Goal: Task Accomplishment & Management: Manage account settings

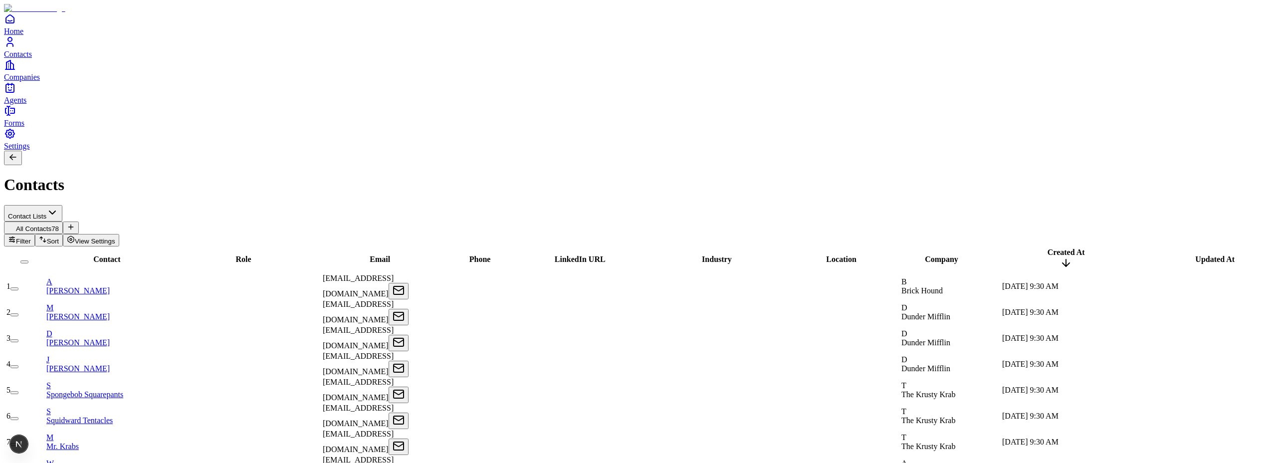
click at [131, 277] on link "A Akshay Guthal" at bounding box center [108, 285] width 124 height 17
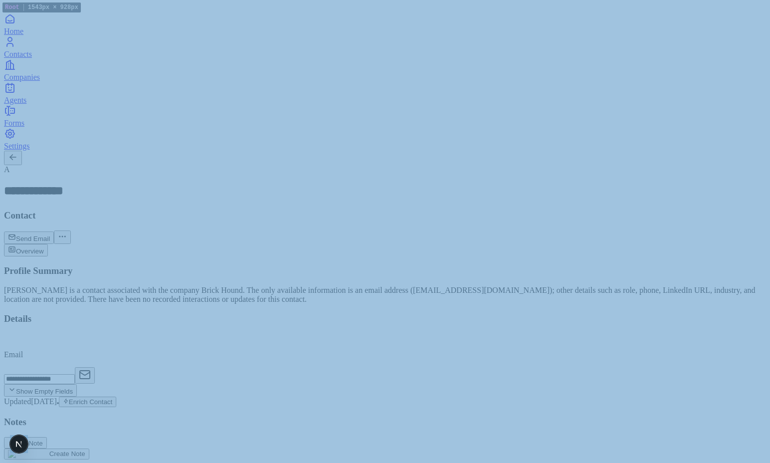
click at [580, 165] on div "**********" at bounding box center [385, 204] width 762 height 79
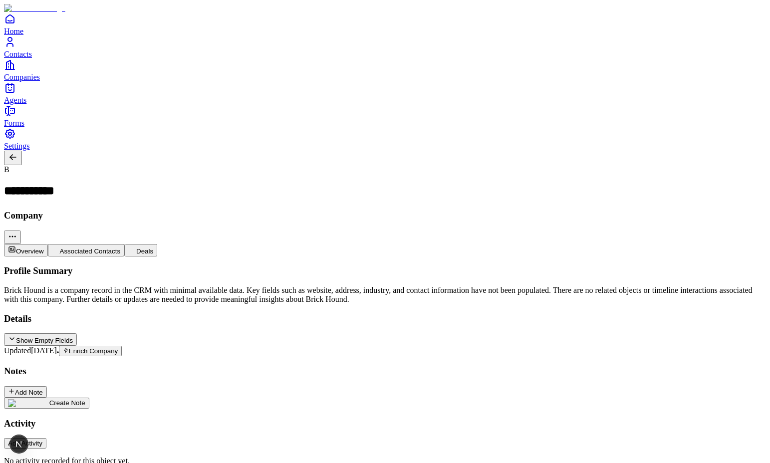
click at [413, 165] on div "**********" at bounding box center [385, 204] width 762 height 79
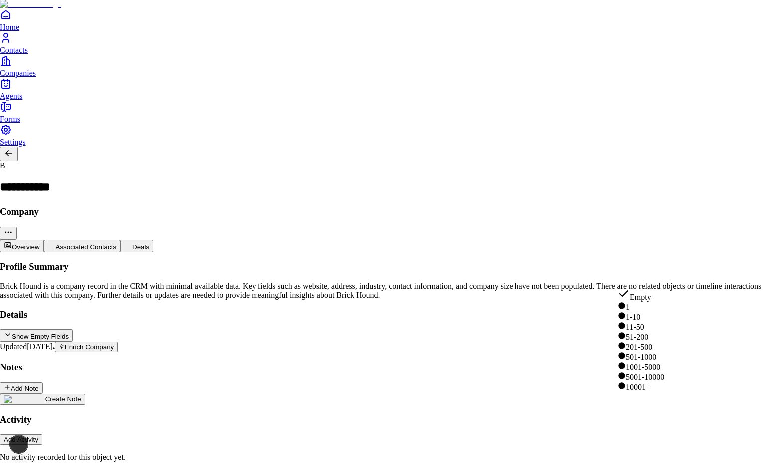
click at [637, 274] on html "**********" at bounding box center [385, 448] width 770 height 897
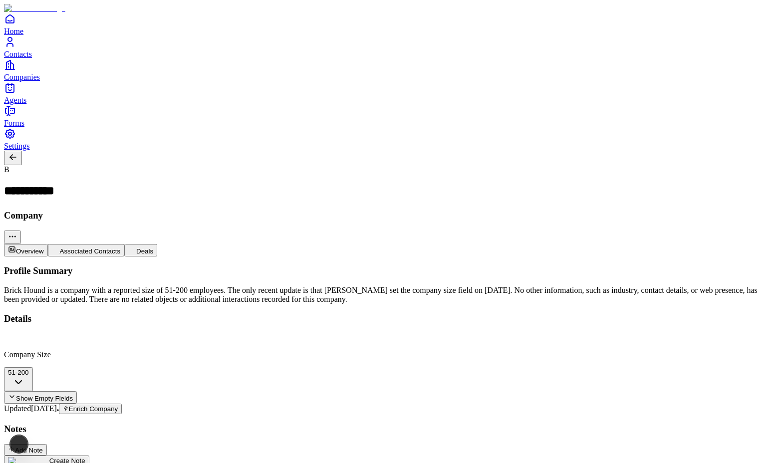
type input "*****"
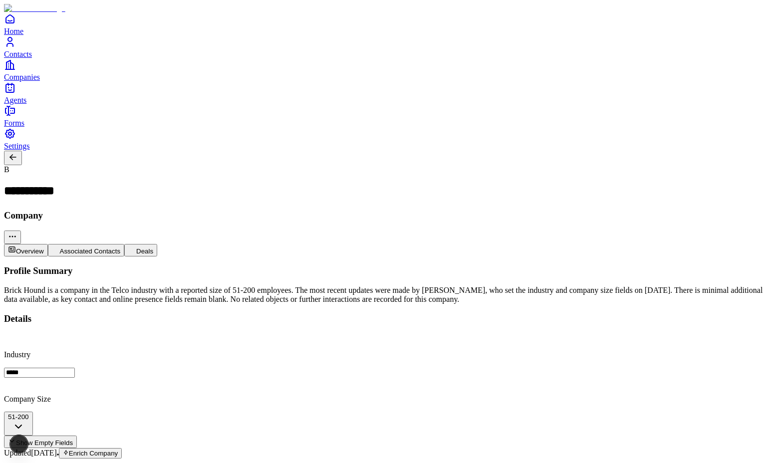
type input "**********"
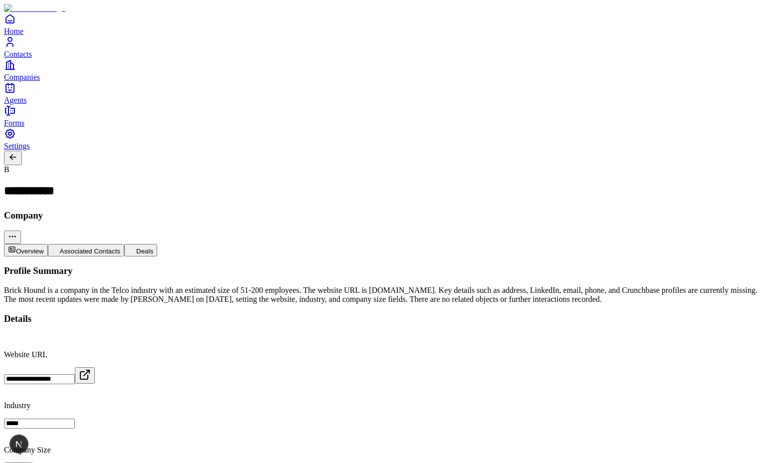
type input "**********"
click at [623, 244] on div "Overview Associated Contacts Deals" at bounding box center [385, 250] width 762 height 12
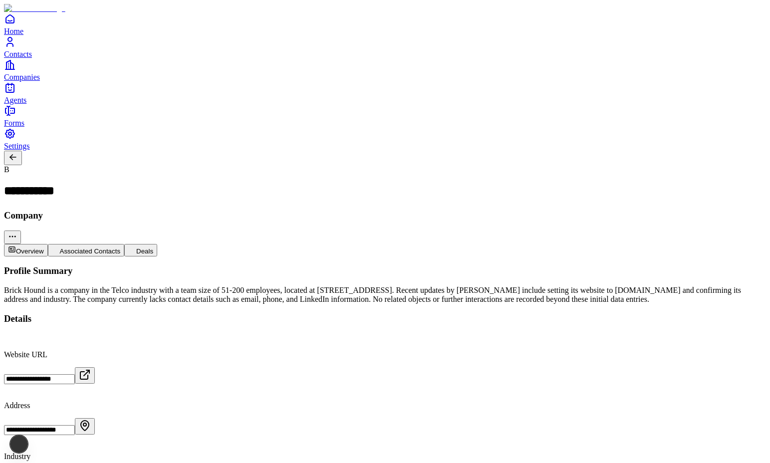
type input "**********"
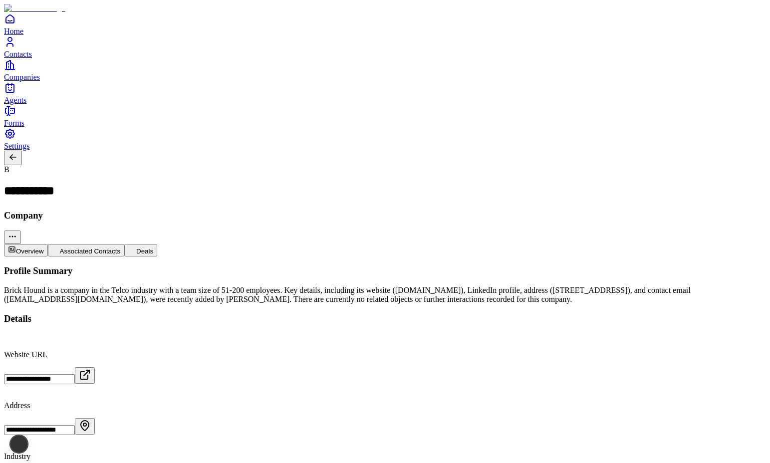
click at [630, 244] on div "Overview Associated Contacts Deals" at bounding box center [385, 250] width 762 height 12
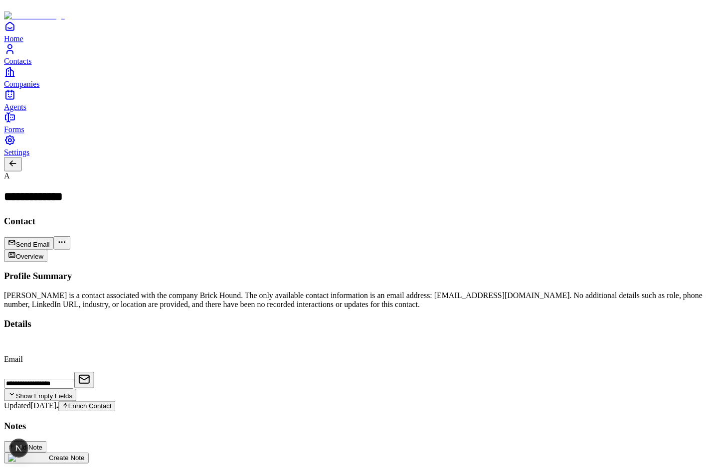
scroll to position [1, 0]
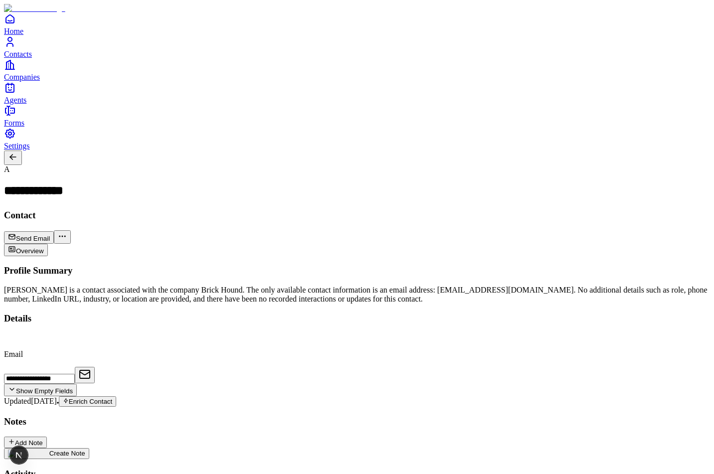
click at [32, 58] on span "Contacts" at bounding box center [18, 54] width 28 height 8
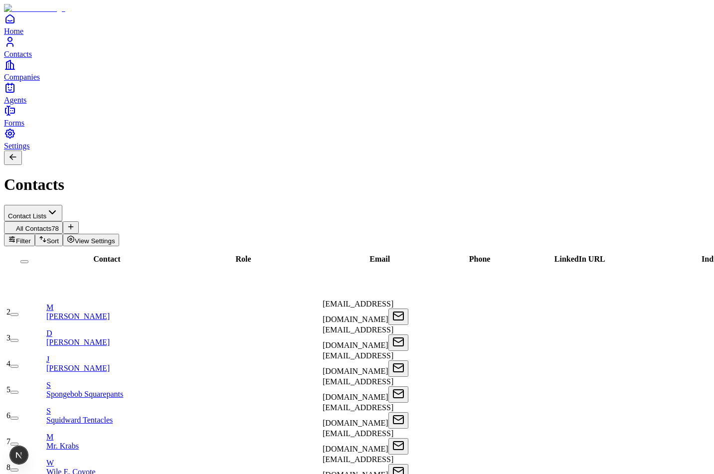
scroll to position [307, 0]
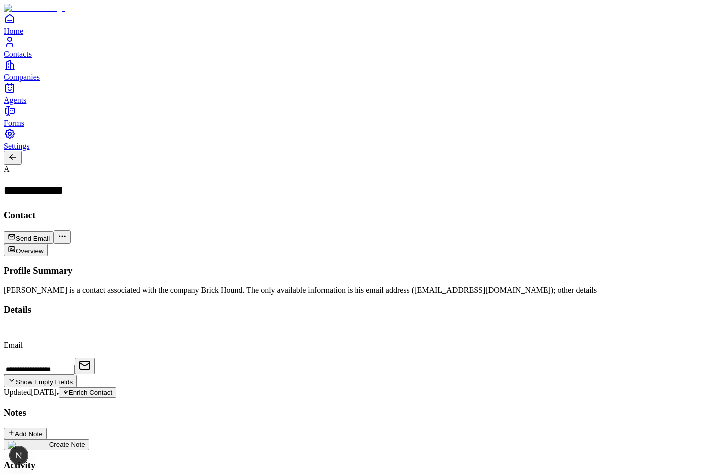
click at [21, 58] on link "Contacts" at bounding box center [357, 47] width 706 height 22
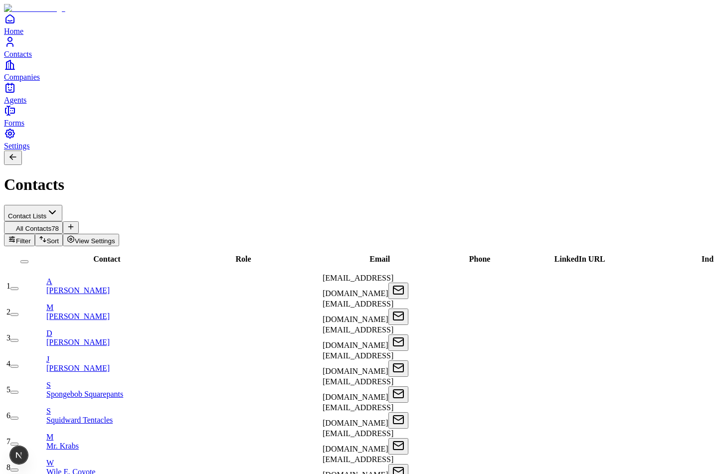
drag, startPoint x: 263, startPoint y: 95, endPoint x: 273, endPoint y: 95, distance: 10.0
click at [273, 255] on div "Role" at bounding box center [243, 259] width 147 height 9
click at [115, 237] on span "View Settings" at bounding box center [95, 240] width 40 height 7
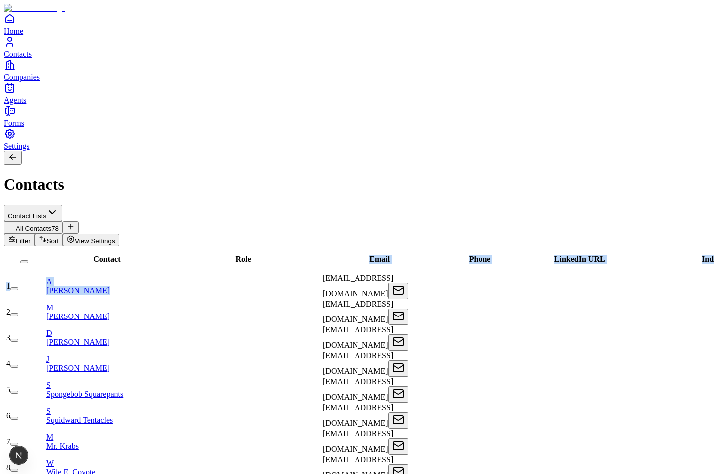
drag, startPoint x: 346, startPoint y: 102, endPoint x: 269, endPoint y: 112, distance: 77.5
click at [351, 255] on div "Email" at bounding box center [380, 259] width 122 height 9
drag, startPoint x: 347, startPoint y: 99, endPoint x: 294, endPoint y: 105, distance: 53.3
click at [294, 255] on div "Role" at bounding box center [243, 259] width 147 height 9
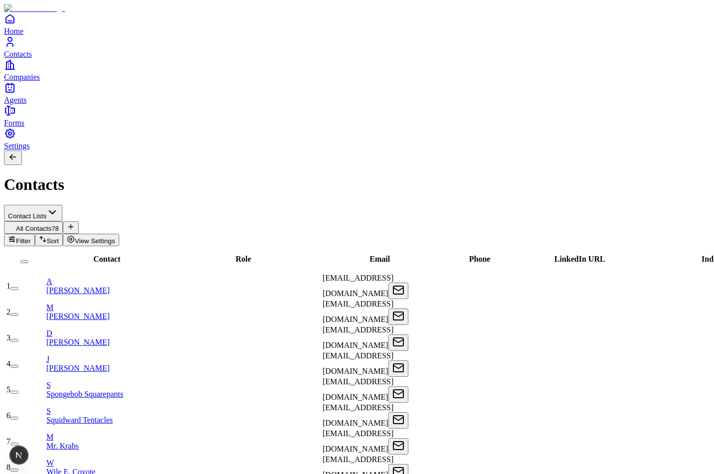
click at [350, 255] on div "Email" at bounding box center [380, 259] width 122 height 9
drag, startPoint x: 345, startPoint y: 92, endPoint x: 385, endPoint y: 93, distance: 39.9
click at [385, 247] on tr "Contact Role Email Phone LinkedIn URL Industry Location Company Created At Upda…" at bounding box center [647, 259] width 1284 height 24
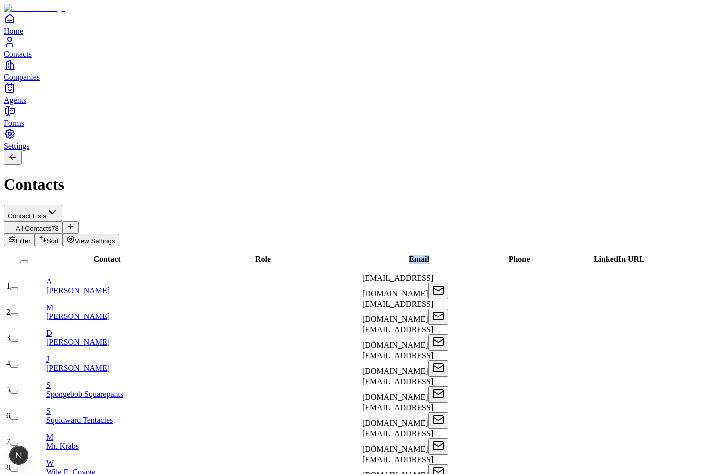
drag, startPoint x: 385, startPoint y: 93, endPoint x: 379, endPoint y: 105, distance: 13.4
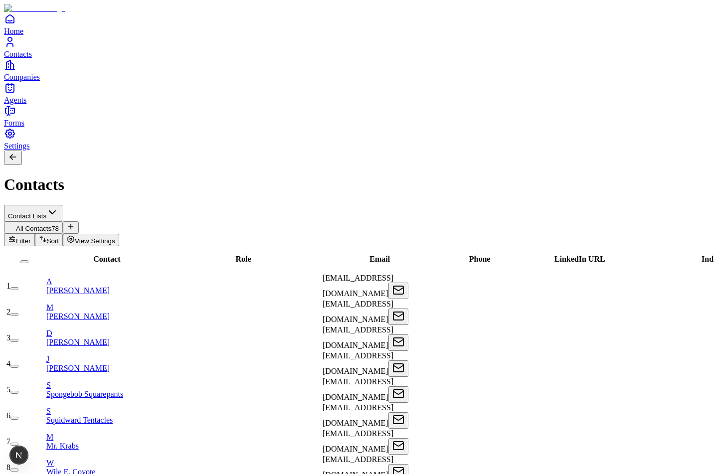
drag, startPoint x: 270, startPoint y: 93, endPoint x: 334, endPoint y: 94, distance: 63.4
click at [317, 255] on div "Role" at bounding box center [243, 259] width 147 height 9
click at [311, 151] on div "Contacts" at bounding box center [357, 172] width 706 height 43
drag, startPoint x: 269, startPoint y: 98, endPoint x: 328, endPoint y: 97, distance: 58.9
click at [317, 255] on div "Role" at bounding box center [243, 259] width 147 height 9
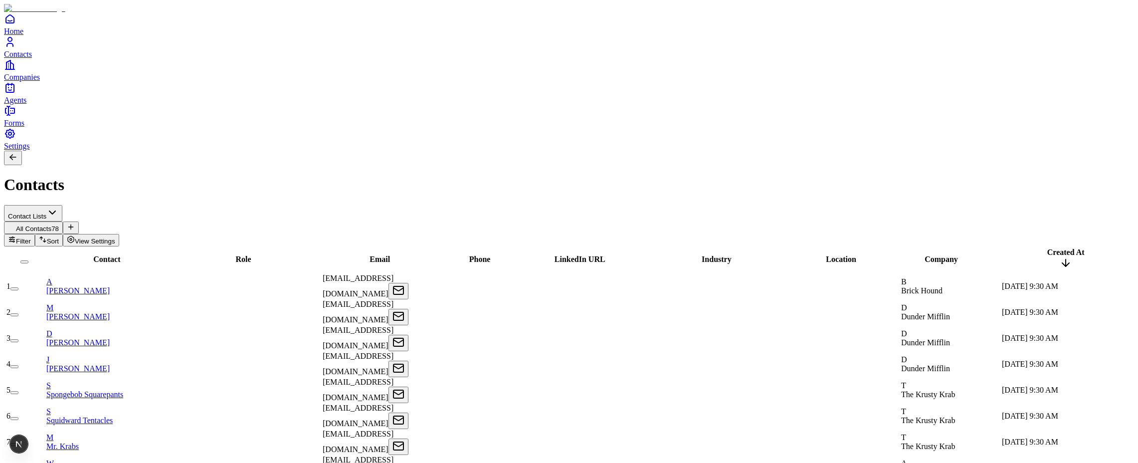
click at [115, 237] on span "View Settings" at bounding box center [95, 240] width 40 height 7
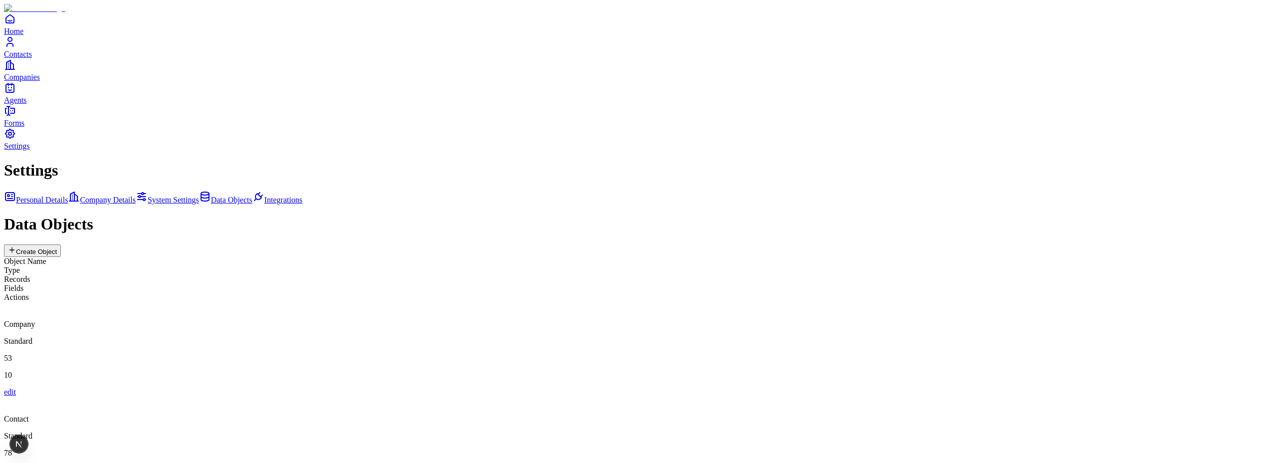
click at [355, 302] on div "Company" at bounding box center [638, 315] width 1269 height 27
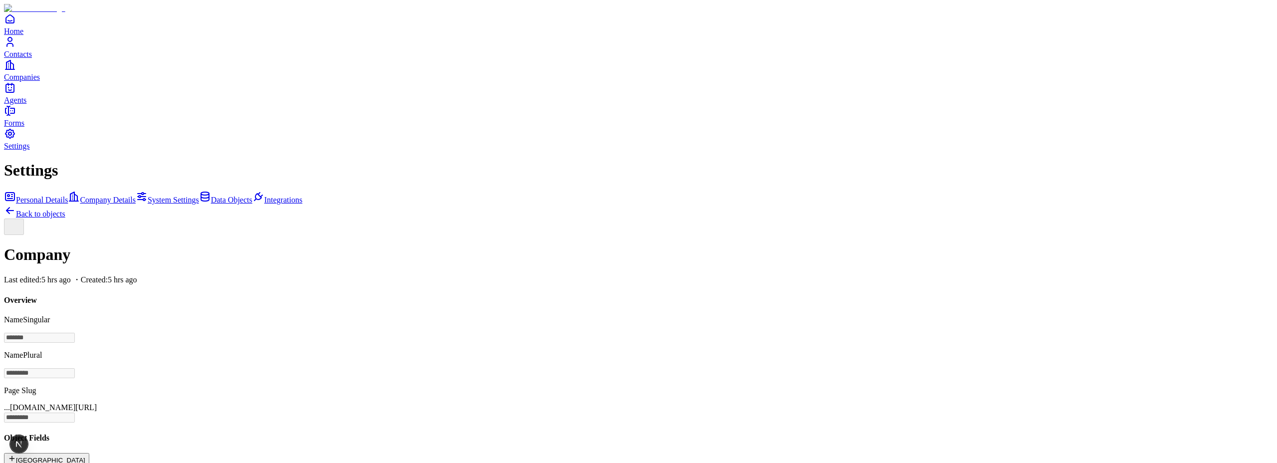
click at [16, 205] on icon at bounding box center [10, 211] width 12 height 12
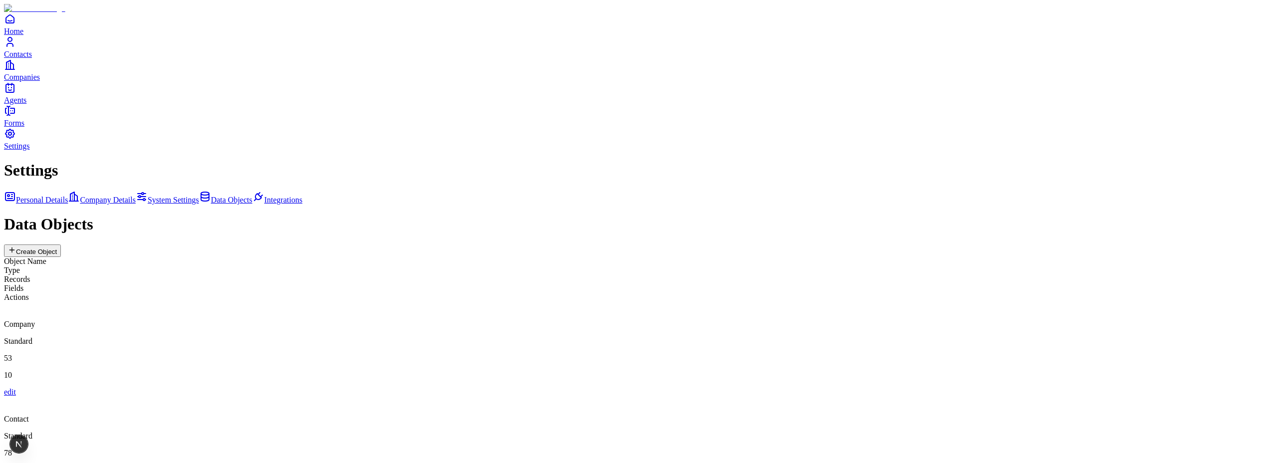
click at [289, 397] on div "Contact" at bounding box center [638, 410] width 1269 height 27
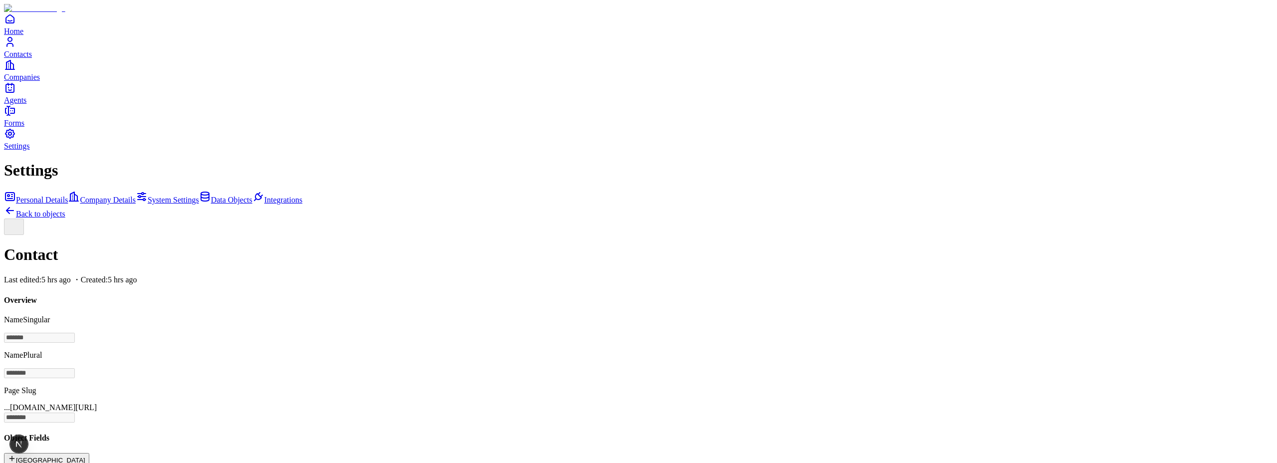
scroll to position [150, 0]
drag, startPoint x: 249, startPoint y: 154, endPoint x: 248, endPoint y: 179, distance: 25.5
drag, startPoint x: 251, startPoint y: 151, endPoint x: 252, endPoint y: 177, distance: 26.0
drag, startPoint x: 248, startPoint y: 180, endPoint x: 249, endPoint y: 153, distance: 27.4
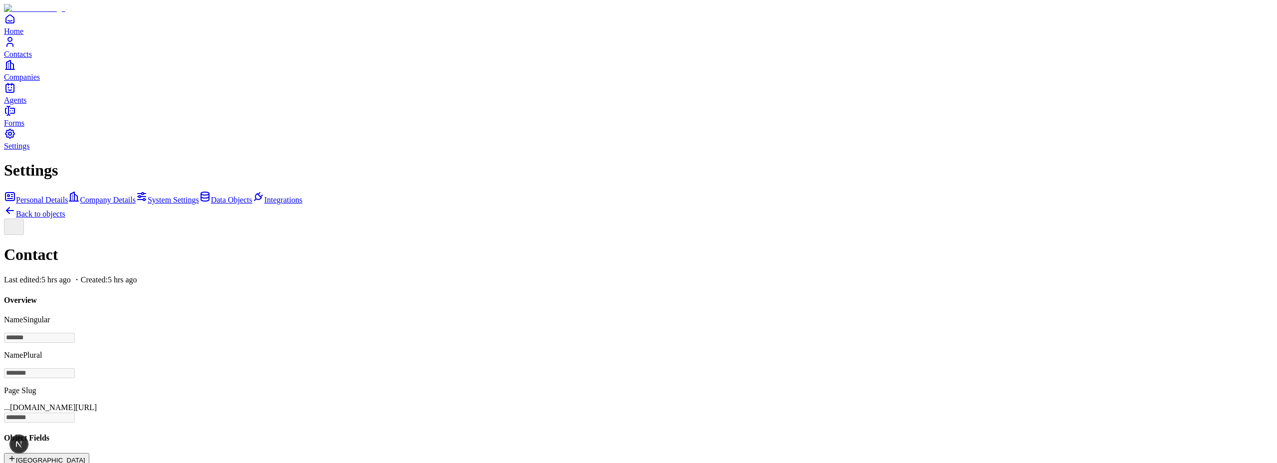
click at [9, 210] on icon at bounding box center [7, 211] width 3 height 3
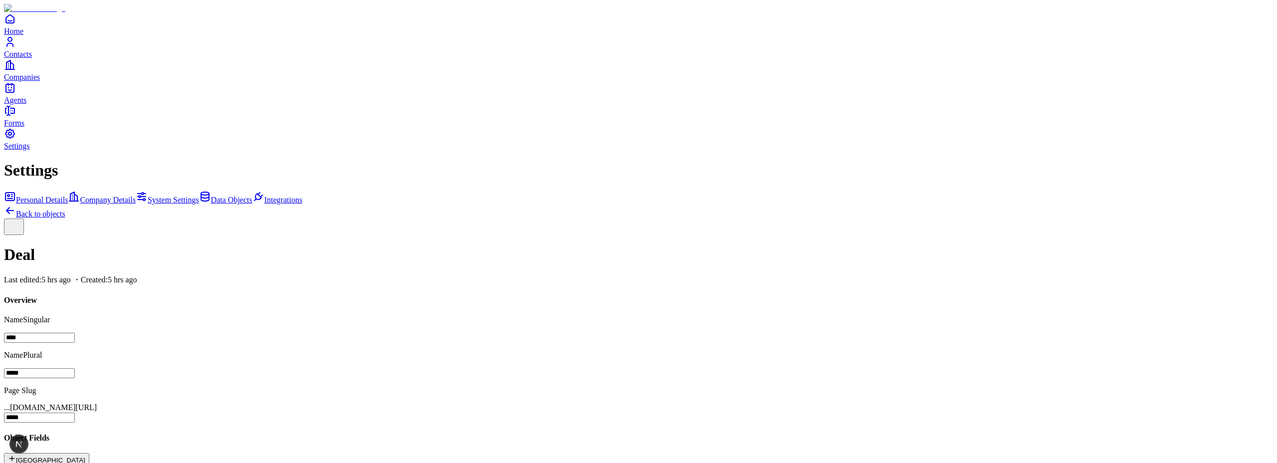
scroll to position [129, 0]
drag, startPoint x: 248, startPoint y: 214, endPoint x: 247, endPoint y: 176, distance: 38.4
click at [16, 205] on icon at bounding box center [10, 211] width 12 height 12
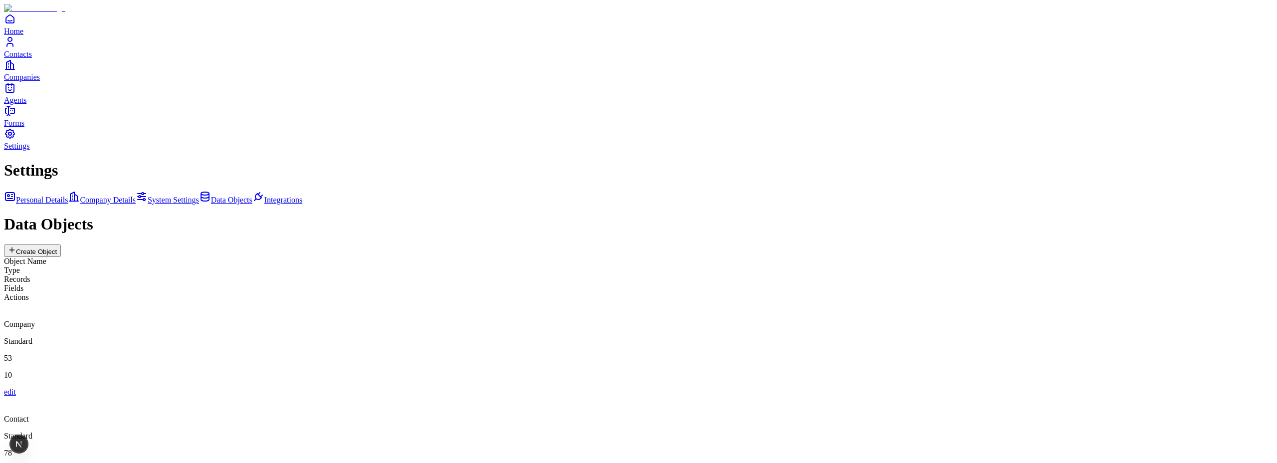
click at [286, 302] on div "Company Standard 53 10 edit" at bounding box center [638, 349] width 1269 height 95
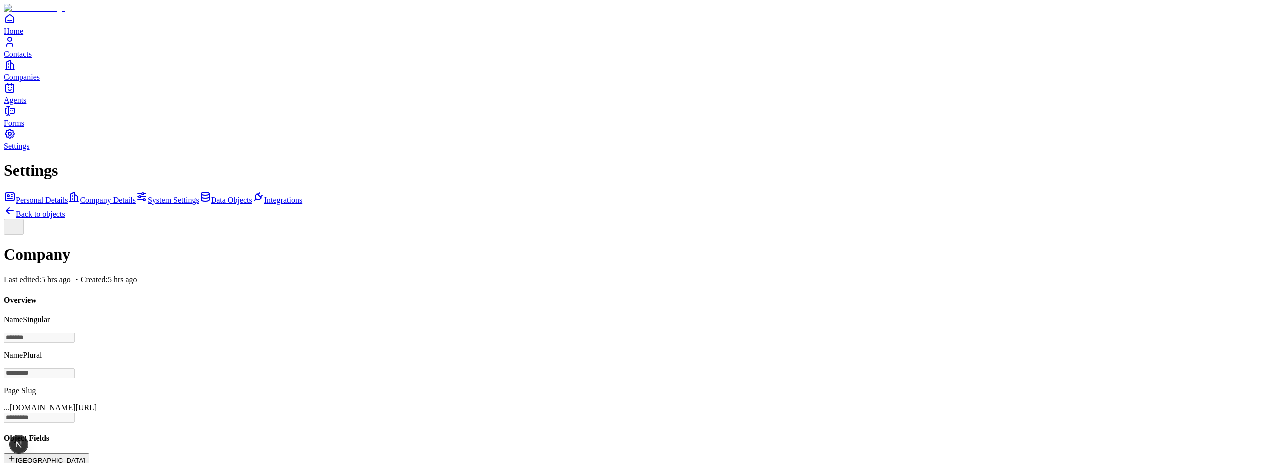
scroll to position [177, 0]
drag, startPoint x: 249, startPoint y: 125, endPoint x: 247, endPoint y: 152, distance: 26.5
click at [16, 205] on icon at bounding box center [10, 211] width 12 height 12
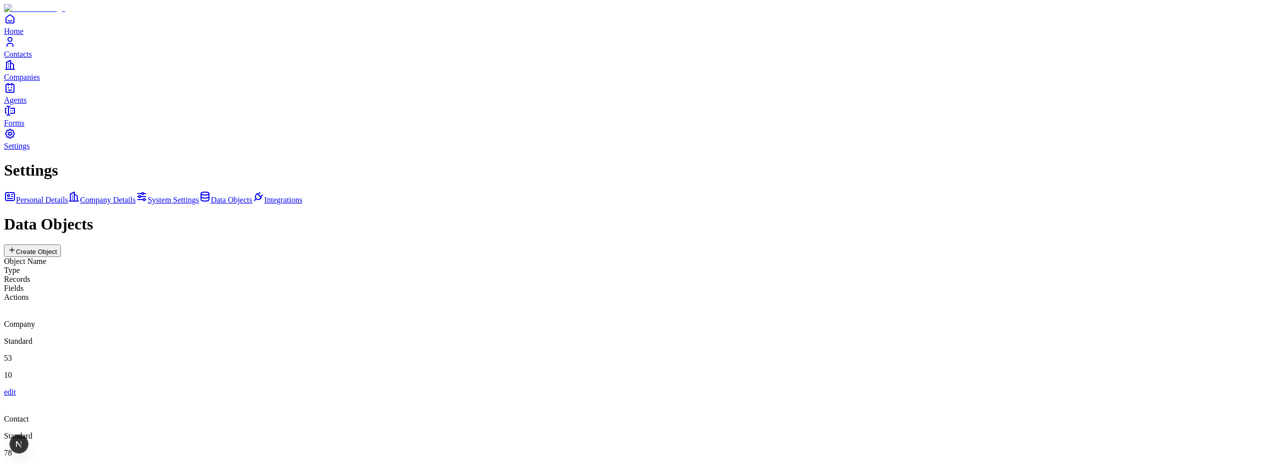
click at [294, 397] on div "Contact Standard 78 7 edit" at bounding box center [638, 444] width 1269 height 95
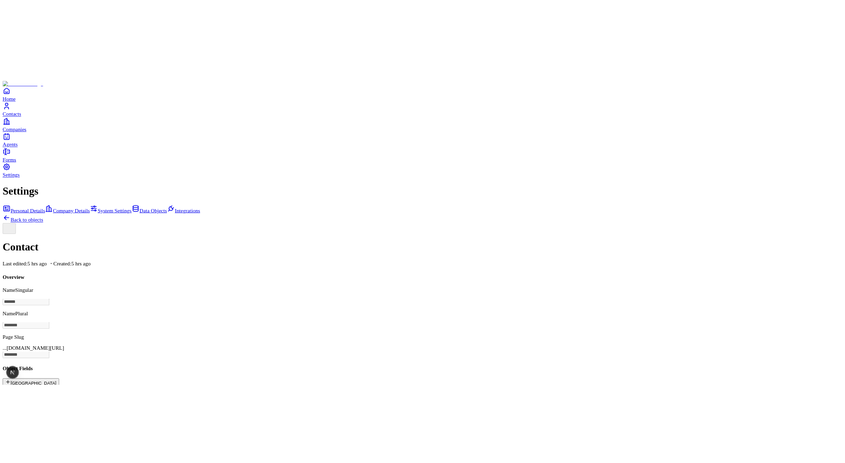
scroll to position [118, 0]
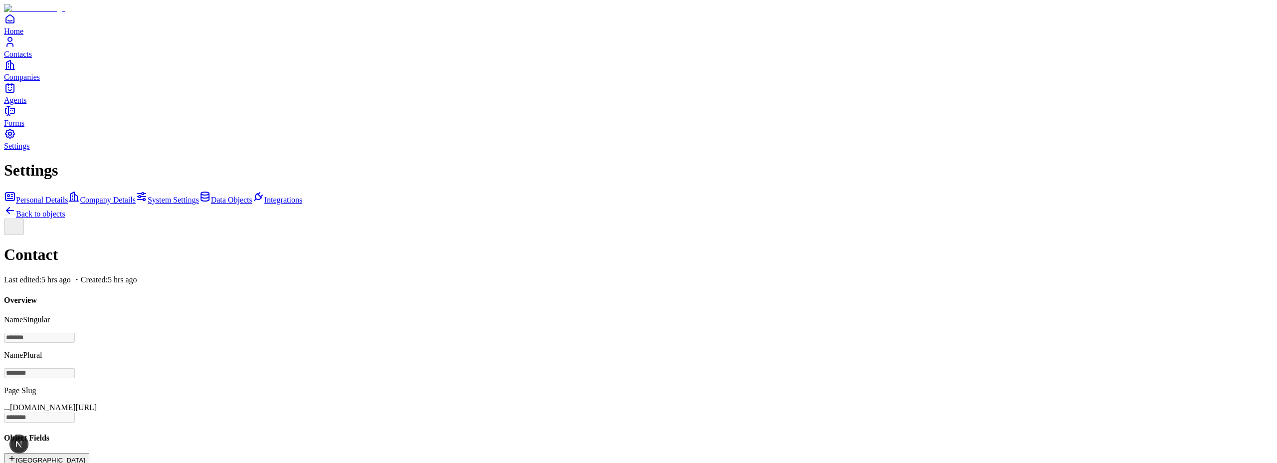
drag, startPoint x: 248, startPoint y: 183, endPoint x: 246, endPoint y: 207, distance: 25.0
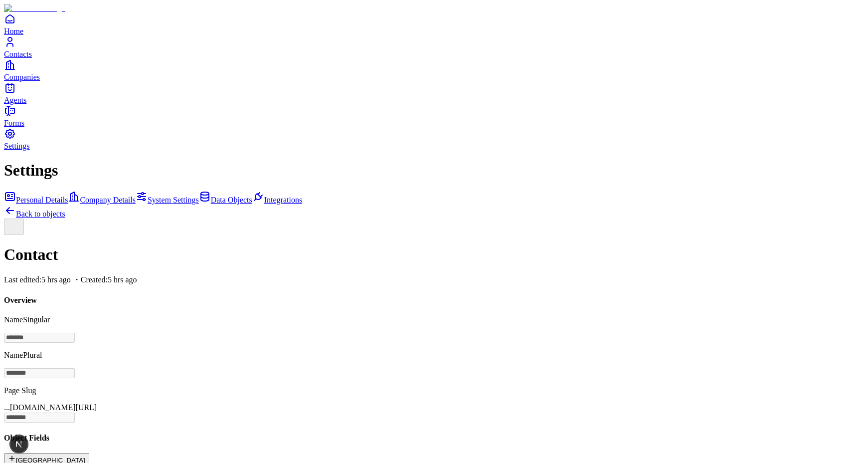
drag, startPoint x: 252, startPoint y: 212, endPoint x: 253, endPoint y: 184, distance: 28.4
drag, startPoint x: 249, startPoint y: 212, endPoint x: 249, endPoint y: 188, distance: 24.4
drag, startPoint x: 247, startPoint y: 332, endPoint x: 245, endPoint y: 302, distance: 30.0
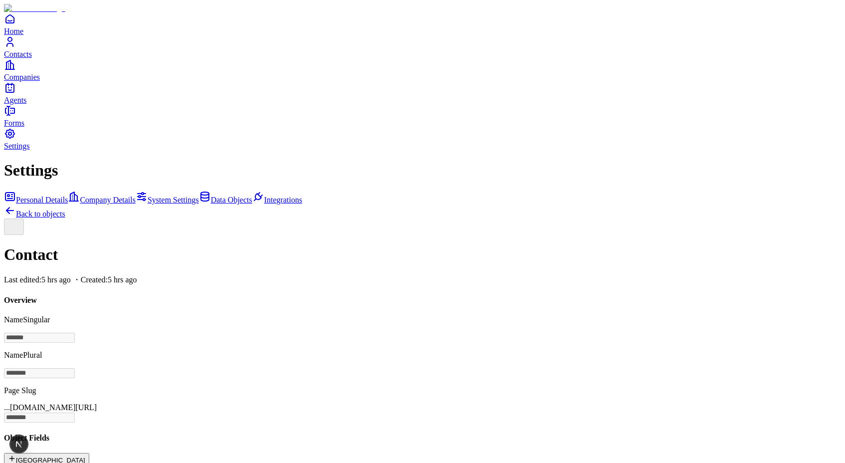
drag, startPoint x: 248, startPoint y: 328, endPoint x: 246, endPoint y: 304, distance: 24.5
drag, startPoint x: 248, startPoint y: 332, endPoint x: 245, endPoint y: 307, distance: 25.1
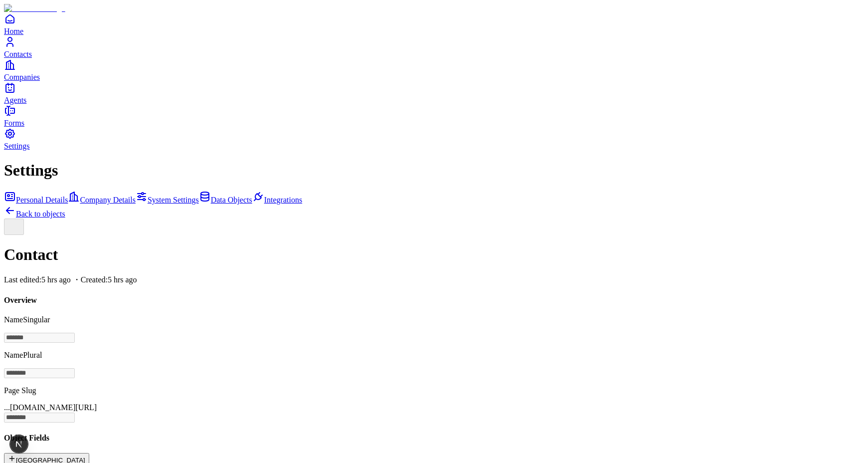
drag, startPoint x: 249, startPoint y: 330, endPoint x: 249, endPoint y: 304, distance: 25.9
drag, startPoint x: 253, startPoint y: 304, endPoint x: 252, endPoint y: 323, distance: 19.0
drag, startPoint x: 252, startPoint y: 330, endPoint x: 250, endPoint y: 306, distance: 23.5
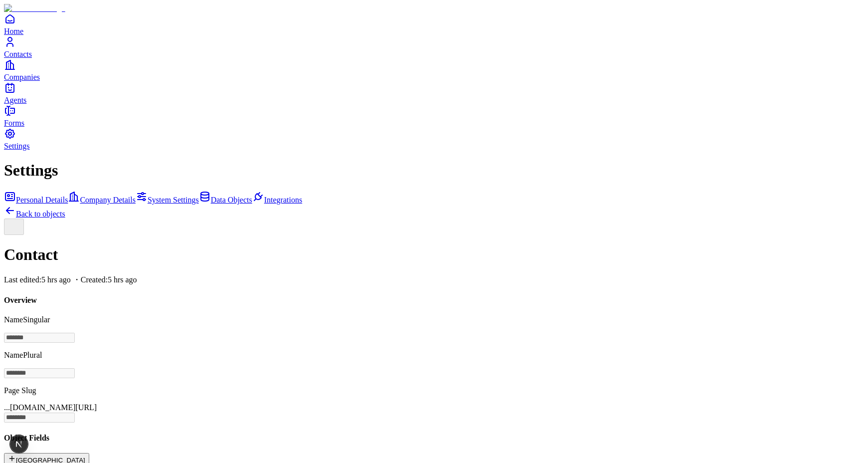
drag, startPoint x: 251, startPoint y: 334, endPoint x: 249, endPoint y: 304, distance: 29.5
drag, startPoint x: 247, startPoint y: 311, endPoint x: 245, endPoint y: 305, distance: 6.2
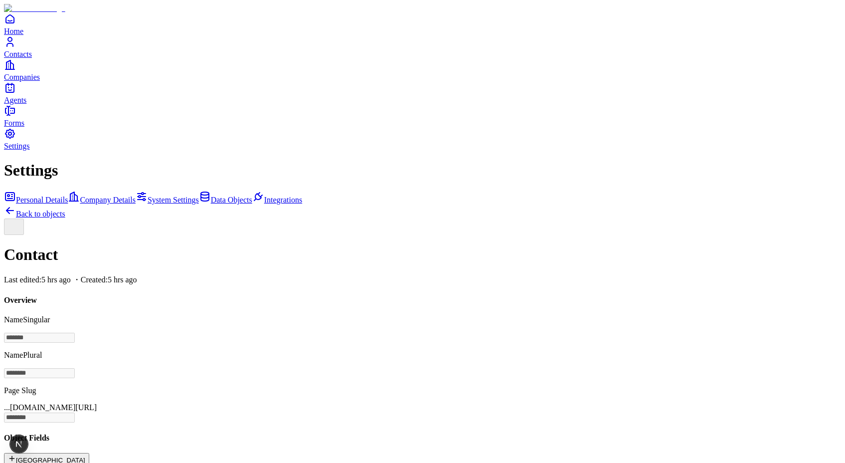
drag, startPoint x: 250, startPoint y: 330, endPoint x: 246, endPoint y: 304, distance: 25.7
click at [13, 210] on icon at bounding box center [9, 210] width 7 height 0
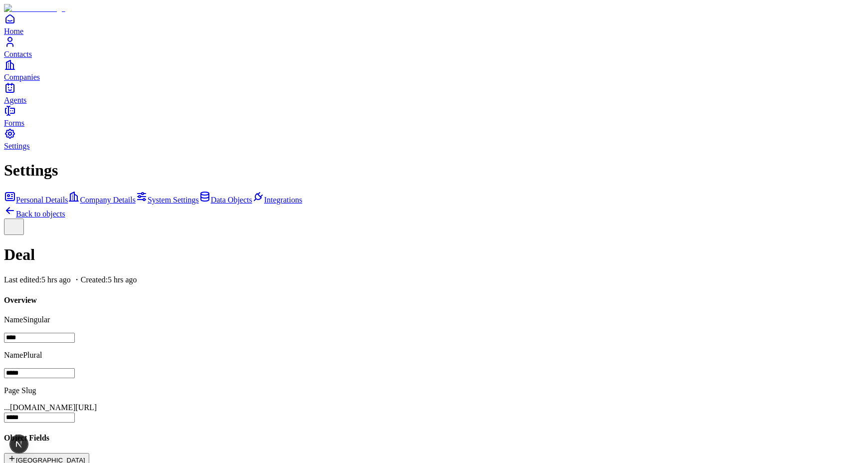
drag, startPoint x: 248, startPoint y: 347, endPoint x: 250, endPoint y: 317, distance: 30.5
click at [16, 205] on icon at bounding box center [10, 211] width 12 height 12
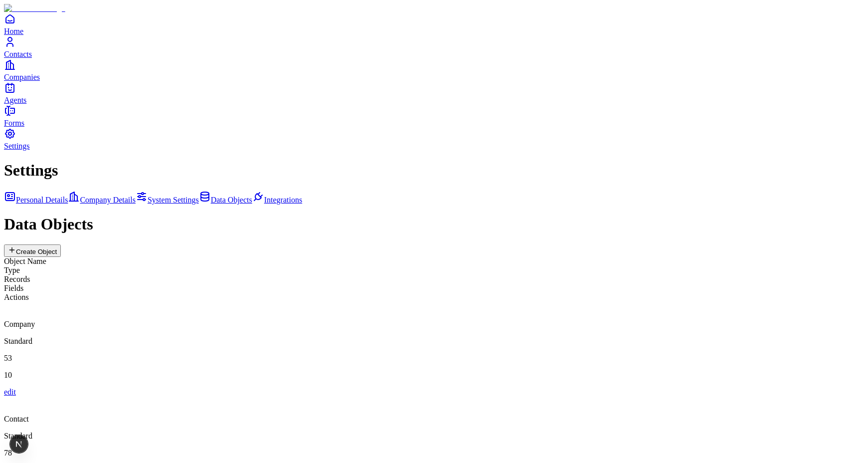
click at [277, 302] on div "Company Standard 53 10 edit" at bounding box center [422, 349] width 837 height 95
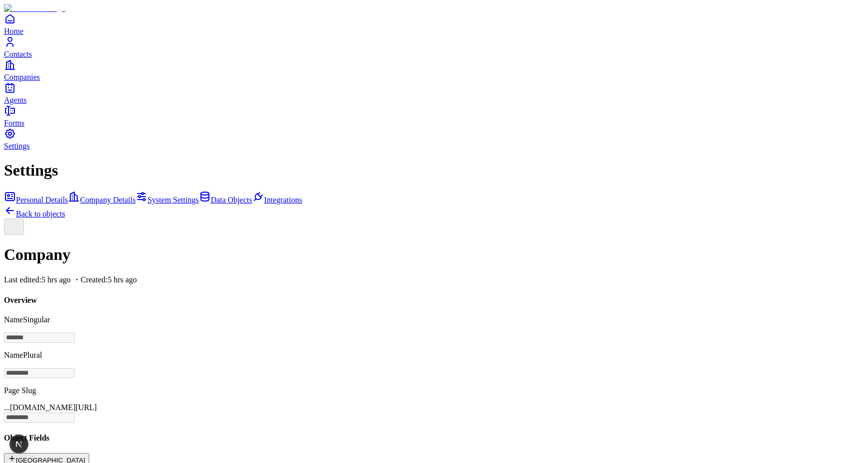
click at [65, 209] on link "Back to objects" at bounding box center [34, 213] width 61 height 8
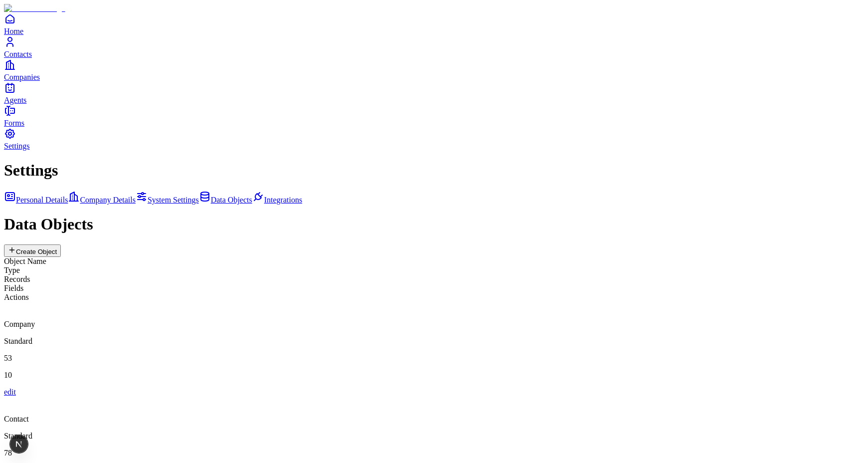
click at [278, 397] on div "Contact" at bounding box center [422, 410] width 837 height 27
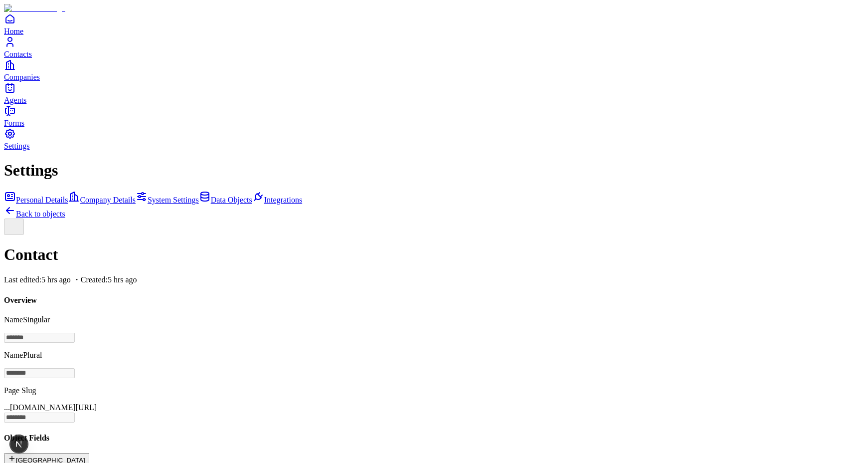
scroll to position [150, 0]
drag, startPoint x: 249, startPoint y: 237, endPoint x: 244, endPoint y: 158, distance: 80.0
drag, startPoint x: 249, startPoint y: 263, endPoint x: 244, endPoint y: 158, distance: 105.8
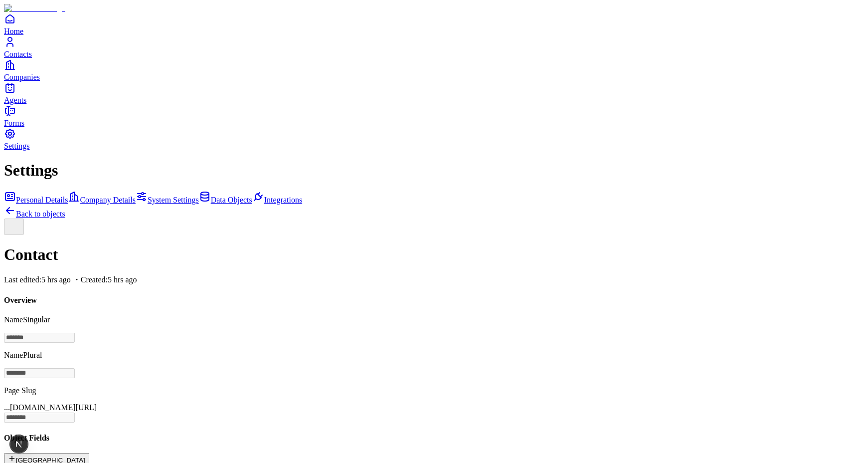
drag, startPoint x: 250, startPoint y: 179, endPoint x: 246, endPoint y: 152, distance: 27.7
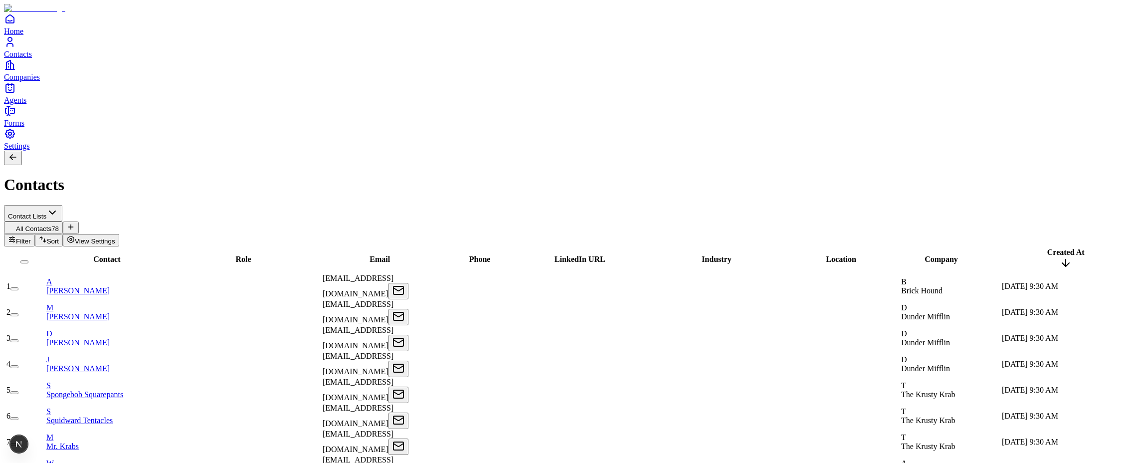
drag, startPoint x: 269, startPoint y: 94, endPoint x: 349, endPoint y: 91, distance: 79.4
click at [349, 247] on tr "Contact Role Email Phone LinkedIn URL Industry Location Company Created At Upda…" at bounding box center [647, 259] width 1284 height 24
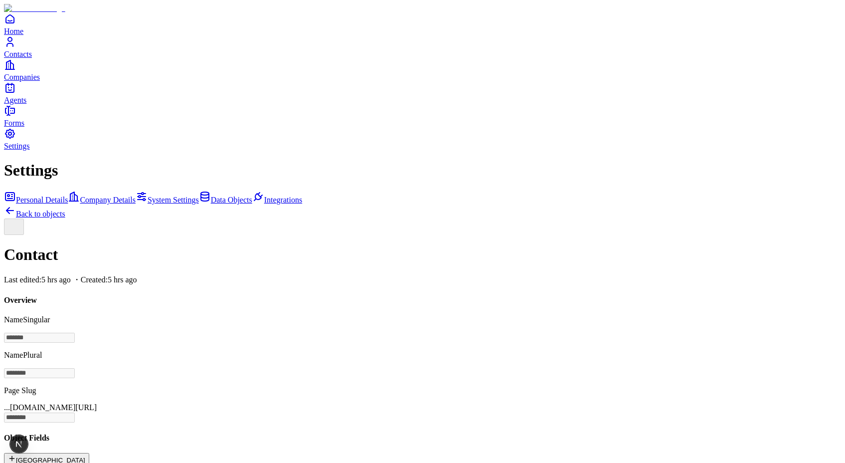
drag, startPoint x: 249, startPoint y: 331, endPoint x: 253, endPoint y: 308, distance: 23.8
drag, startPoint x: 251, startPoint y: 334, endPoint x: 251, endPoint y: 324, distance: 10.0
drag, startPoint x: 250, startPoint y: 332, endPoint x: 250, endPoint y: 300, distance: 31.4
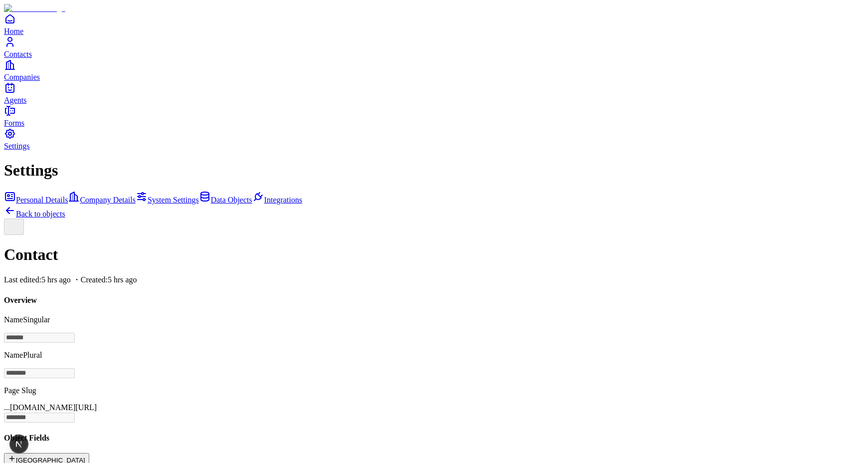
drag, startPoint x: 251, startPoint y: 330, endPoint x: 248, endPoint y: 303, distance: 27.6
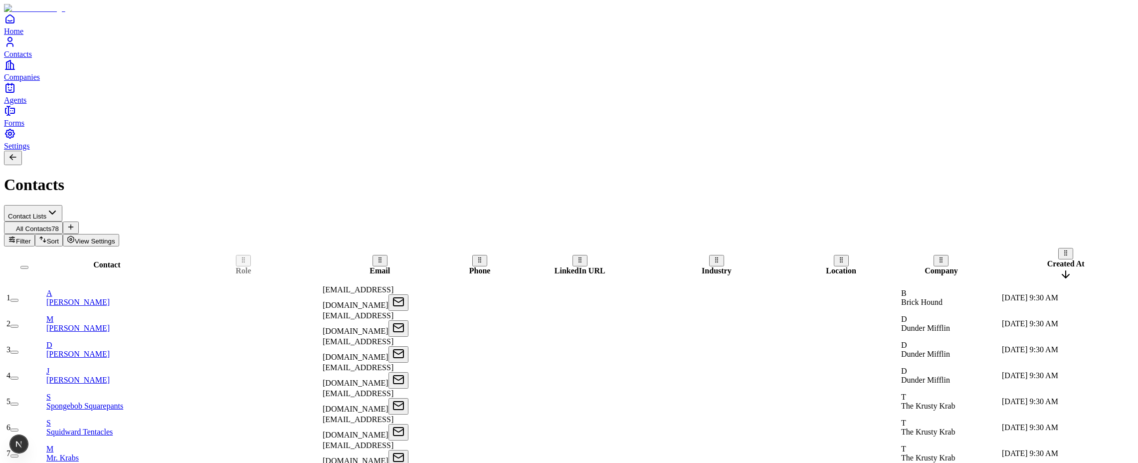
scroll to position [99, 0]
drag, startPoint x: 208, startPoint y: 96, endPoint x: 361, endPoint y: 99, distance: 152.7
click at [361, 247] on tr "Contact Role Email Phone LinkedIn URL Industry Location Company Created At Upda…" at bounding box center [647, 264] width 1284 height 35
drag, startPoint x: 208, startPoint y: 92, endPoint x: 448, endPoint y: 96, distance: 239.4
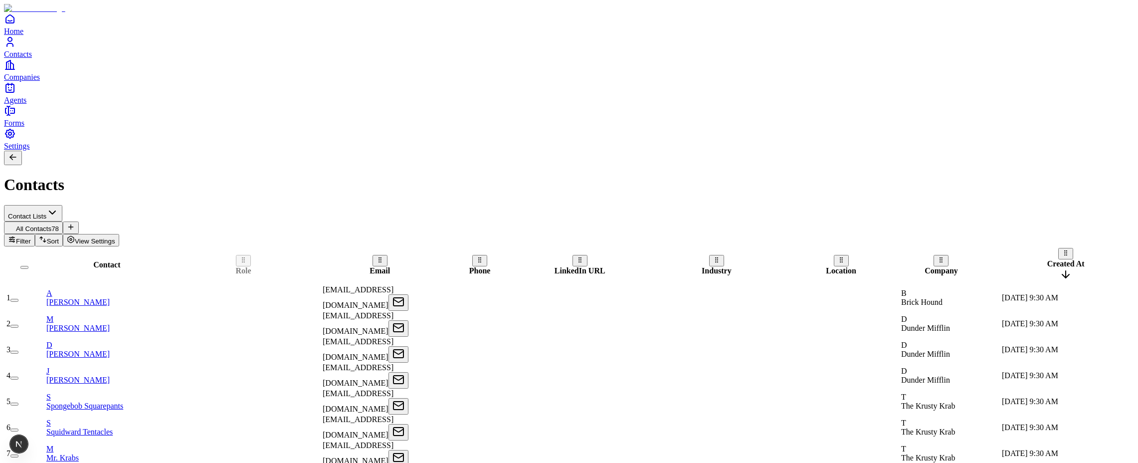
click at [448, 247] on tr "Contact Role Email Phone LinkedIn URL Industry Location Company Created At Upda…" at bounding box center [647, 264] width 1284 height 35
drag, startPoint x: 207, startPoint y: 92, endPoint x: 378, endPoint y: 88, distance: 170.6
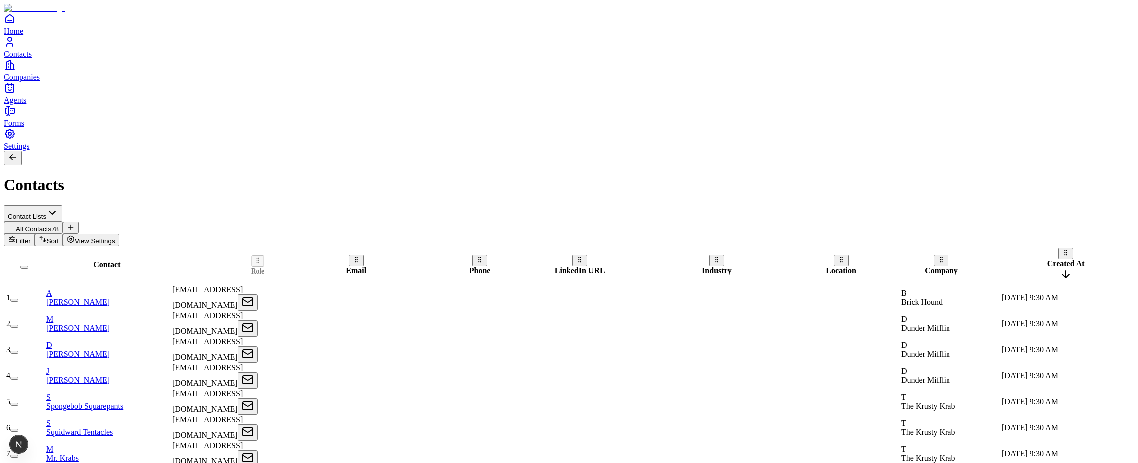
drag, startPoint x: 331, startPoint y: 97, endPoint x: 217, endPoint y: 98, distance: 113.2
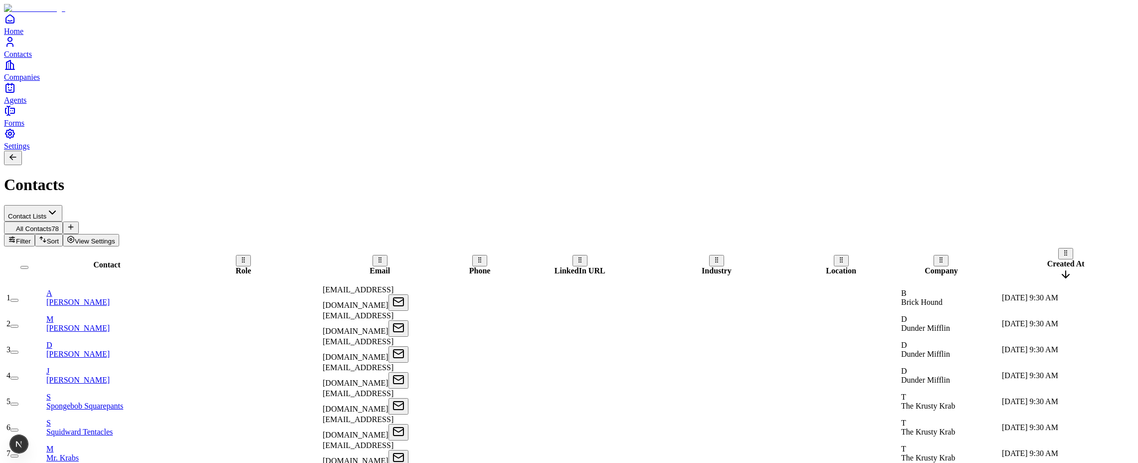
click at [1055, 259] on span "Created At" at bounding box center [1065, 263] width 37 height 8
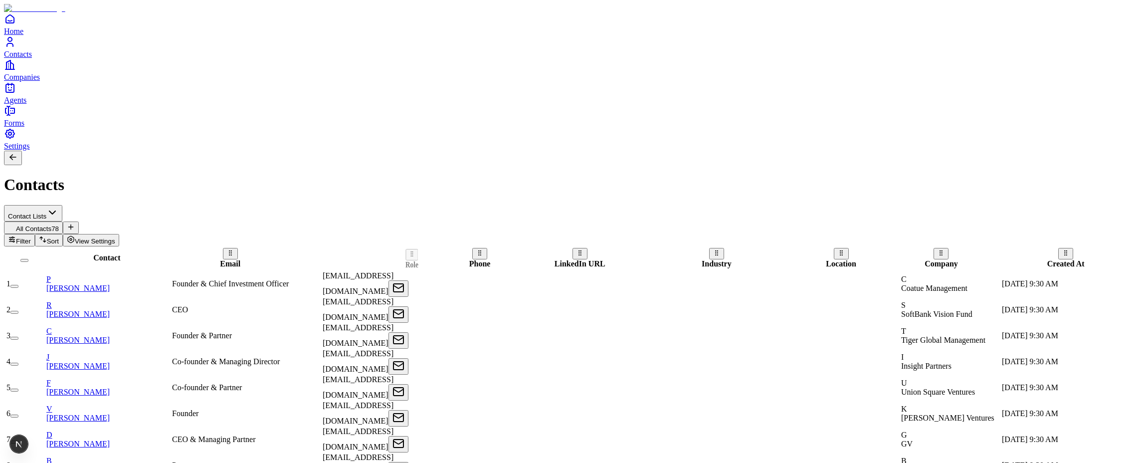
drag, startPoint x: 209, startPoint y: 93, endPoint x: 378, endPoint y: 94, distance: 168.6
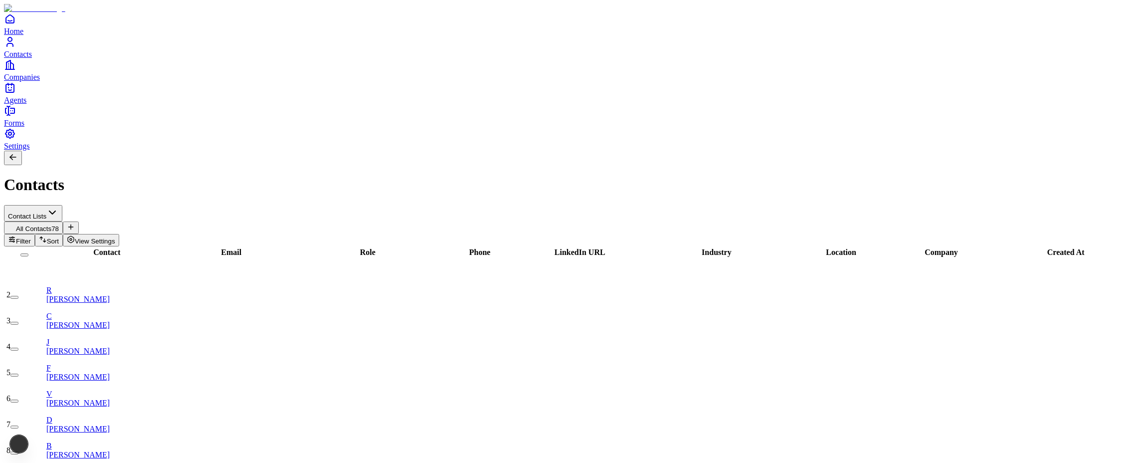
scroll to position [323, 191]
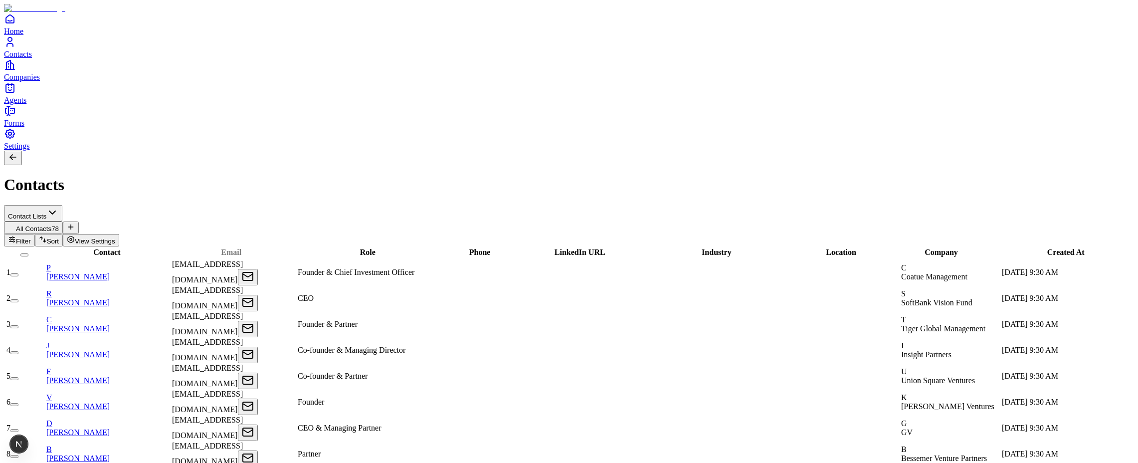
drag, startPoint x: 252, startPoint y: 92, endPoint x: 400, endPoint y: 90, distance: 147.2
click at [400, 247] on tr "Contact Email Role Phone LinkedIn URL Industry Location Company Created At Upda…" at bounding box center [647, 252] width 1284 height 10
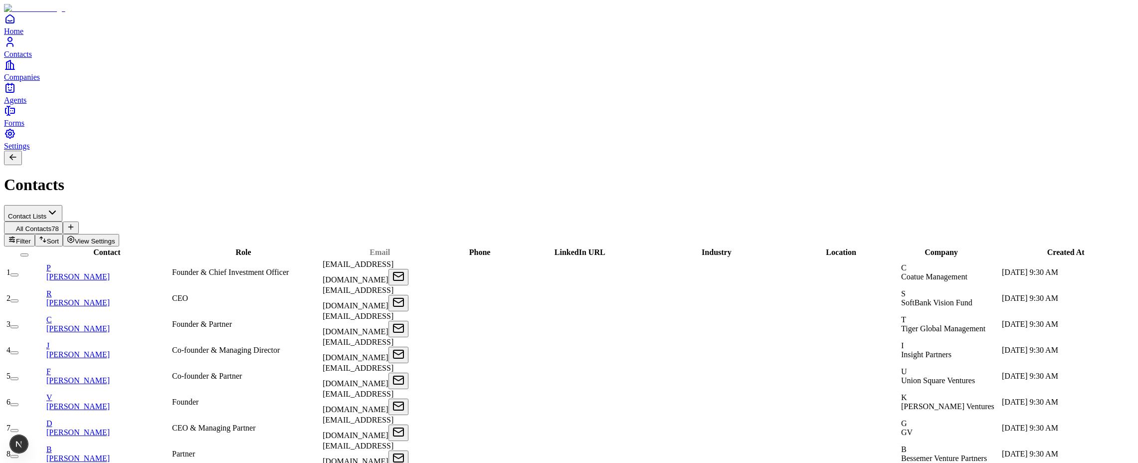
drag, startPoint x: 400, startPoint y: 91, endPoint x: 207, endPoint y: 93, distance: 192.6
click at [207, 247] on tr "Contact Role Email Phone LinkedIn URL Industry Location Company Created At Upda…" at bounding box center [647, 252] width 1284 height 10
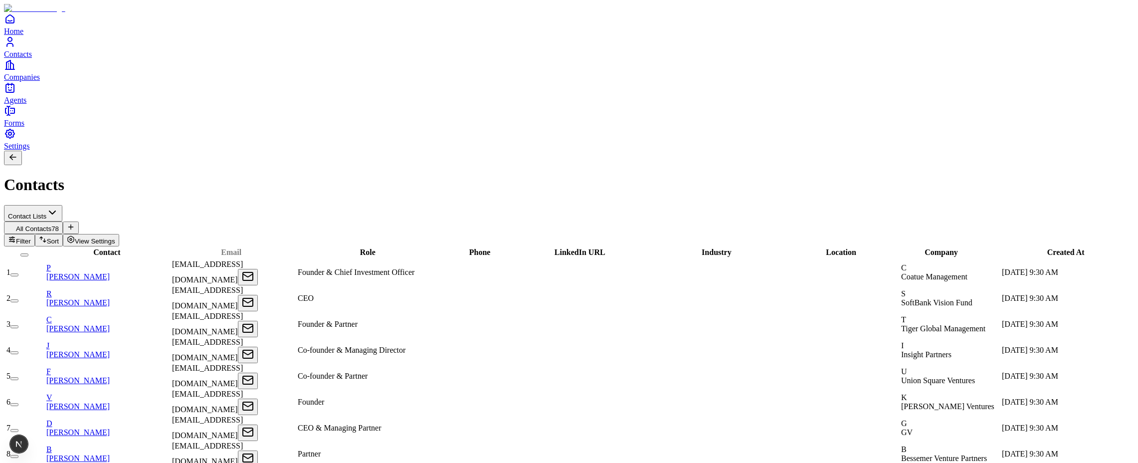
drag, startPoint x: 269, startPoint y: 96, endPoint x: 389, endPoint y: 95, distance: 120.2
click at [386, 247] on tr "Contact Email Role Phone LinkedIn URL Industry Location Company Created At Upda…" at bounding box center [647, 252] width 1284 height 10
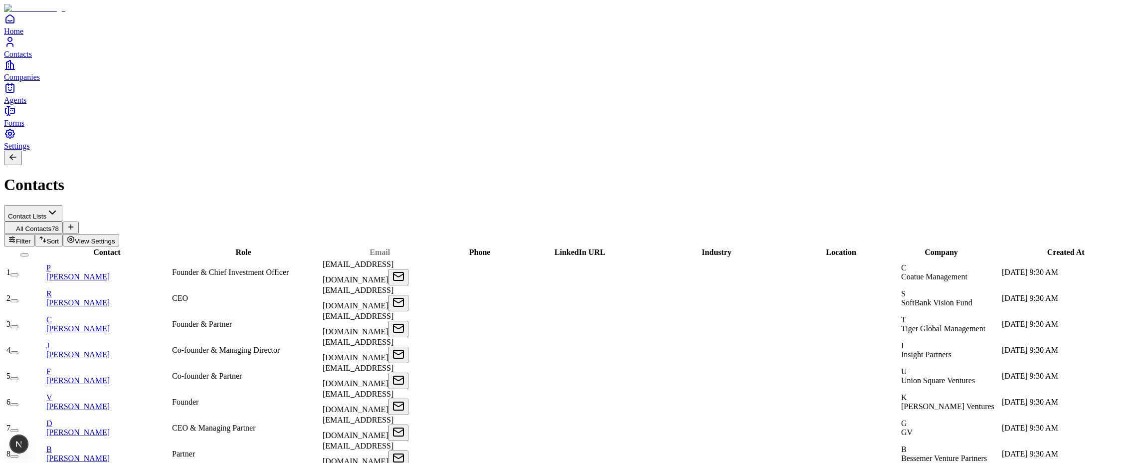
drag, startPoint x: 405, startPoint y: 96, endPoint x: 274, endPoint y: 91, distance: 131.3
click at [275, 247] on tr "Contact Role Email Phone LinkedIn URL Industry Location Company Created At Upda…" at bounding box center [647, 252] width 1284 height 10
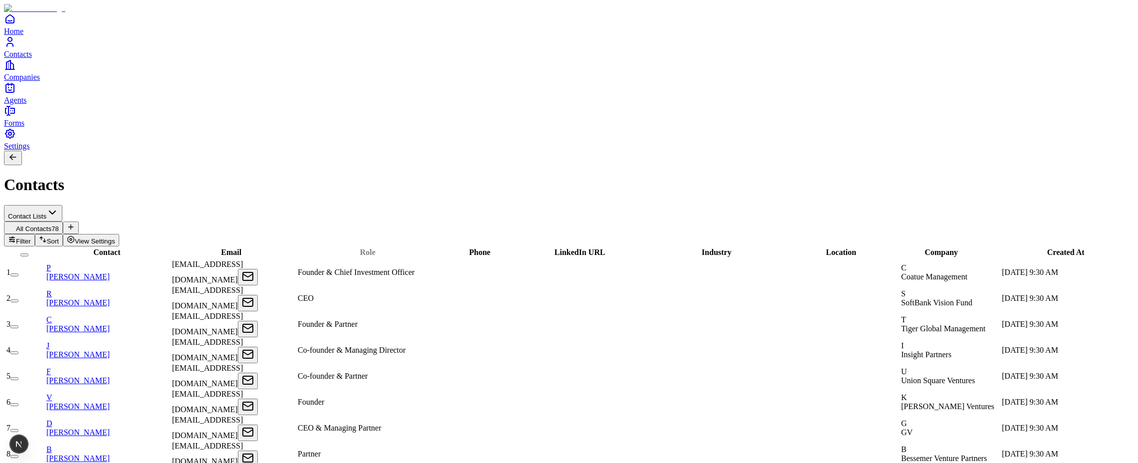
drag, startPoint x: 401, startPoint y: 99, endPoint x: 498, endPoint y: 96, distance: 97.3
click at [497, 247] on tr "Contact Email Role Phone LinkedIn URL Industry Location Company Created At Upda…" at bounding box center [647, 252] width 1284 height 10
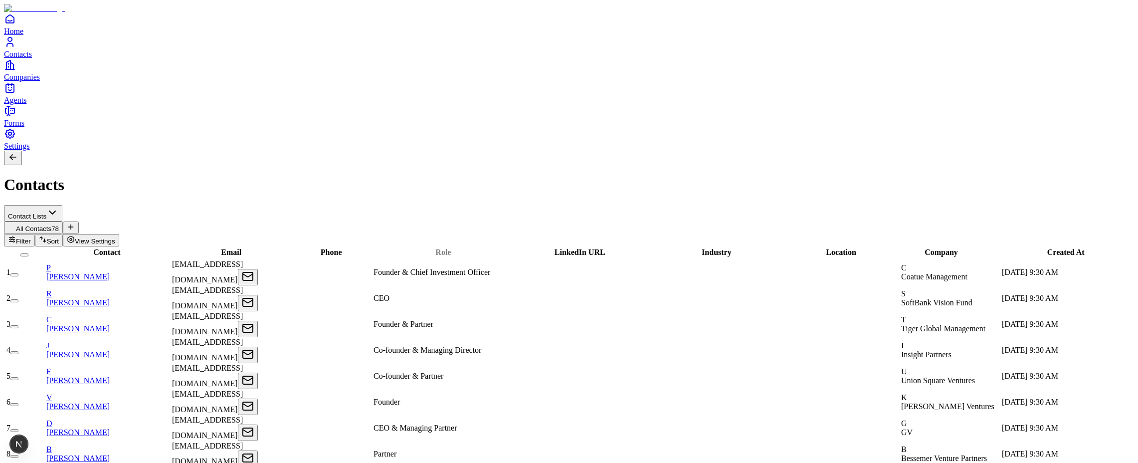
drag, startPoint x: 507, startPoint y: 96, endPoint x: 370, endPoint y: 96, distance: 137.2
click at [380, 247] on tr "Contact Email Phone Role LinkedIn URL Industry Location Company Created At Upda…" at bounding box center [647, 252] width 1284 height 10
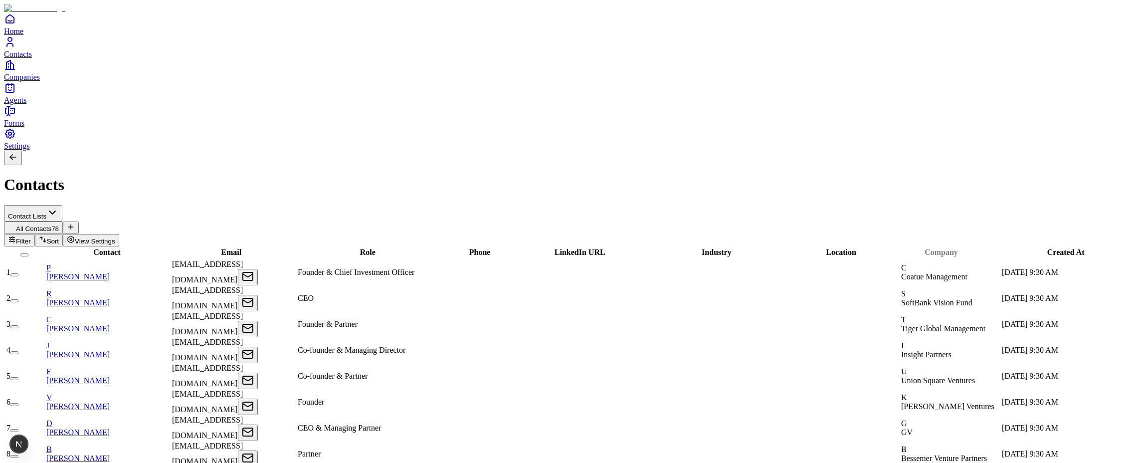
drag, startPoint x: 980, startPoint y: 99, endPoint x: 506, endPoint y: 93, distance: 473.4
click at [506, 247] on tr "Contact Email Role Phone LinkedIn URL Industry Location Company Created At Upda…" at bounding box center [647, 252] width 1284 height 10
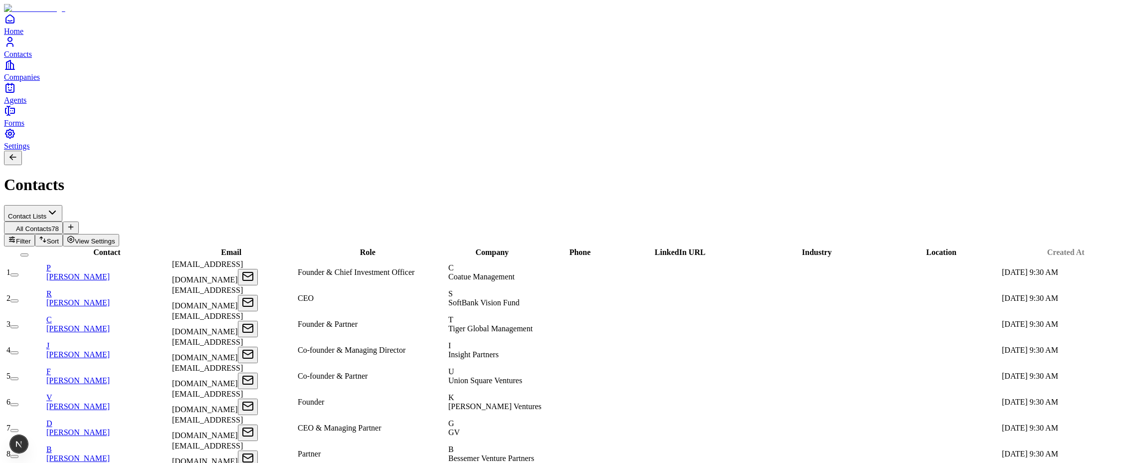
drag, startPoint x: 1081, startPoint y: 98, endPoint x: 611, endPoint y: 96, distance: 470.9
click at [611, 247] on tr "Contact Email Role Company Phone LinkedIn URL Industry Location Created At Upda…" at bounding box center [647, 252] width 1284 height 10
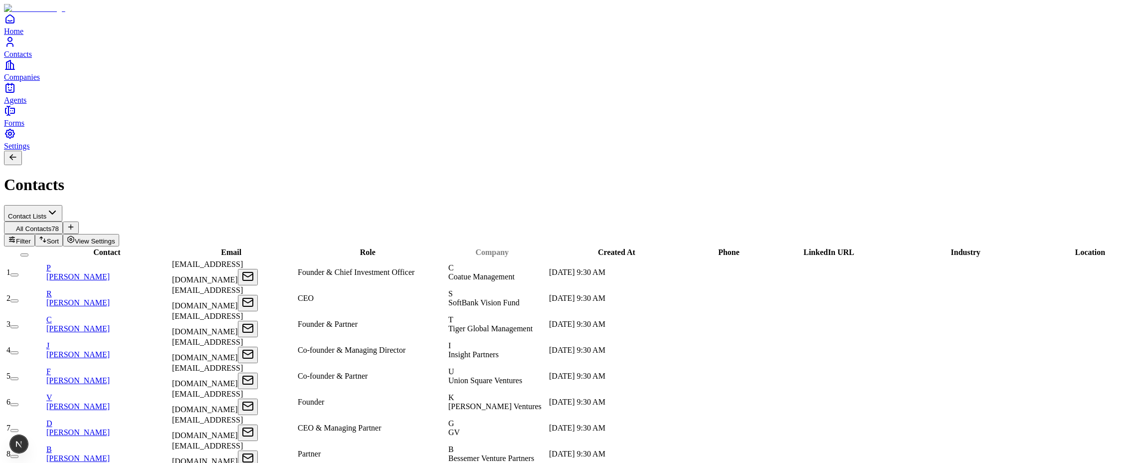
drag, startPoint x: 519, startPoint y: 100, endPoint x: 681, endPoint y: 100, distance: 162.1
click at [681, 247] on tr "Contact Email Role Company Created At Phone LinkedIn URL Industry Location Upda…" at bounding box center [647, 252] width 1284 height 10
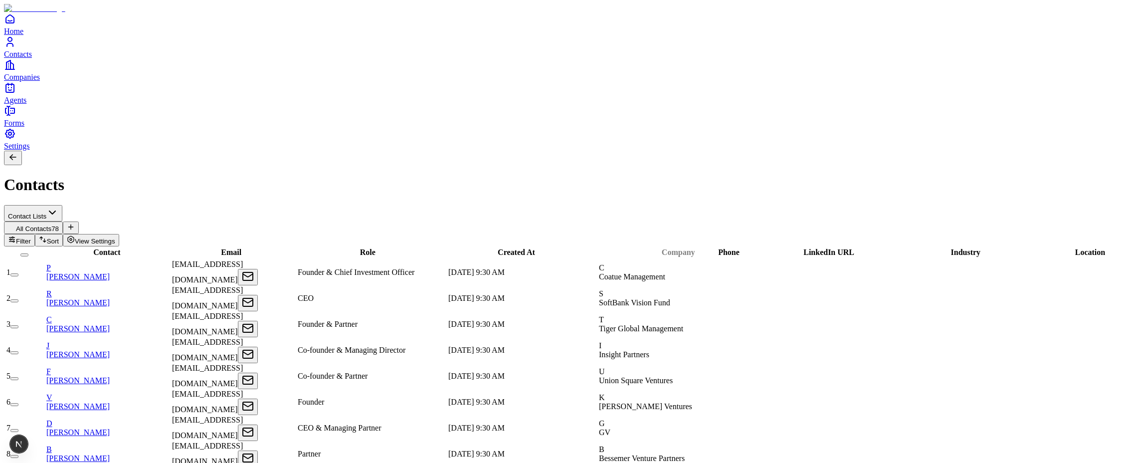
drag, startPoint x: 720, startPoint y: 98, endPoint x: 758, endPoint y: 97, distance: 37.4
click at [728, 257] on div at bounding box center [678, 257] width 98 height 0
drag, startPoint x: 473, startPoint y: 96, endPoint x: 501, endPoint y: 97, distance: 28.4
click at [470, 258] on div at bounding box center [396, 258] width 147 height 0
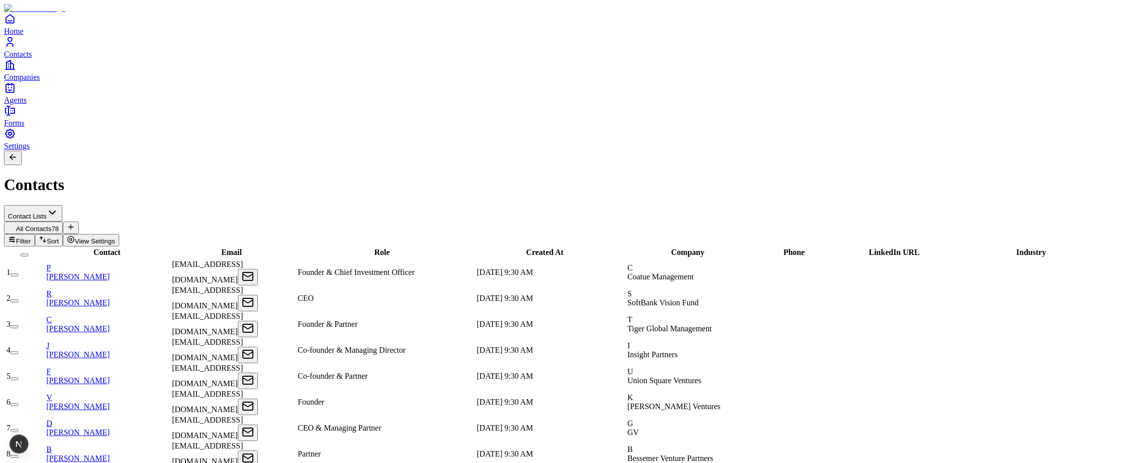
click at [502, 247] on th "Created At" at bounding box center [545, 252] width 148 height 10
drag, startPoint x: 702, startPoint y: 97, endPoint x: 400, endPoint y: 91, distance: 302.3
click at [400, 242] on div "Company" at bounding box center [388, 246] width 175 height 9
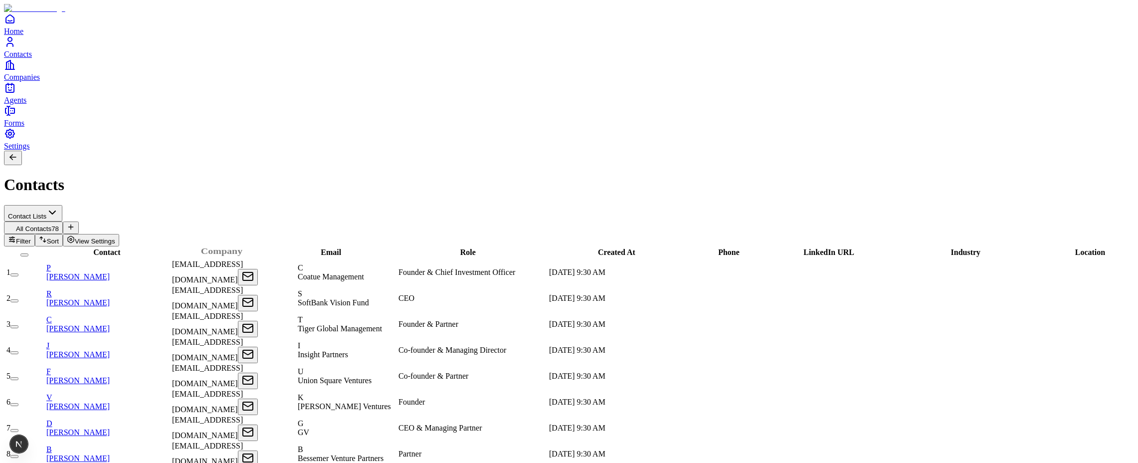
drag, startPoint x: 378, startPoint y: 91, endPoint x: 256, endPoint y: 90, distance: 121.7
click at [256, 247] on div "Company" at bounding box center [222, 251] width 123 height 9
drag, startPoint x: 251, startPoint y: 93, endPoint x: 351, endPoint y: 97, distance: 99.8
click at [351, 251] on div "Company" at bounding box center [313, 255] width 123 height 9
click at [446, 248] on div "Role" at bounding box center [468, 252] width 147 height 9
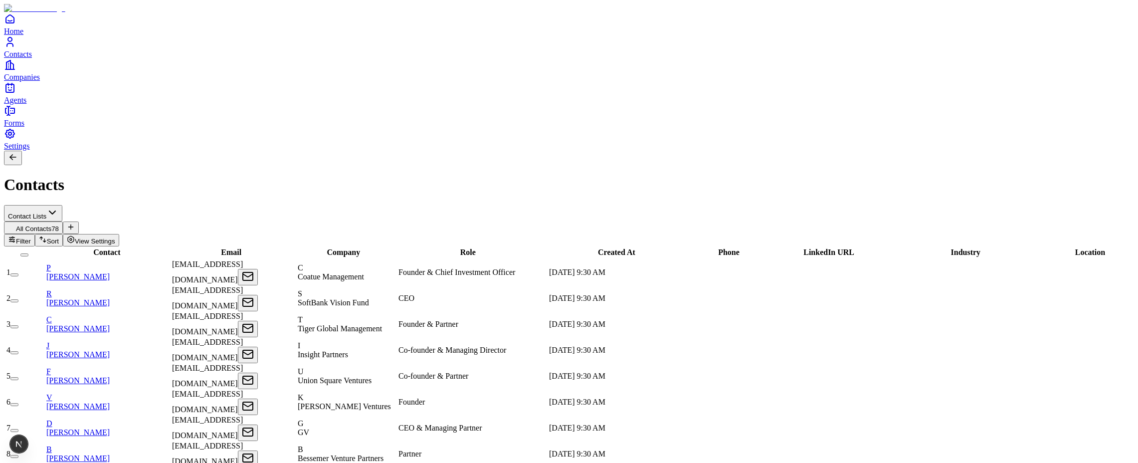
scroll to position [0, 201]
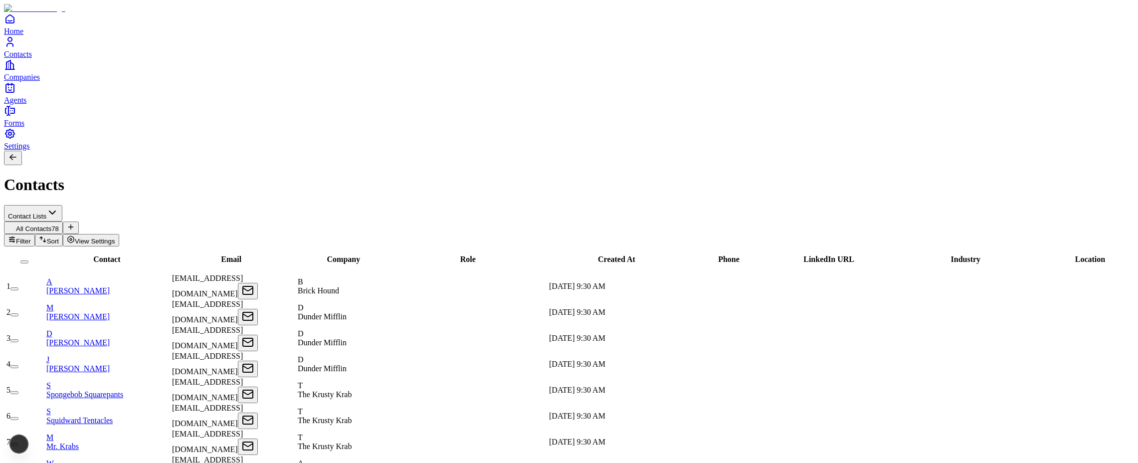
click at [460, 255] on span "Role" at bounding box center [467, 259] width 15 height 8
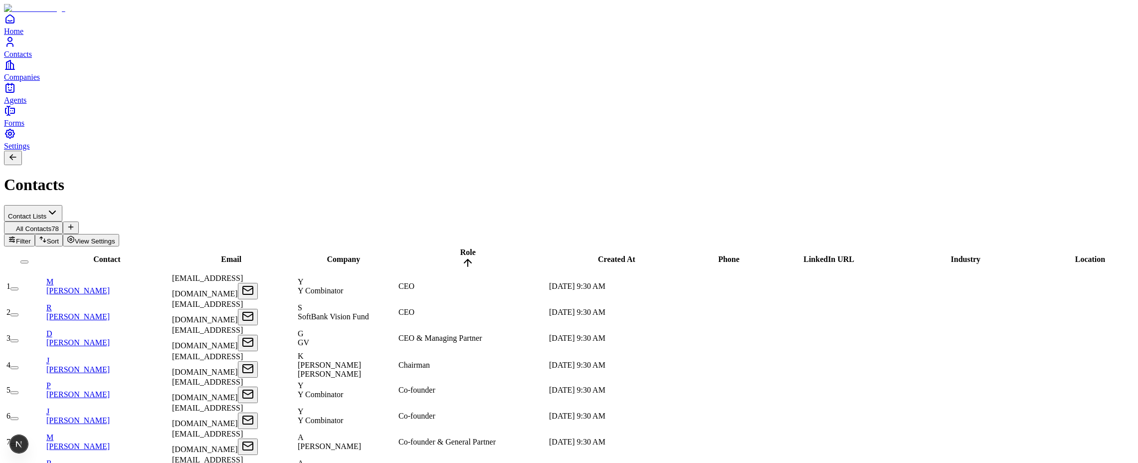
click at [460, 248] on span "Role" at bounding box center [467, 252] width 15 height 8
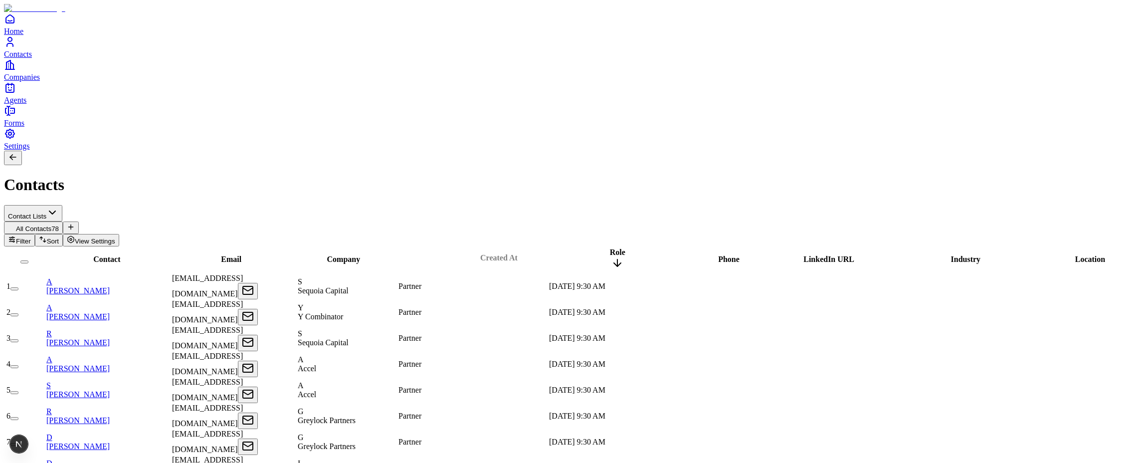
drag, startPoint x: 635, startPoint y: 93, endPoint x: 517, endPoint y: 92, distance: 118.2
click at [517, 253] on div "Created At" at bounding box center [498, 257] width 147 height 9
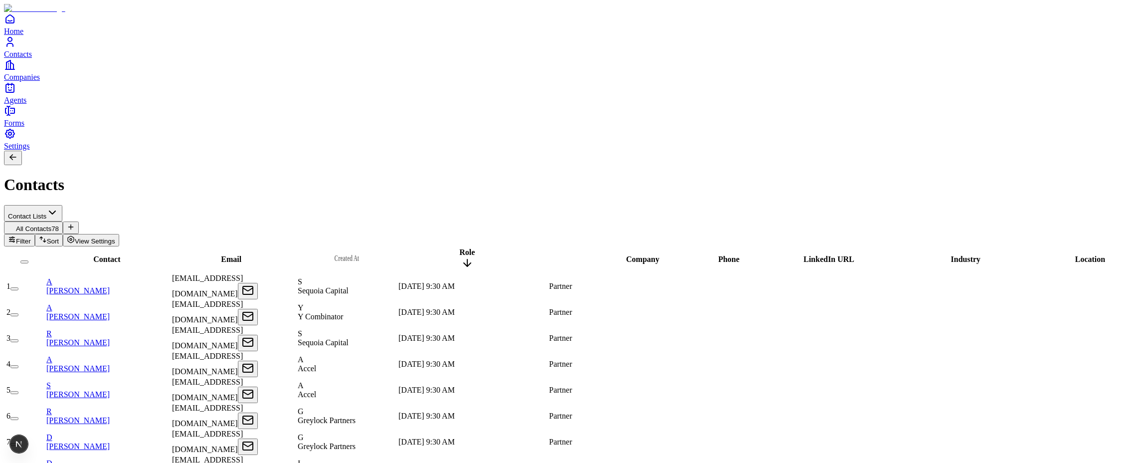
drag, startPoint x: 512, startPoint y: 96, endPoint x: 391, endPoint y: 95, distance: 120.7
click at [391, 254] on div "Created At" at bounding box center [347, 258] width 98 height 9
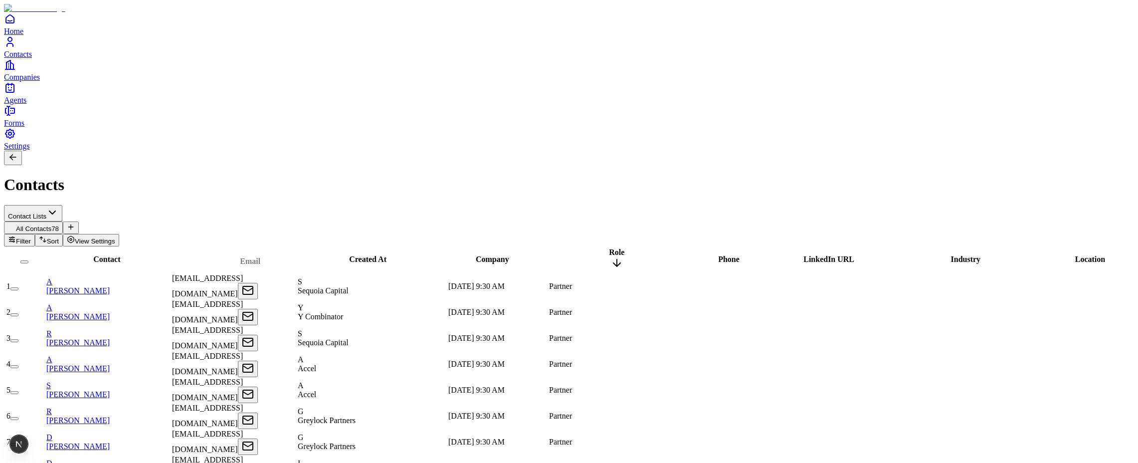
drag, startPoint x: 273, startPoint y: 93, endPoint x: 292, endPoint y: 95, distance: 19.1
click at [292, 257] on div "Email" at bounding box center [250, 261] width 122 height 9
drag, startPoint x: 273, startPoint y: 97, endPoint x: 281, endPoint y: 95, distance: 8.6
click at [281, 253] on div "Email" at bounding box center [240, 257] width 122 height 9
drag, startPoint x: 266, startPoint y: 91, endPoint x: 405, endPoint y: 91, distance: 139.2
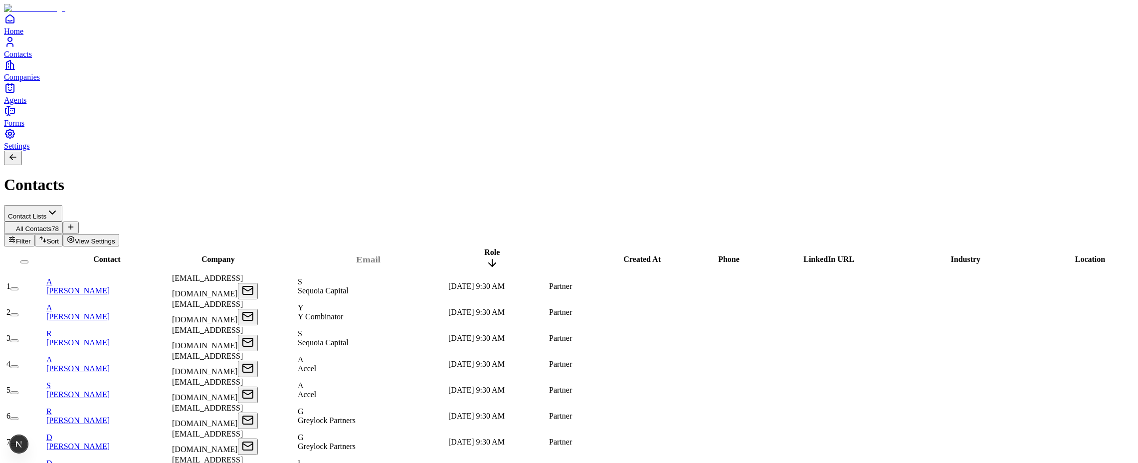
click at [405, 255] on div "Email" at bounding box center [368, 259] width 147 height 9
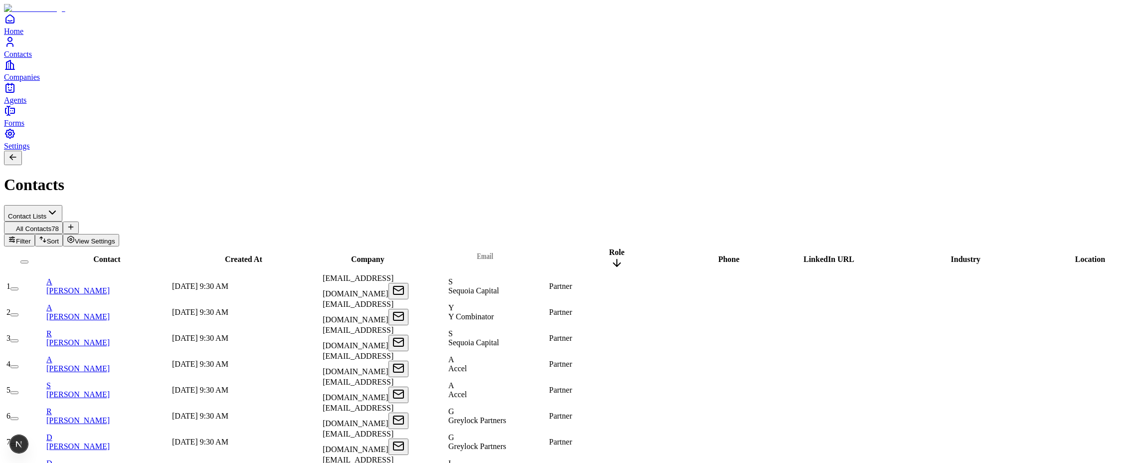
drag, startPoint x: 406, startPoint y: 92, endPoint x: 515, endPoint y: 89, distance: 109.3
click at [515, 252] on div "Email" at bounding box center [485, 256] width 98 height 9
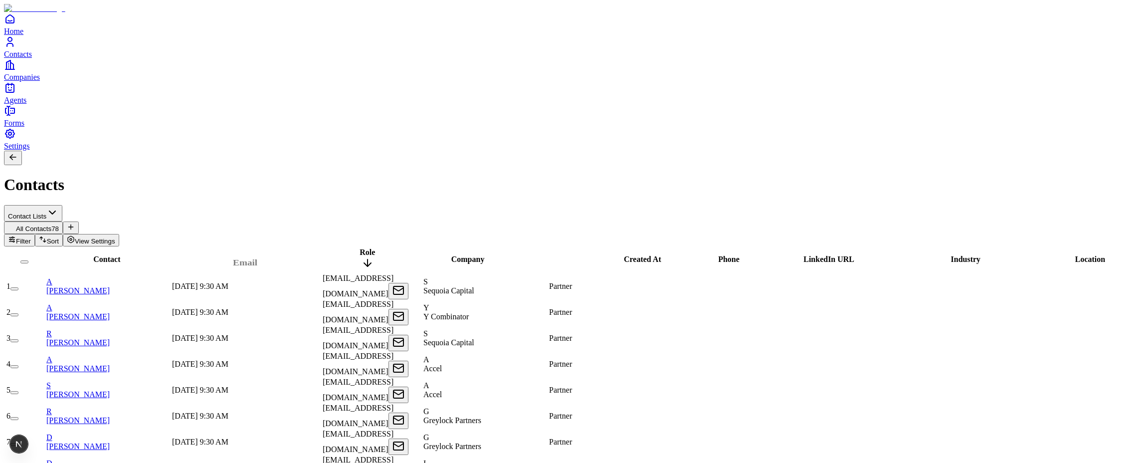
drag, startPoint x: 530, startPoint y: 93, endPoint x: 295, endPoint y: 96, distance: 235.0
click at [295, 258] on div "Email" at bounding box center [245, 262] width 147 height 9
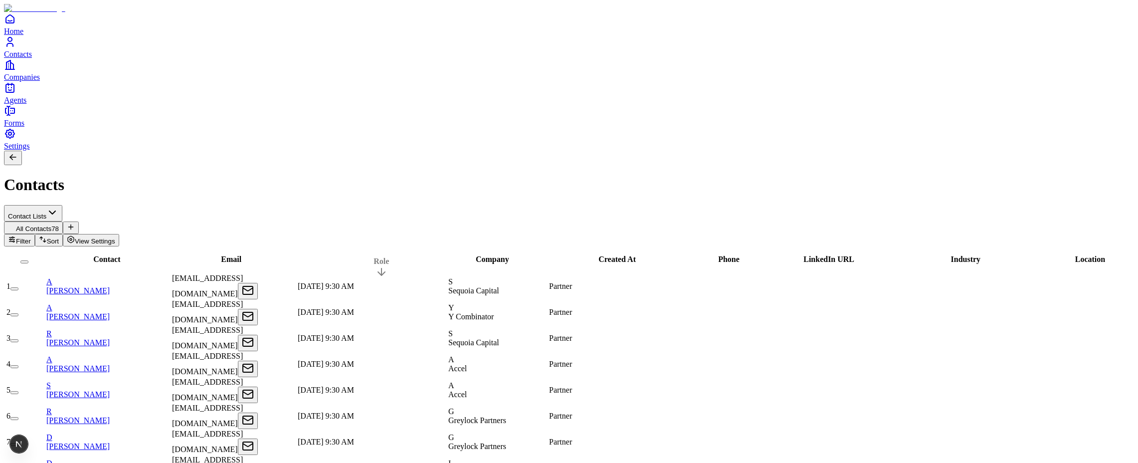
drag, startPoint x: 625, startPoint y: 95, endPoint x: 374, endPoint y: 103, distance: 251.0
click at [374, 257] on div "Role" at bounding box center [381, 268] width 147 height 23
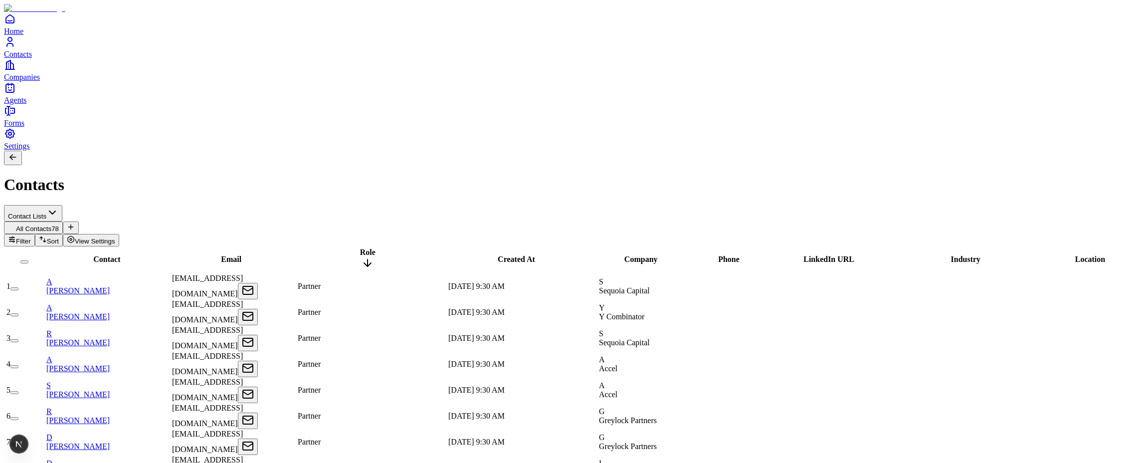
click at [362, 257] on icon at bounding box center [368, 263] width 12 height 12
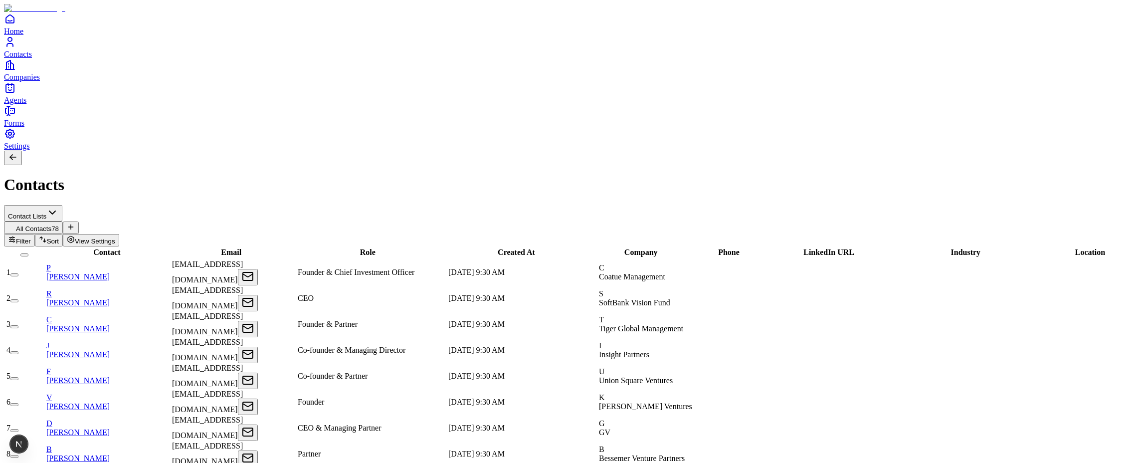
click at [344, 248] on div "Role" at bounding box center [367, 252] width 147 height 9
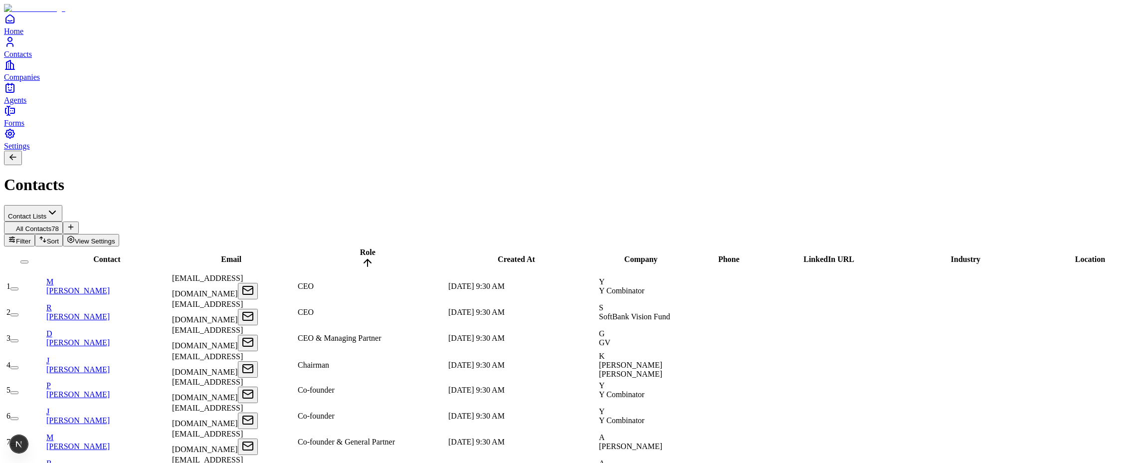
click at [360, 248] on span "Role" at bounding box center [367, 252] width 15 height 8
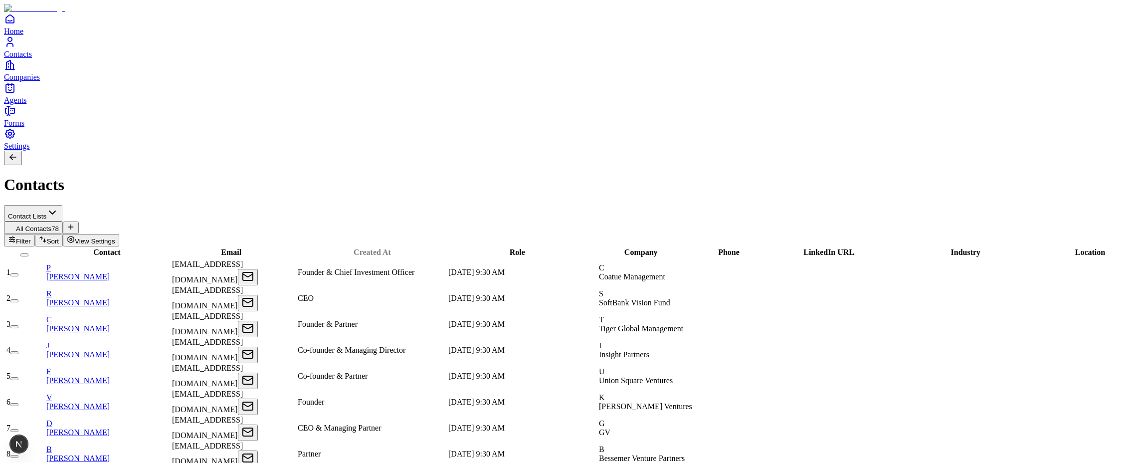
drag, startPoint x: 537, startPoint y: 97, endPoint x: 393, endPoint y: 97, distance: 144.2
click at [393, 248] on div "Created At" at bounding box center [372, 252] width 147 height 9
drag, startPoint x: 1018, startPoint y: 91, endPoint x: 564, endPoint y: 99, distance: 454.0
click at [724, 257] on div "Updated At" at bounding box center [760, 261] width 73 height 9
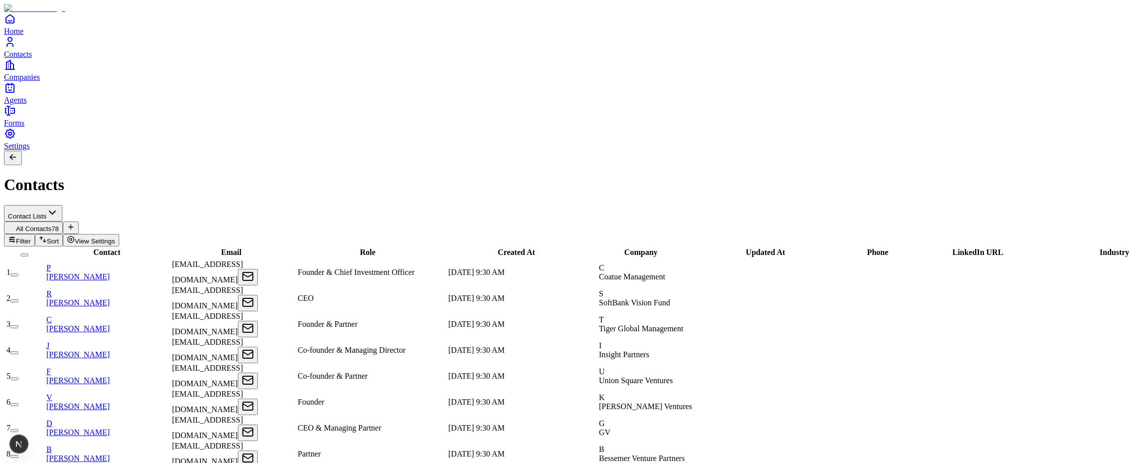
click at [692, 248] on div "Updated At" at bounding box center [765, 252] width 147 height 9
click at [746, 248] on span "Updated At" at bounding box center [765, 252] width 39 height 8
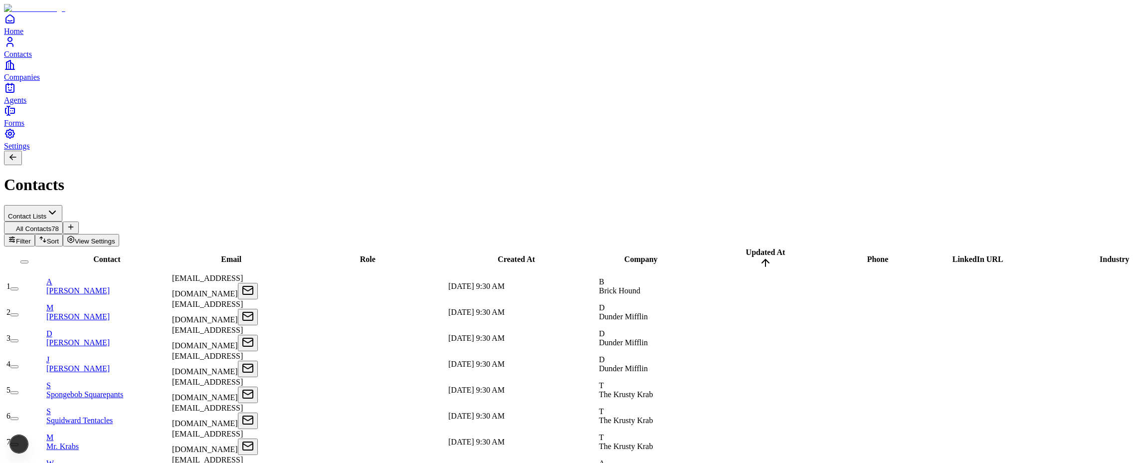
click at [746, 248] on span "Updated At" at bounding box center [765, 252] width 39 height 8
click at [360, 255] on span "Role" at bounding box center [367, 259] width 15 height 8
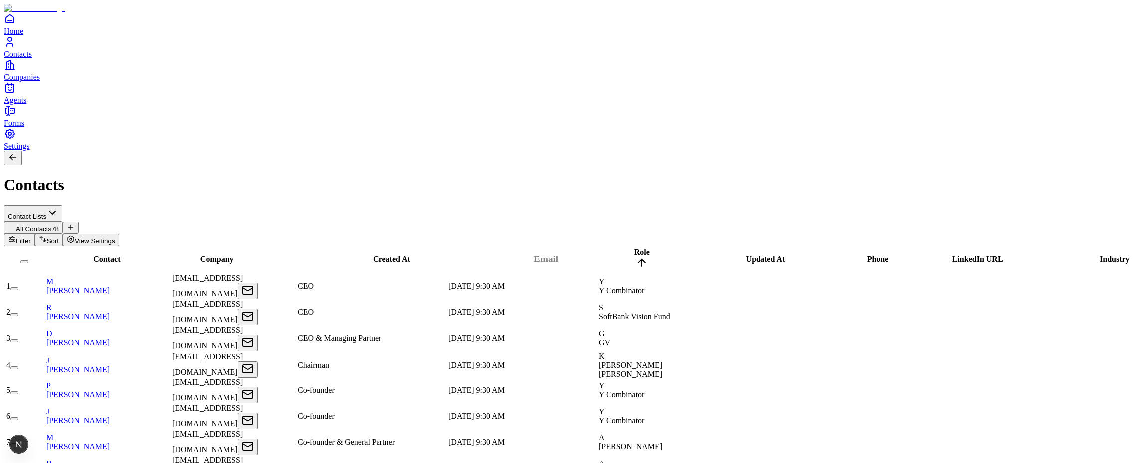
drag, startPoint x: 208, startPoint y: 96, endPoint x: 526, endPoint y: 96, distance: 317.2
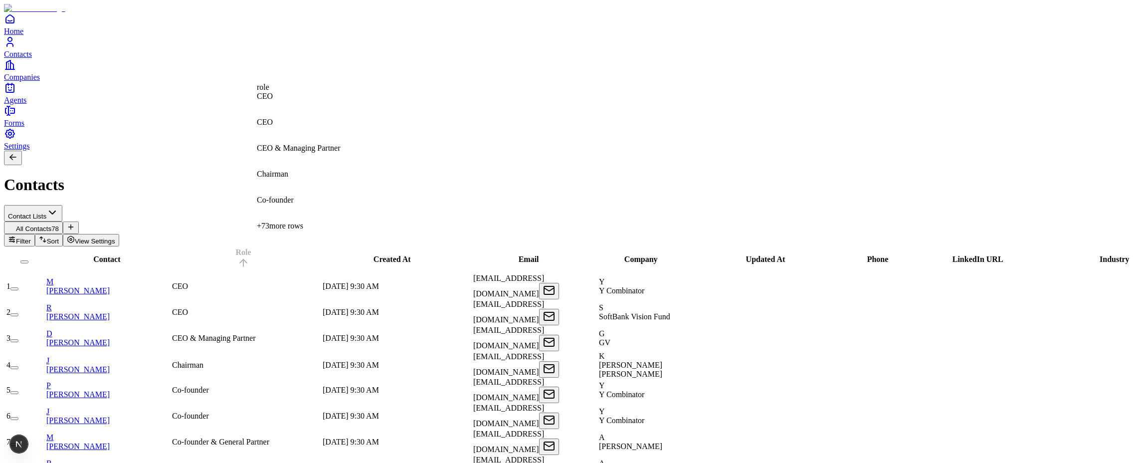
drag, startPoint x: 253, startPoint y: 90, endPoint x: 309, endPoint y: 94, distance: 56.0
drag, startPoint x: 273, startPoint y: 97, endPoint x: 283, endPoint y: 100, distance: 9.9
drag, startPoint x: 289, startPoint y: 96, endPoint x: 340, endPoint y: 98, distance: 50.4
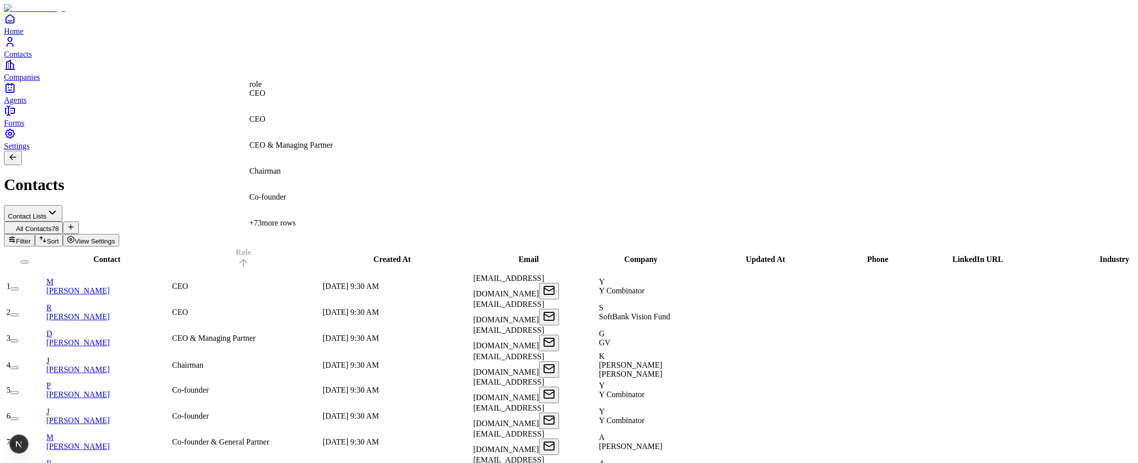
drag, startPoint x: 278, startPoint y: 102, endPoint x: 295, endPoint y: 102, distance: 17.0
drag, startPoint x: 275, startPoint y: 99, endPoint x: 320, endPoint y: 97, distance: 44.4
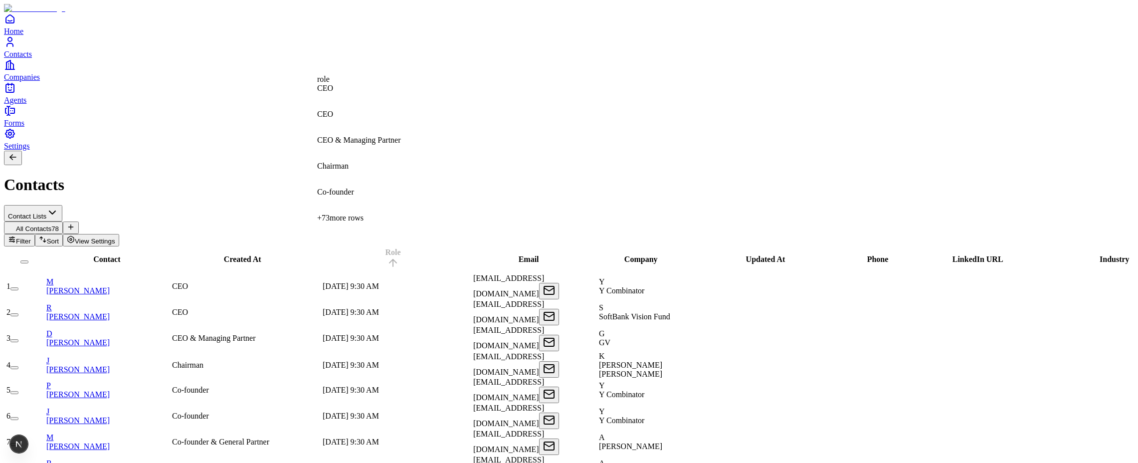
drag, startPoint x: 301, startPoint y: 98, endPoint x: 412, endPoint y: 95, distance: 110.8
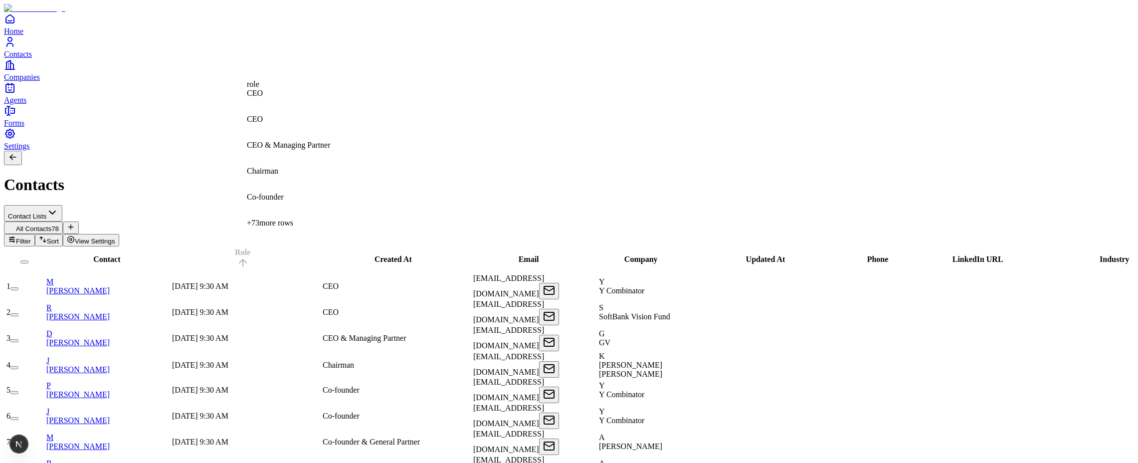
drag, startPoint x: 388, startPoint y: 95, endPoint x: 287, endPoint y: 99, distance: 100.8
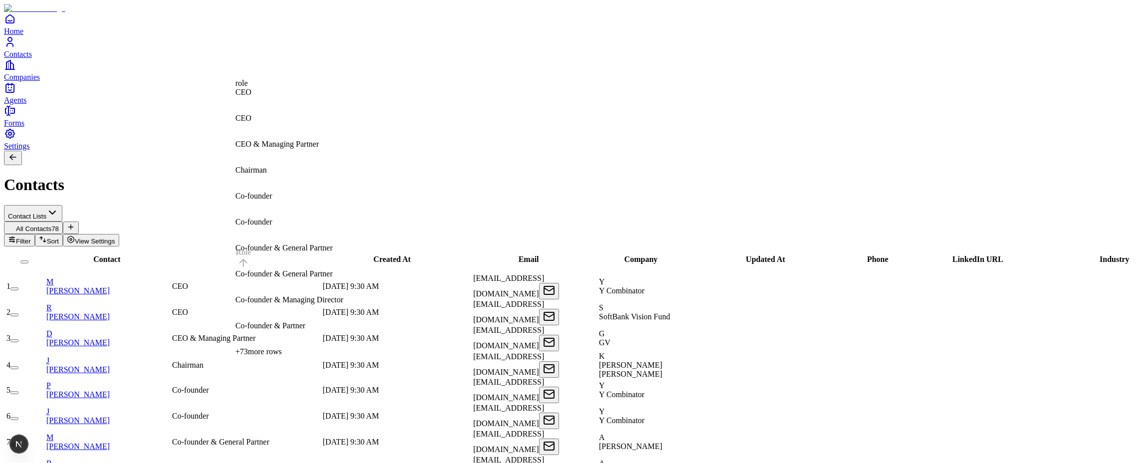
drag, startPoint x: 275, startPoint y: 97, endPoint x: 307, endPoint y: 97, distance: 32.4
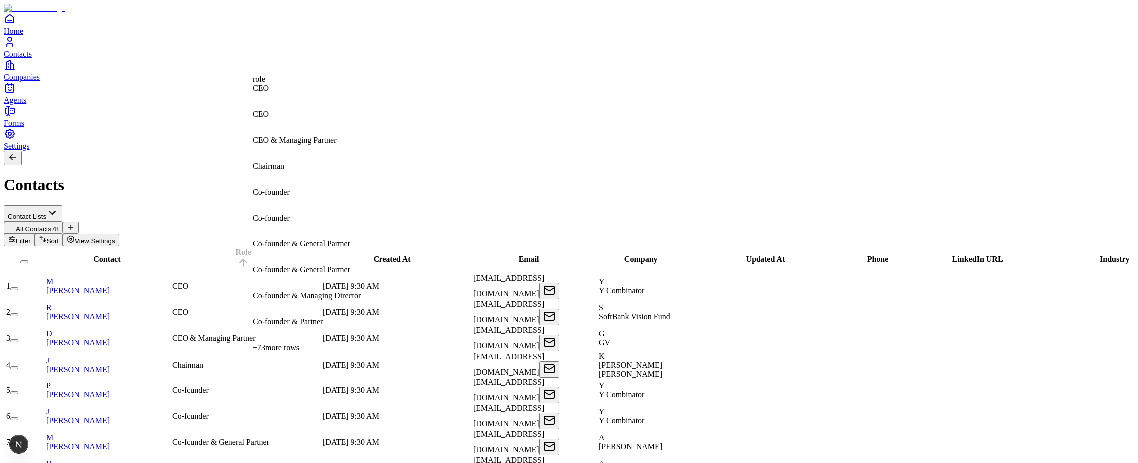
drag, startPoint x: 285, startPoint y: 97, endPoint x: 332, endPoint y: 94, distance: 47.0
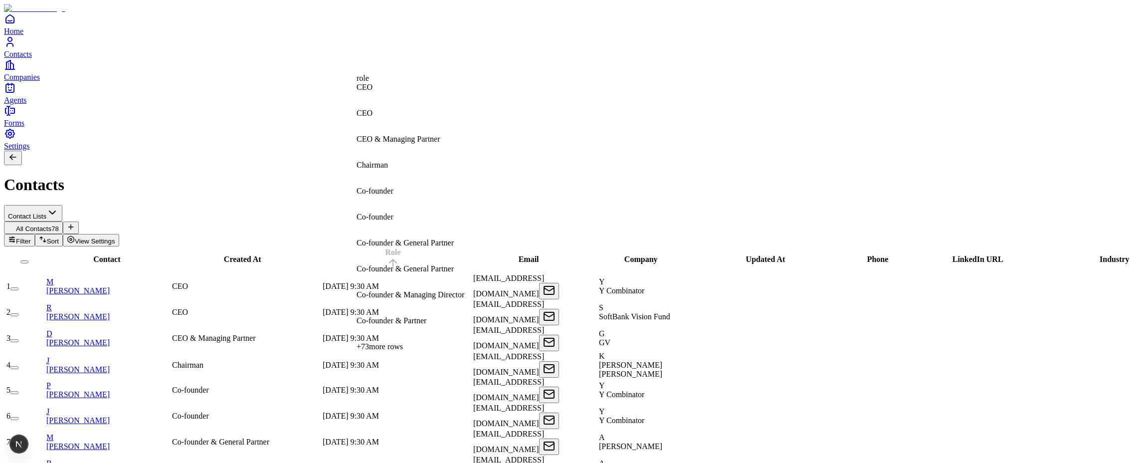
drag, startPoint x: 287, startPoint y: 98, endPoint x: 444, endPoint y: 94, distance: 157.2
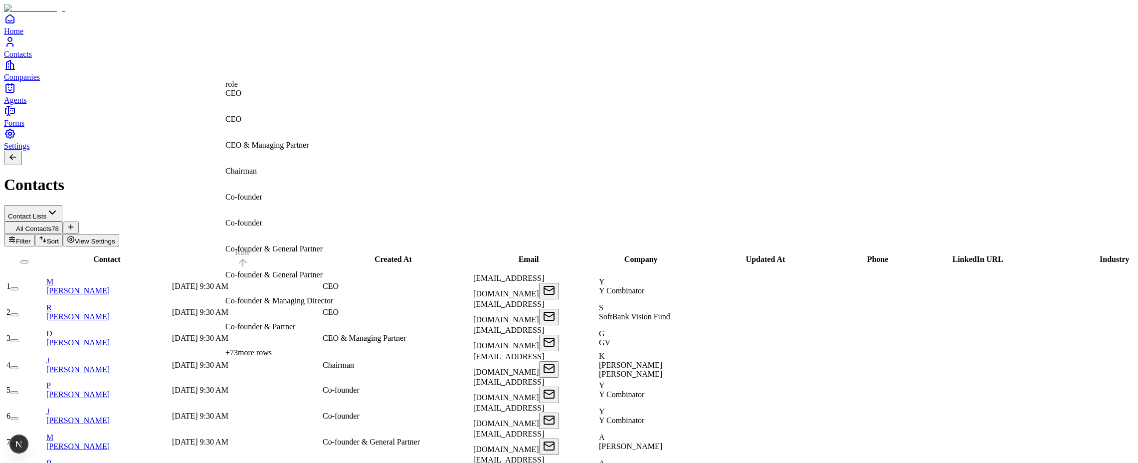
drag, startPoint x: 420, startPoint y: 97, endPoint x: 296, endPoint y: 99, distance: 124.2
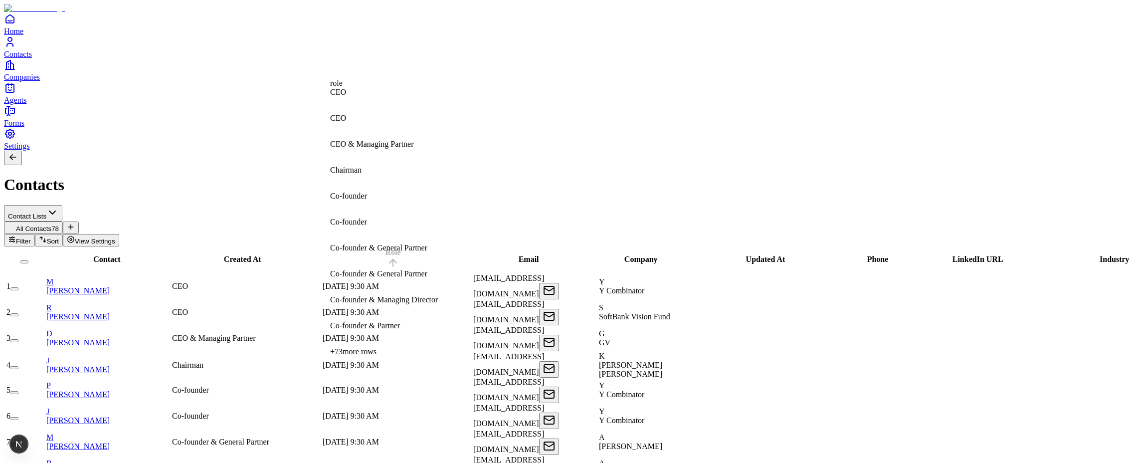
drag, startPoint x: 249, startPoint y: 100, endPoint x: 380, endPoint y: 100, distance: 131.2
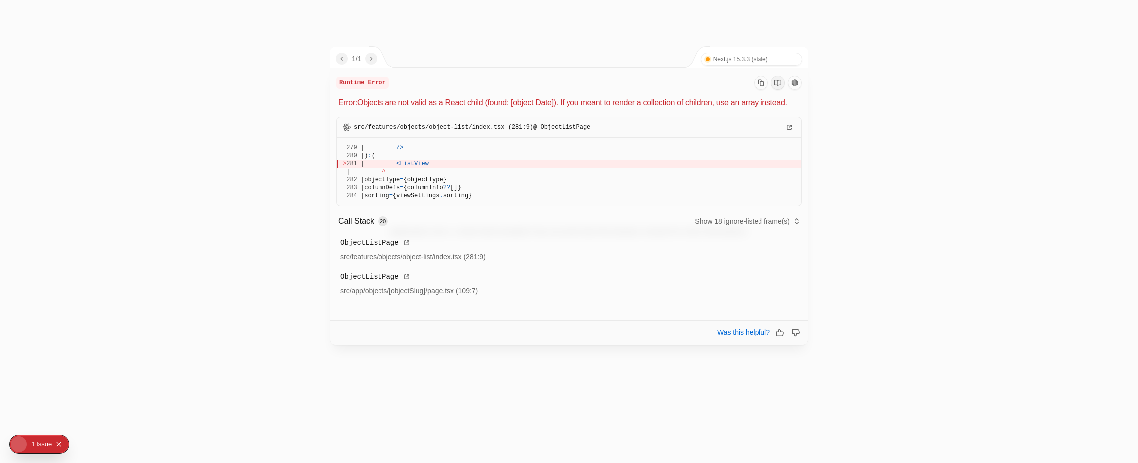
drag, startPoint x: 247, startPoint y: 95, endPoint x: 330, endPoint y: 98, distance: 82.8
drag, startPoint x: 362, startPoint y: 100, endPoint x: 364, endPoint y: 106, distance: 6.5
click at [364, 106] on p "Error: Objects are not valid as a React child (found: [object Date]). If you me…" at bounding box center [570, 103] width 464 height 12
drag, startPoint x: 339, startPoint y: 101, endPoint x: 369, endPoint y: 113, distance: 32.2
click at [369, 109] on p "Error: Objects are not valid as a React child (found: [object Date]). If you me…" at bounding box center [570, 103] width 464 height 12
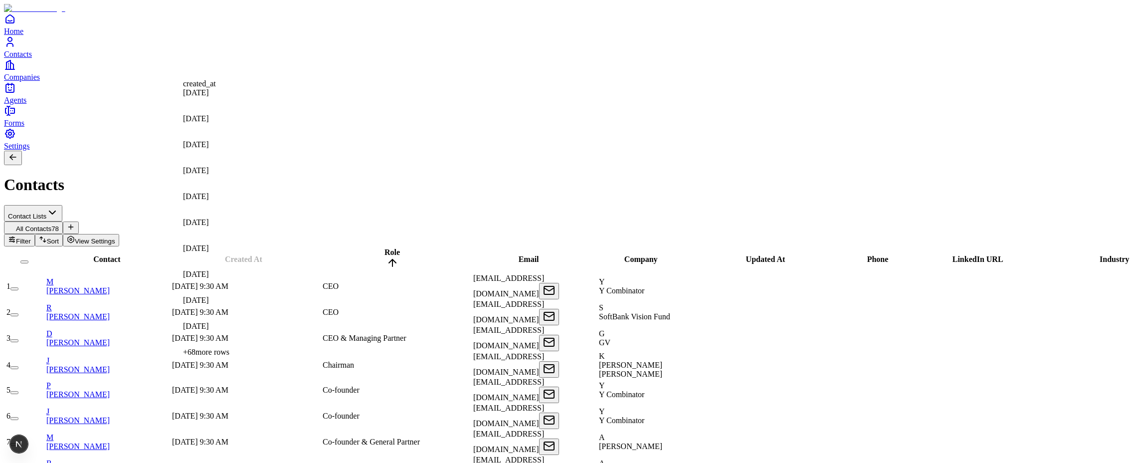
drag, startPoint x: 269, startPoint y: 96, endPoint x: 253, endPoint y: 97, distance: 16.5
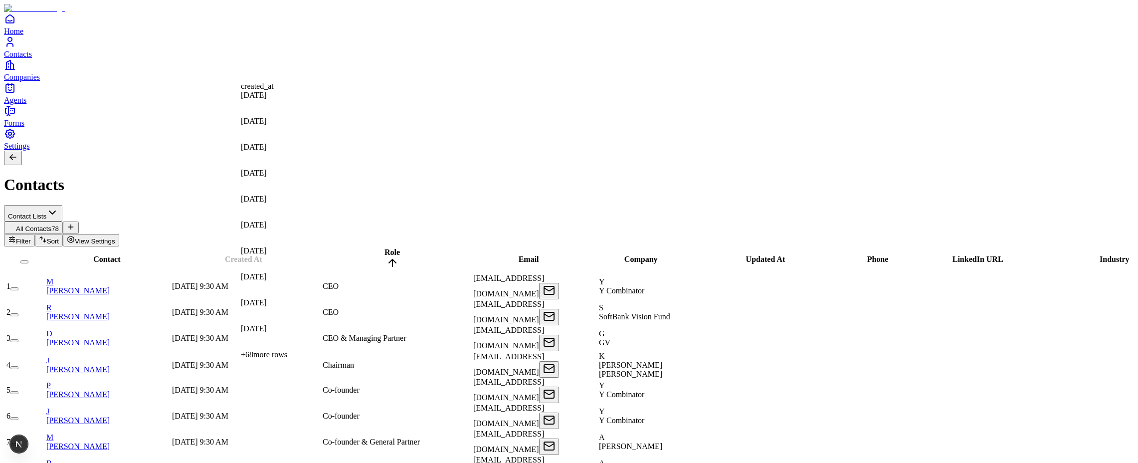
drag, startPoint x: 271, startPoint y: 94, endPoint x: 313, endPoint y: 97, distance: 42.0
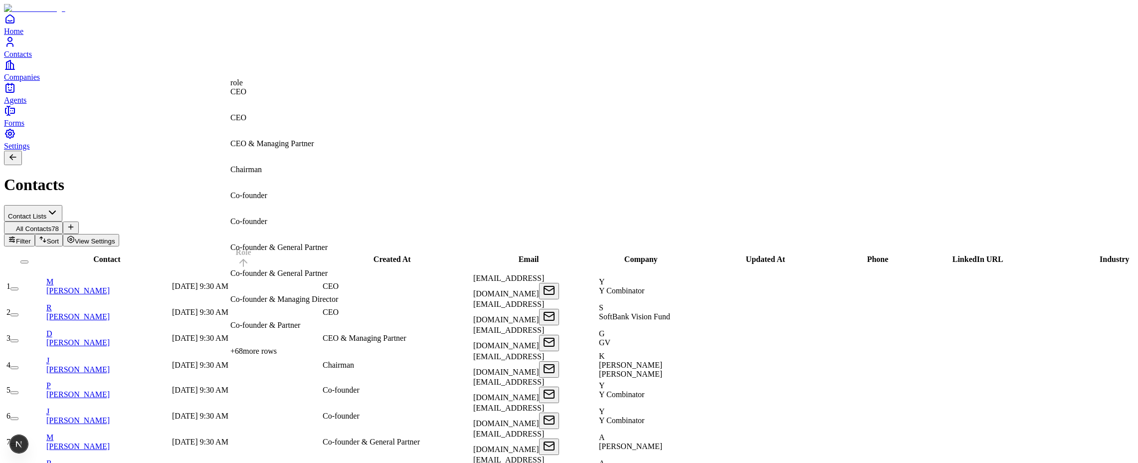
drag, startPoint x: 391, startPoint y: 100, endPoint x: 274, endPoint y: 100, distance: 116.7
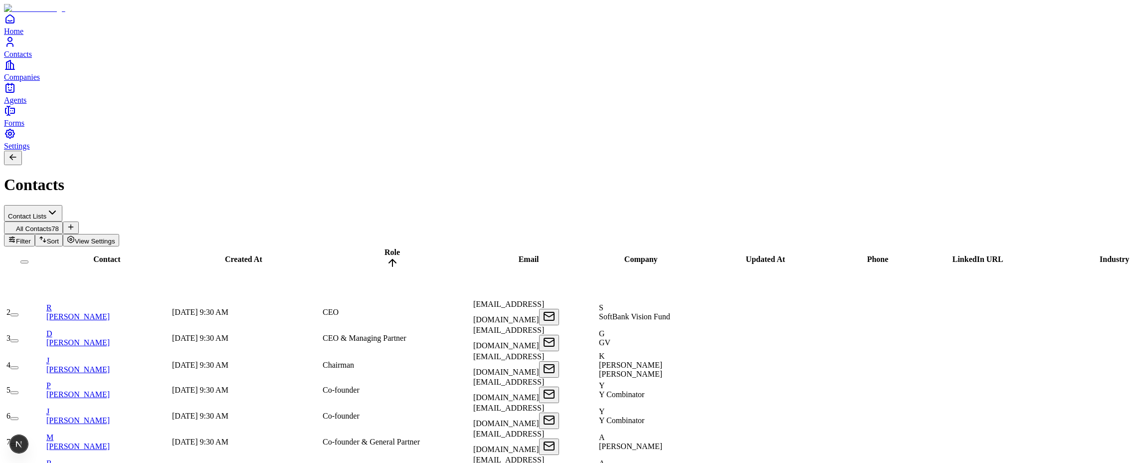
scroll to position [300, 198]
drag, startPoint x: 292, startPoint y: 97, endPoint x: 309, endPoint y: 94, distance: 17.6
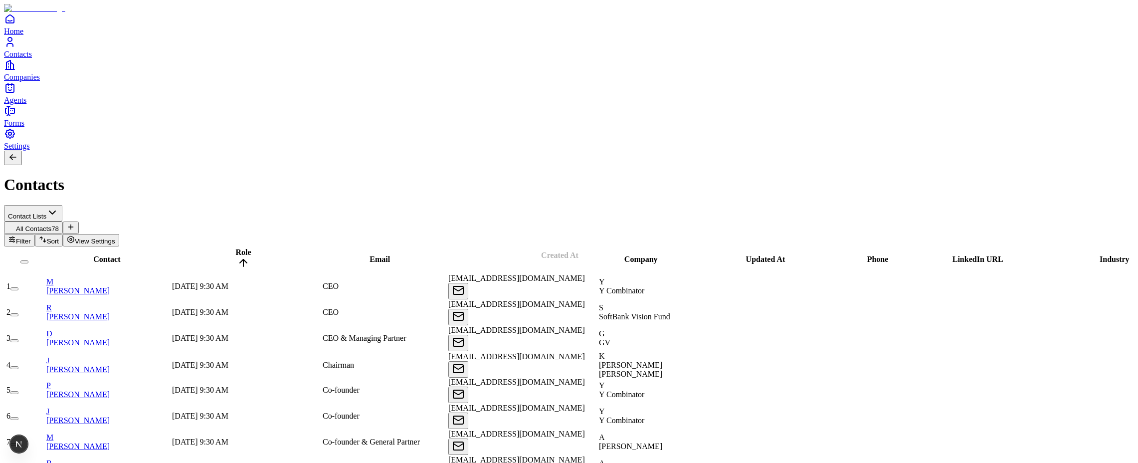
drag, startPoint x: 292, startPoint y: 96, endPoint x: 610, endPoint y: 92, distance: 317.8
drag, startPoint x: 274, startPoint y: 97, endPoint x: 544, endPoint y: 95, distance: 269.4
drag, startPoint x: 339, startPoint y: 93, endPoint x: 536, endPoint y: 91, distance: 196.5
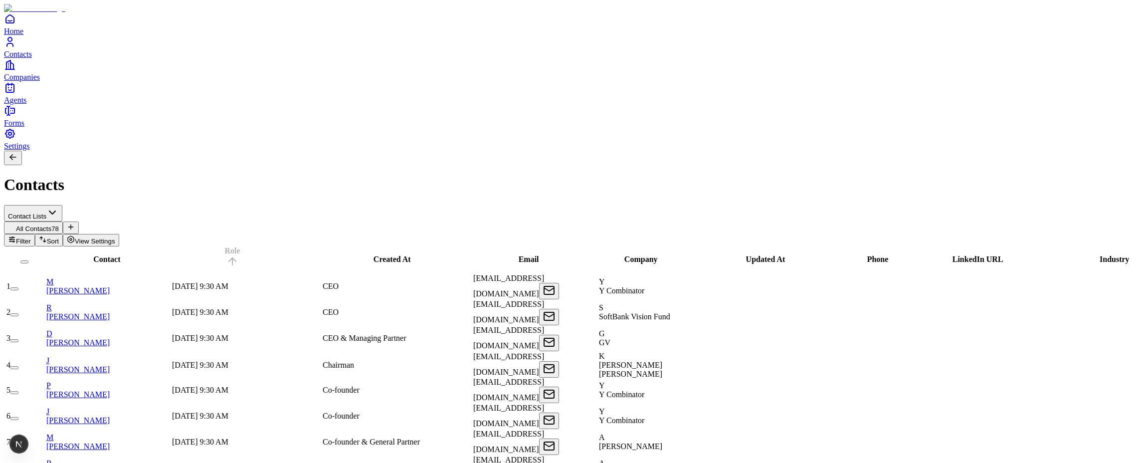
drag, startPoint x: 405, startPoint y: 95, endPoint x: 244, endPoint y: 93, distance: 160.6
drag, startPoint x: 266, startPoint y: 93, endPoint x: 422, endPoint y: 93, distance: 155.6
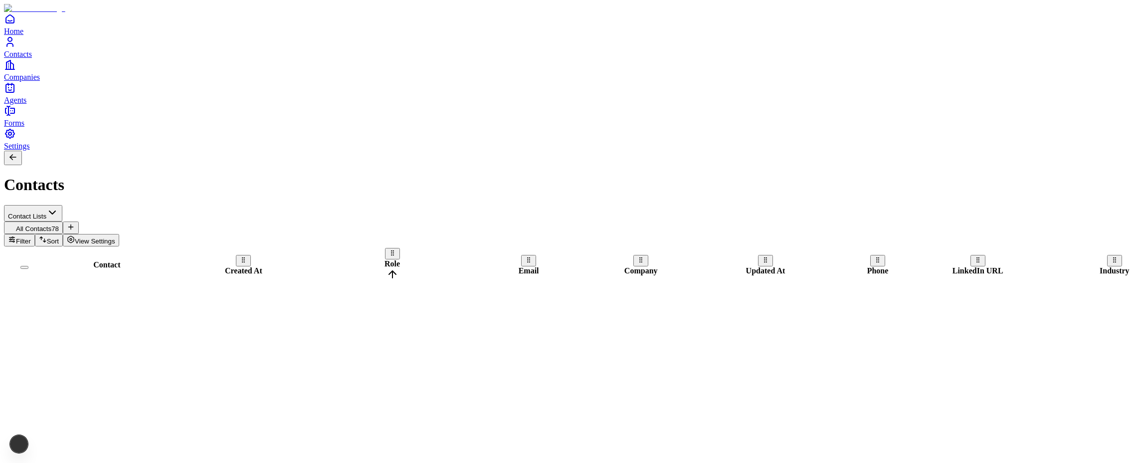
scroll to position [718, 198]
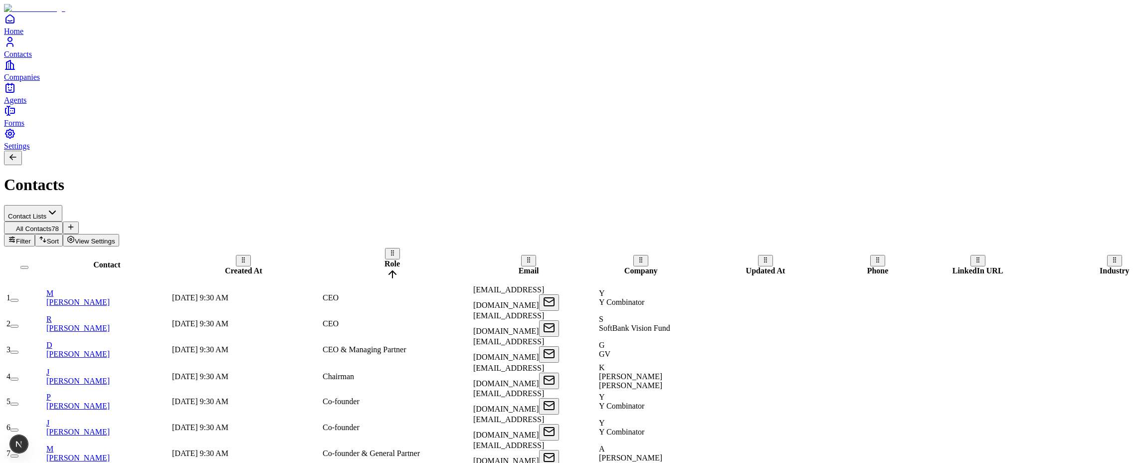
scroll to position [300, 198]
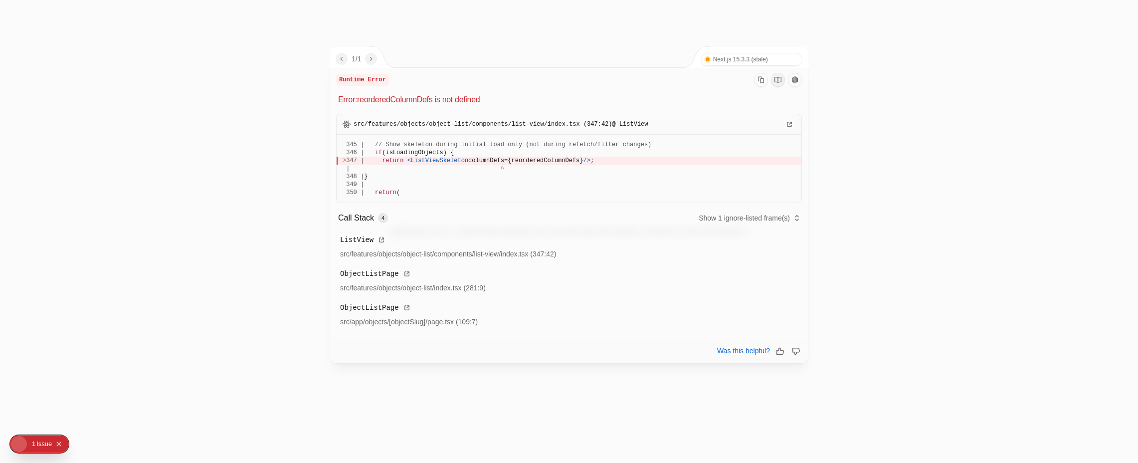
scroll to position [3, 0]
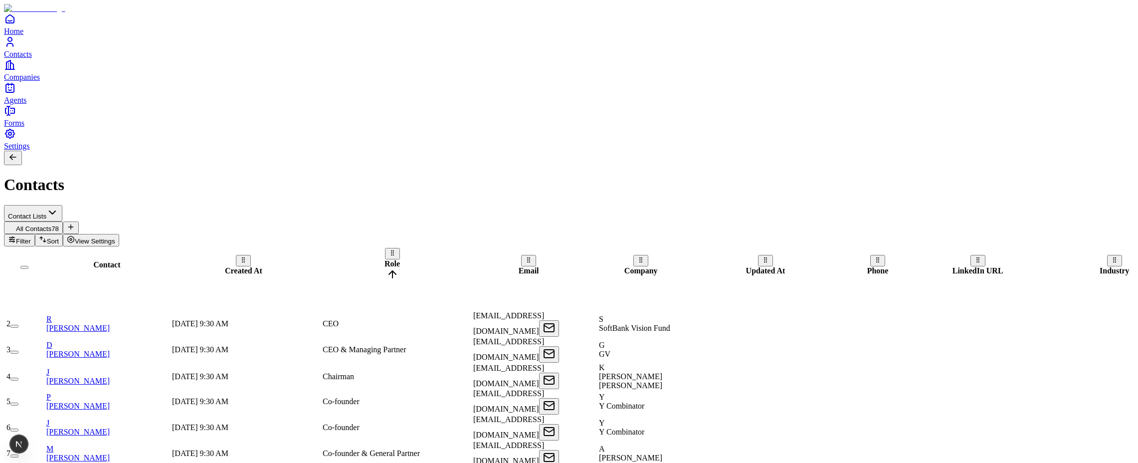
scroll to position [300, 198]
drag, startPoint x: 274, startPoint y: 96, endPoint x: 321, endPoint y: 92, distance: 47.1
click at [317, 255] on div "Created At" at bounding box center [243, 265] width 147 height 20
drag, startPoint x: 286, startPoint y: 90, endPoint x: 376, endPoint y: 87, distance: 90.3
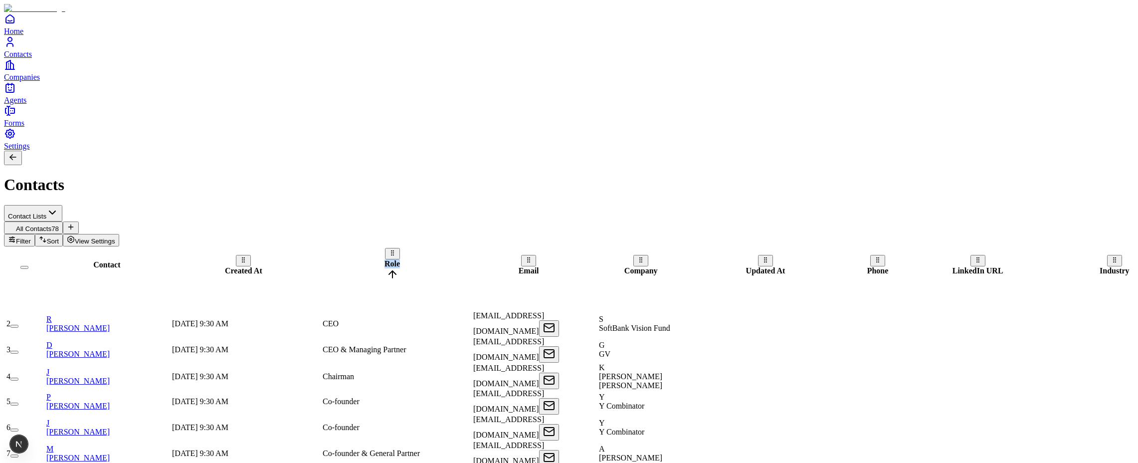
click at [376, 247] on tr "Contact Created At Role Email Company Updated At Phone LinkedIn URL Industry Lo…" at bounding box center [647, 264] width 1284 height 35
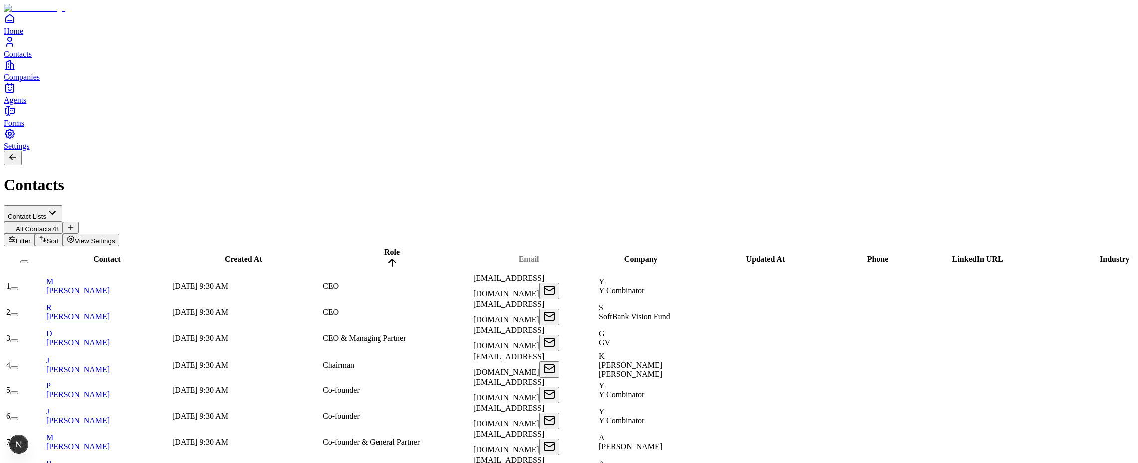
scroll to position [54, 181]
drag, startPoint x: 342, startPoint y: 99, endPoint x: 226, endPoint y: 94, distance: 116.3
click at [226, 247] on tr "Contact Created At Role Email Company Updated At Phone LinkedIn URL Industry Lo…" at bounding box center [647, 259] width 1284 height 24
drag, startPoint x: 370, startPoint y: 92, endPoint x: 266, endPoint y: 92, distance: 103.8
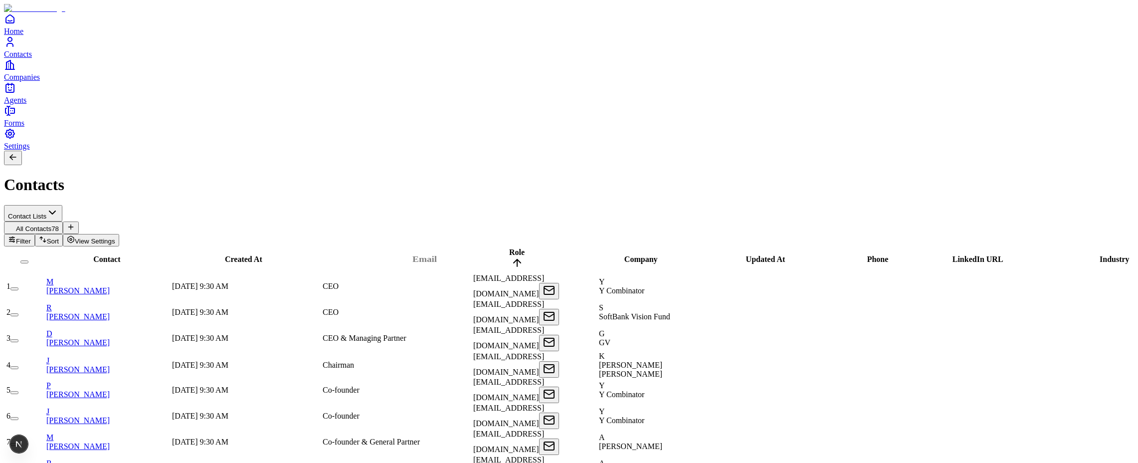
click at [352, 255] on div "Email" at bounding box center [425, 259] width 147 height 9
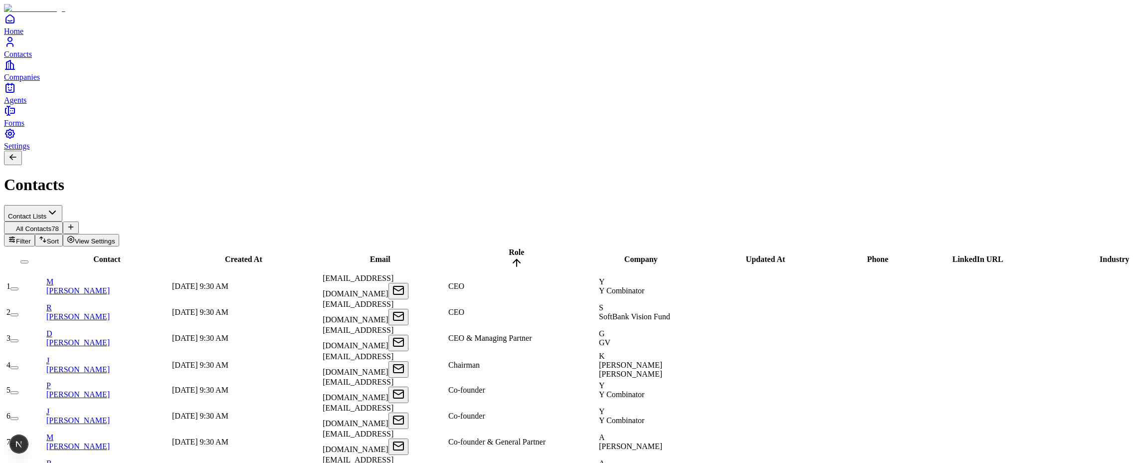
scroll to position [0, 0]
drag, startPoint x: 371, startPoint y: 93, endPoint x: 299, endPoint y: 93, distance: 71.8
click at [299, 253] on div "Email" at bounding box center [282, 257] width 147 height 9
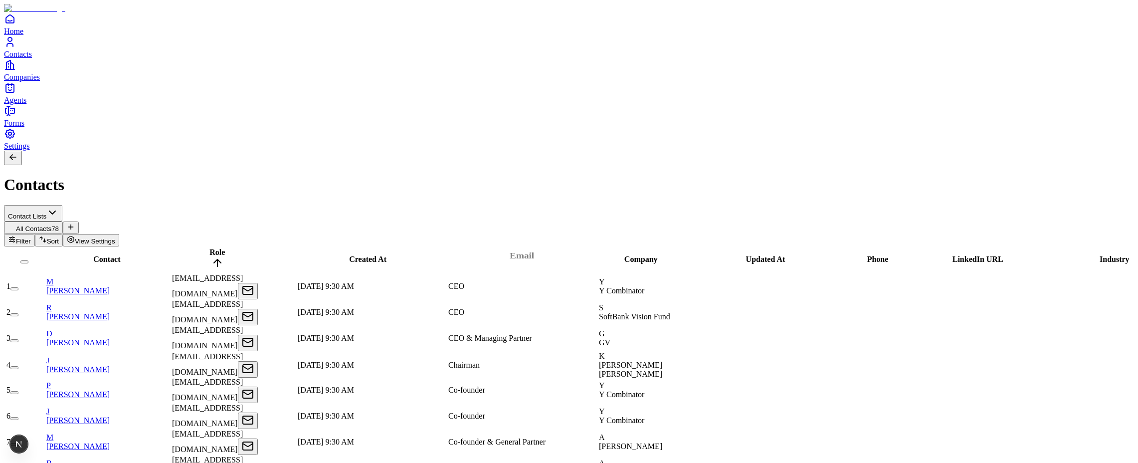
drag, startPoint x: 242, startPoint y: 95, endPoint x: 533, endPoint y: 92, distance: 290.8
click at [533, 251] on div "Email" at bounding box center [522, 255] width 147 height 9
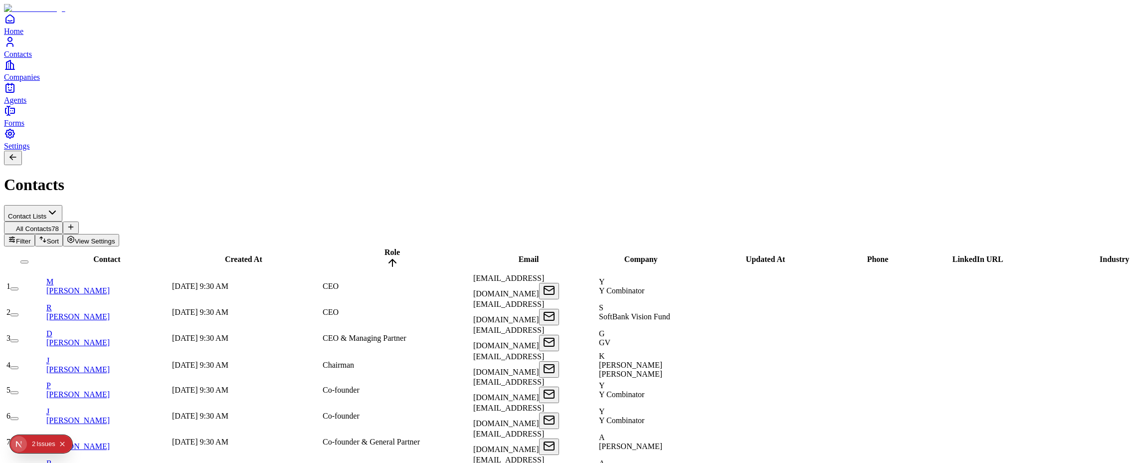
click at [34, 446] on div "2" at bounding box center [33, 444] width 3 height 18
drag, startPoint x: 376, startPoint y: 92, endPoint x: 446, endPoint y: 90, distance: 70.9
drag, startPoint x: 420, startPoint y: 94, endPoint x: 277, endPoint y: 87, distance: 143.3
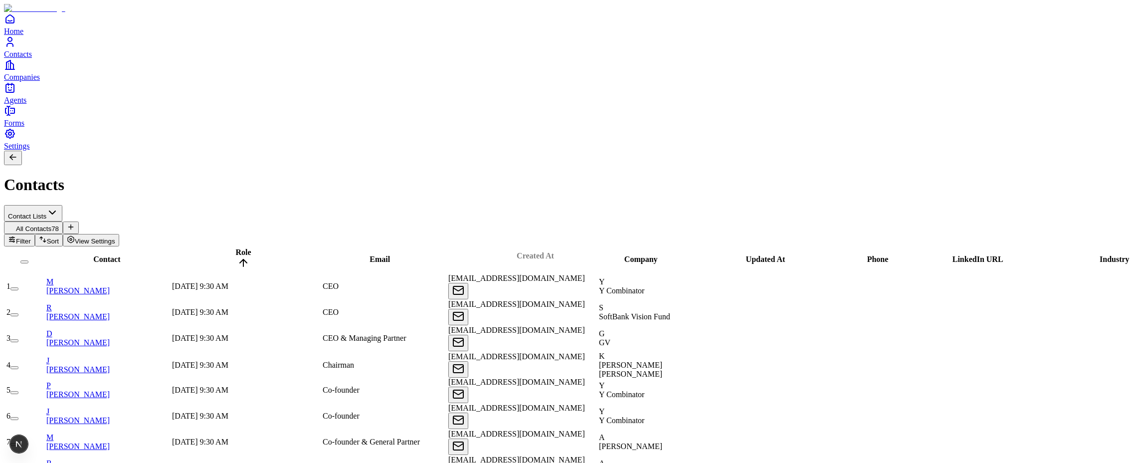
drag, startPoint x: 275, startPoint y: 93, endPoint x: 568, endPoint y: 90, distance: 292.8
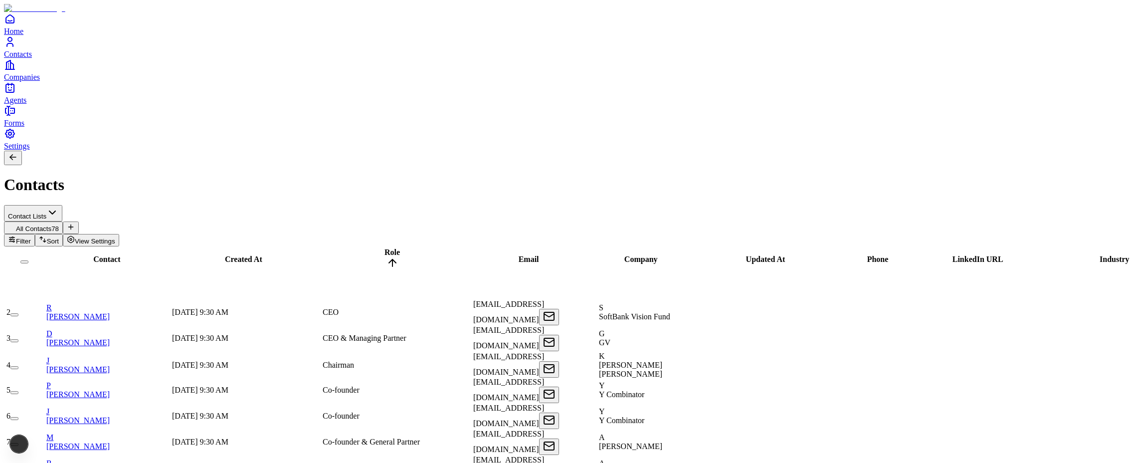
scroll to position [300, 198]
drag, startPoint x: 123, startPoint y: 93, endPoint x: 162, endPoint y: 93, distance: 38.9
click at [163, 255] on div "Contact" at bounding box center [107, 259] width 123 height 9
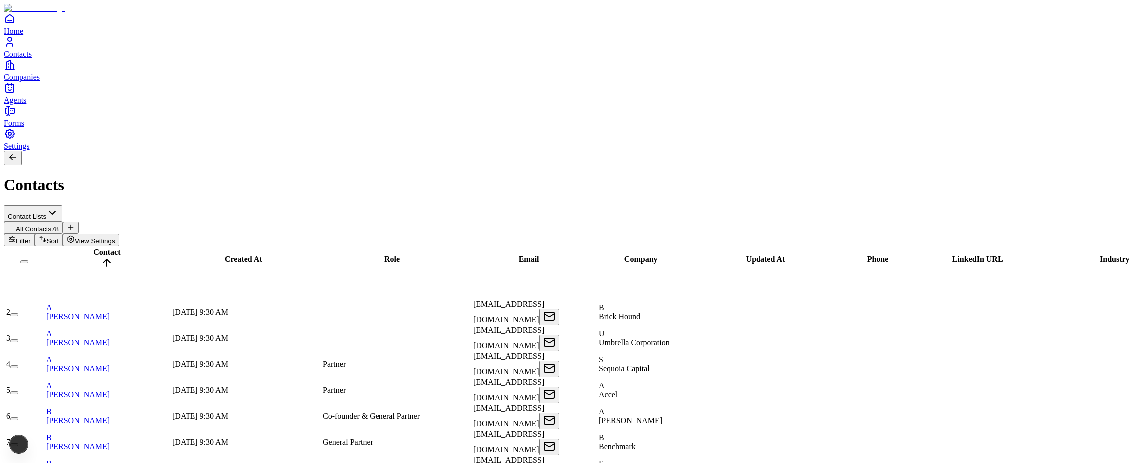
scroll to position [300, 198]
click at [132, 248] on div "Contact" at bounding box center [107, 259] width 123 height 23
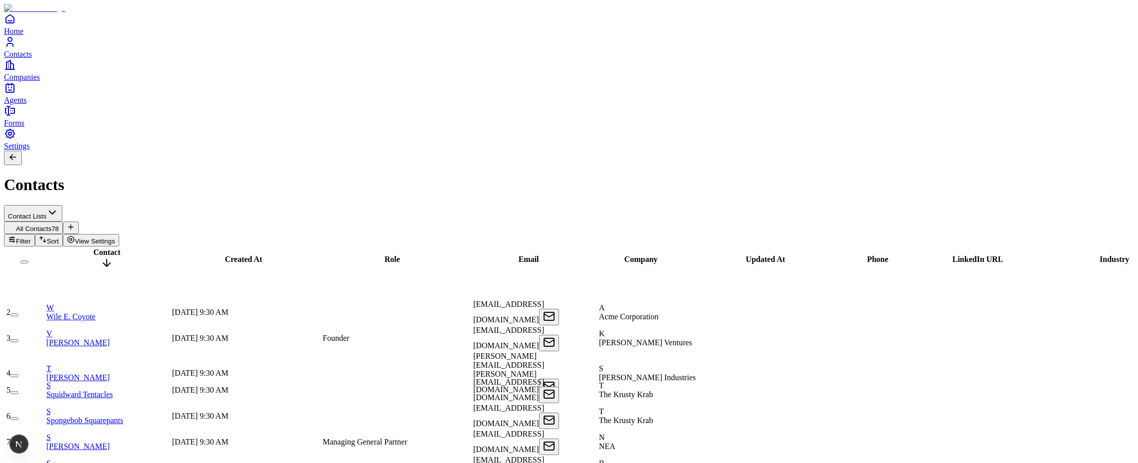
scroll to position [0, 198]
click at [132, 248] on div "Contact" at bounding box center [107, 259] width 123 height 23
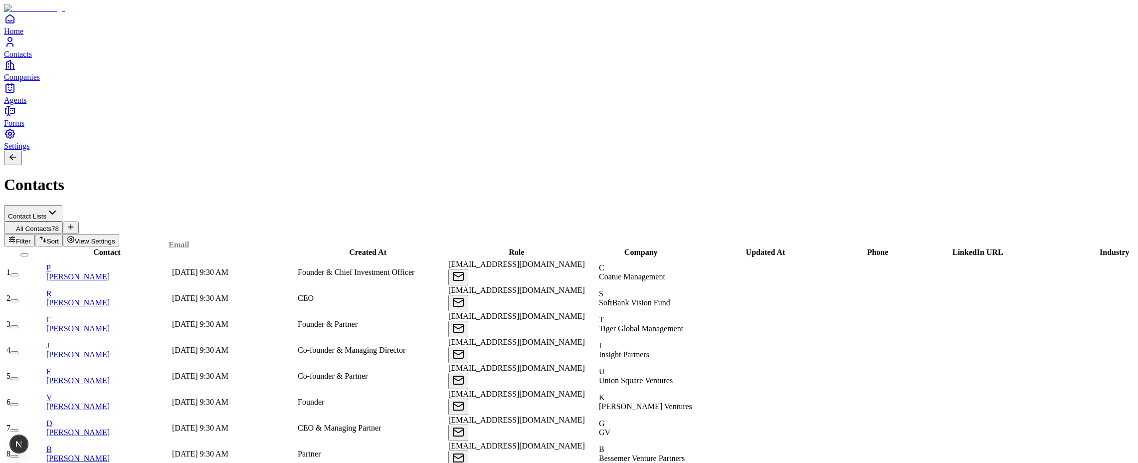
scroll to position [0, 0]
drag, startPoint x: 352, startPoint y: 96, endPoint x: 255, endPoint y: 96, distance: 97.3
drag, startPoint x: 539, startPoint y: 100, endPoint x: 291, endPoint y: 96, distance: 247.9
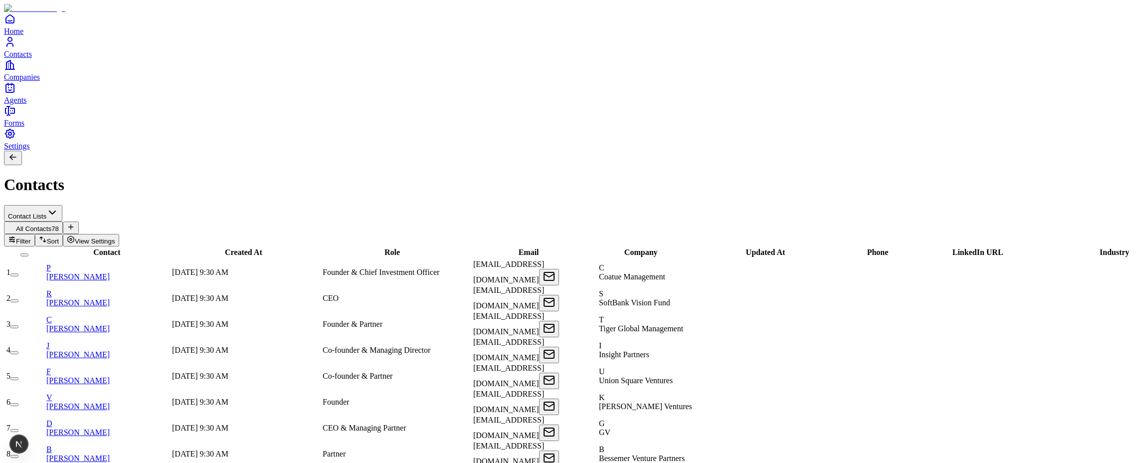
scroll to position [0, 198]
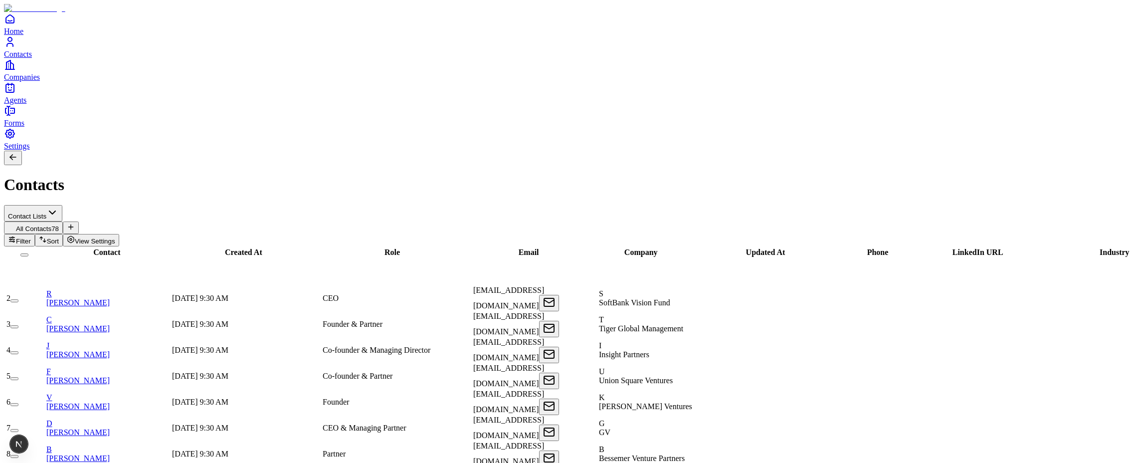
scroll to position [300, 0]
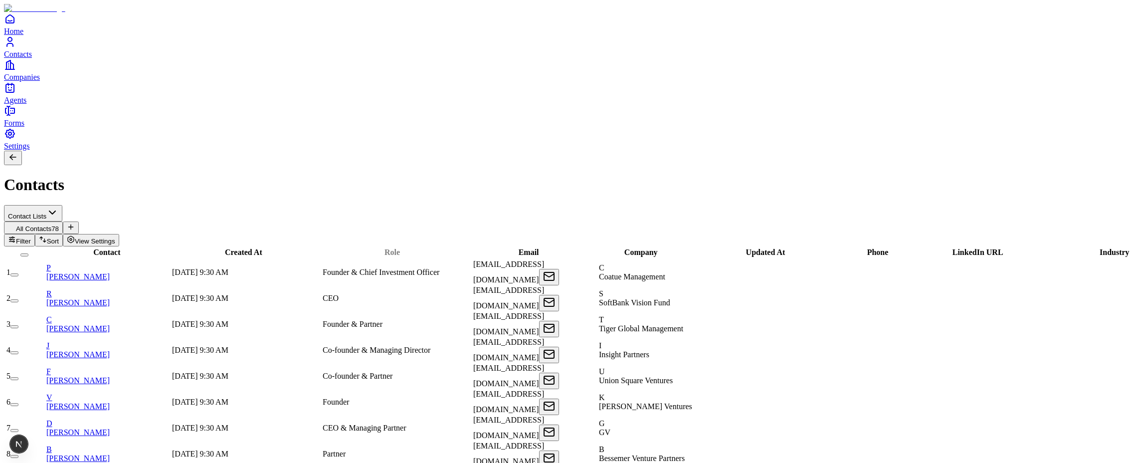
drag, startPoint x: 357, startPoint y: 96, endPoint x: 237, endPoint y: 94, distance: 119.2
click at [237, 247] on tr "Contact Created At Role Email Company Updated At Phone LinkedIn URL Industry Lo…" at bounding box center [647, 252] width 1284 height 10
drag, startPoint x: 399, startPoint y: 92, endPoint x: 350, endPoint y: 89, distance: 49.0
click at [274, 247] on tr "Contact Created At Role Email Company Updated At Phone LinkedIn URL Industry Lo…" at bounding box center [647, 252] width 1284 height 10
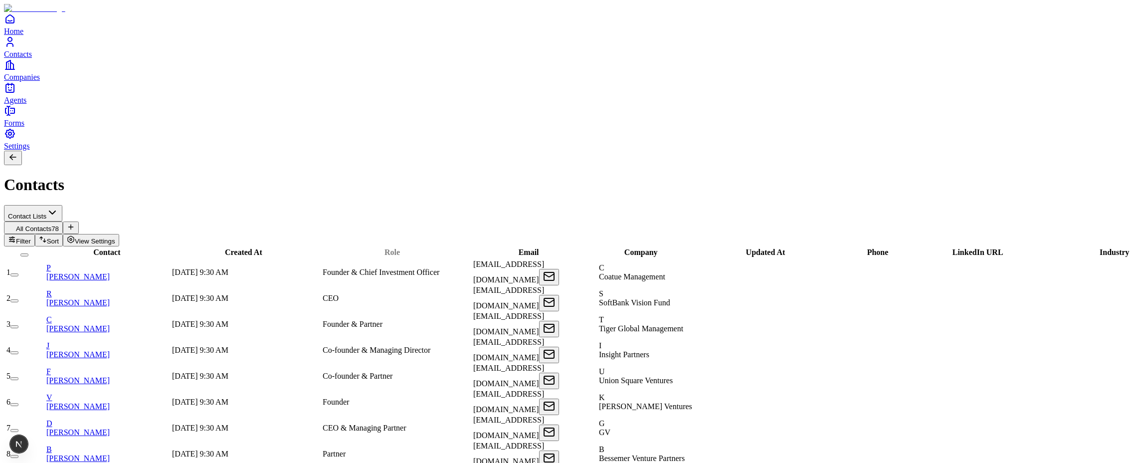
drag, startPoint x: 413, startPoint y: 94, endPoint x: 315, endPoint y: 93, distance: 97.8
click at [283, 247] on tr "Contact Created At Role Email Company Updated At Phone LinkedIn URL Industry Lo…" at bounding box center [647, 252] width 1284 height 10
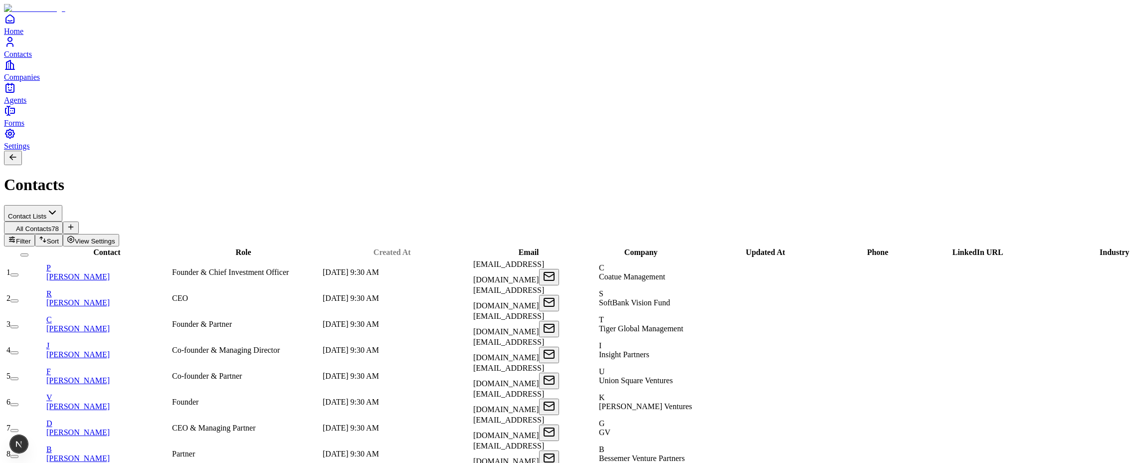
drag, startPoint x: 400, startPoint y: 96, endPoint x: 337, endPoint y: 94, distance: 62.9
click at [337, 247] on tr "Contact Role Created At Email Company Updated At Phone LinkedIn URL Industry Lo…" at bounding box center [647, 252] width 1284 height 10
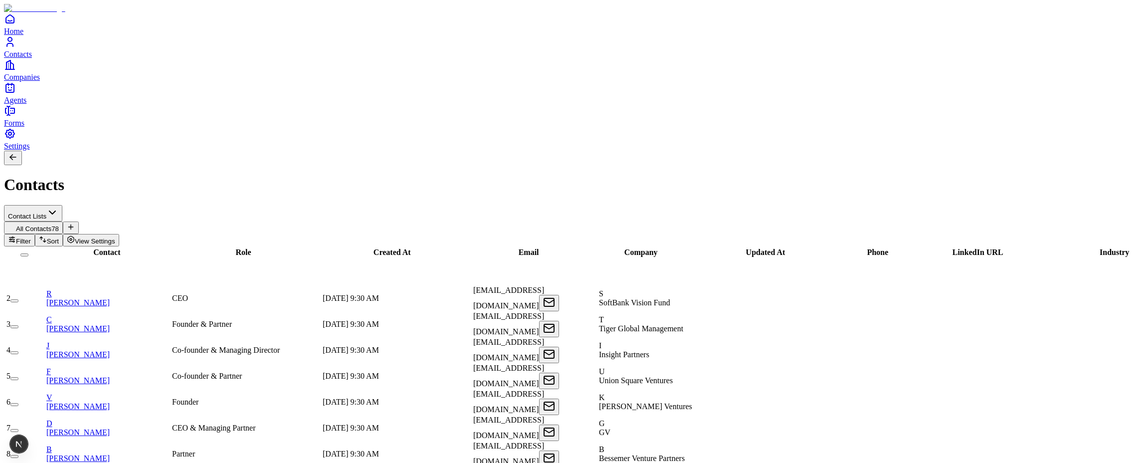
scroll to position [300, 0]
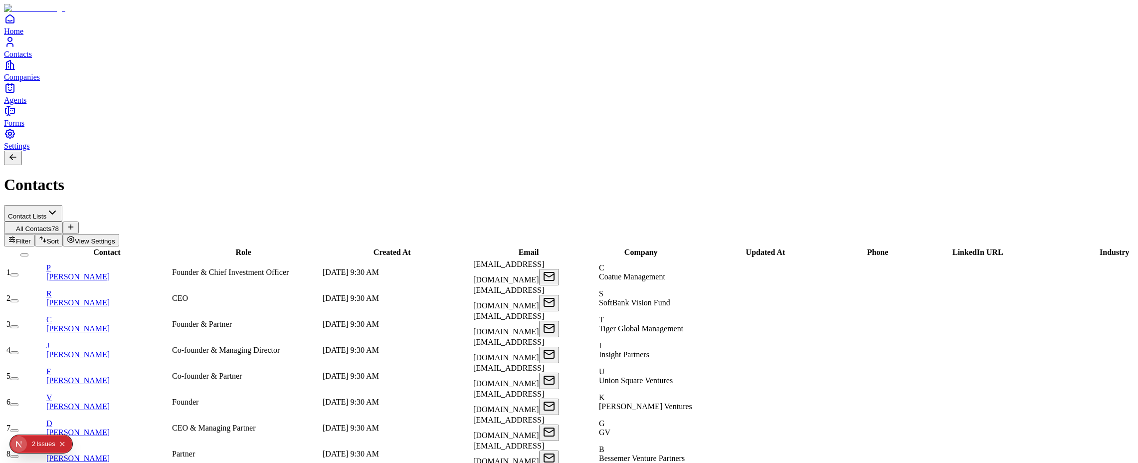
click at [33, 446] on div "2" at bounding box center [33, 444] width 3 height 18
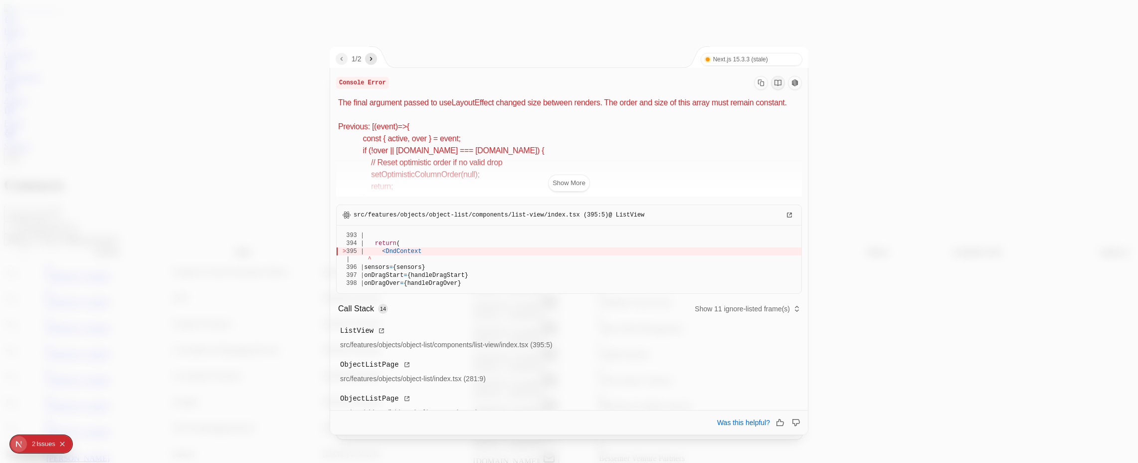
scroll to position [0, 0]
drag, startPoint x: 339, startPoint y: 101, endPoint x: 470, endPoint y: 184, distance: 155.8
click at [470, 184] on div "The final argument passed to useLayoutEffect changed size between renders. The …" at bounding box center [569, 147] width 466 height 100
click at [589, 184] on button "Show More" at bounding box center [569, 183] width 42 height 17
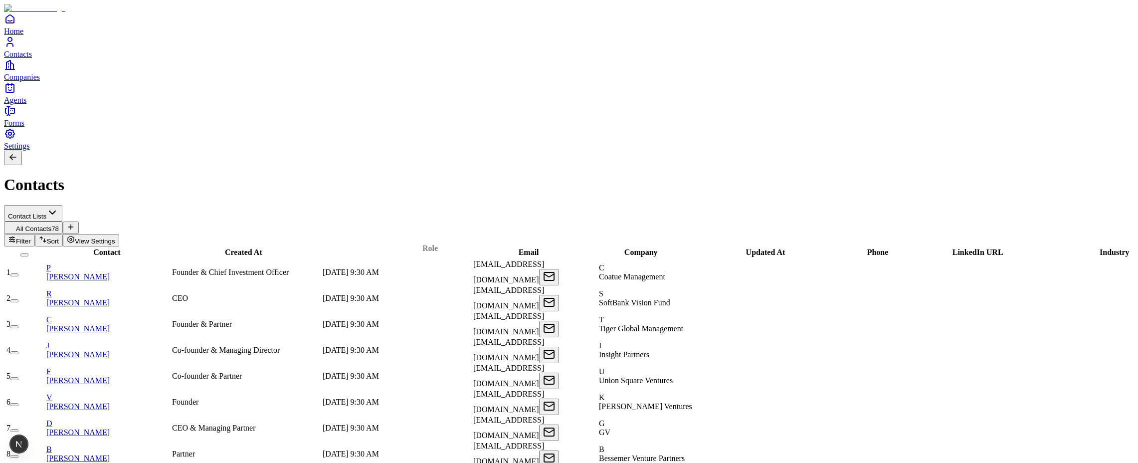
drag, startPoint x: 258, startPoint y: 93, endPoint x: 446, endPoint y: 89, distance: 187.6
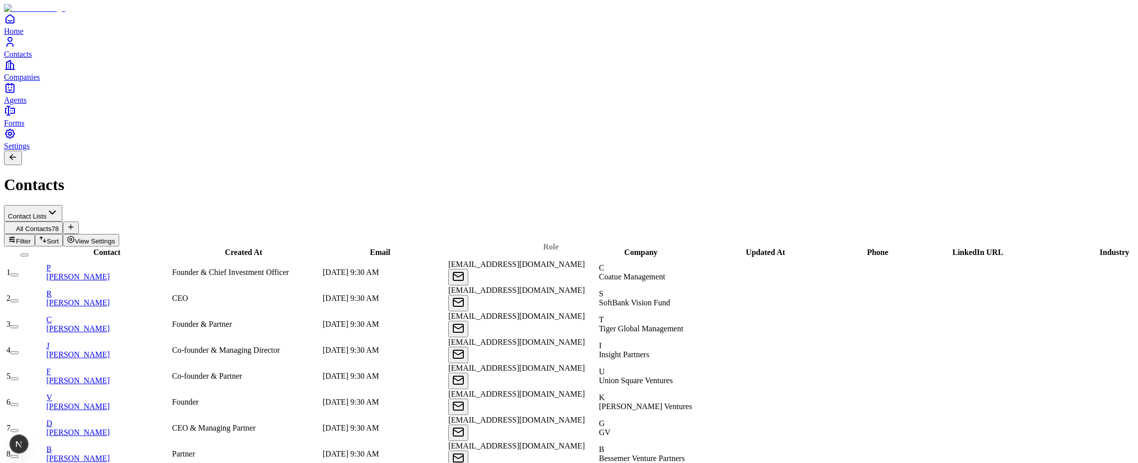
drag, startPoint x: 248, startPoint y: 92, endPoint x: 557, endPoint y: 86, distance: 308.8
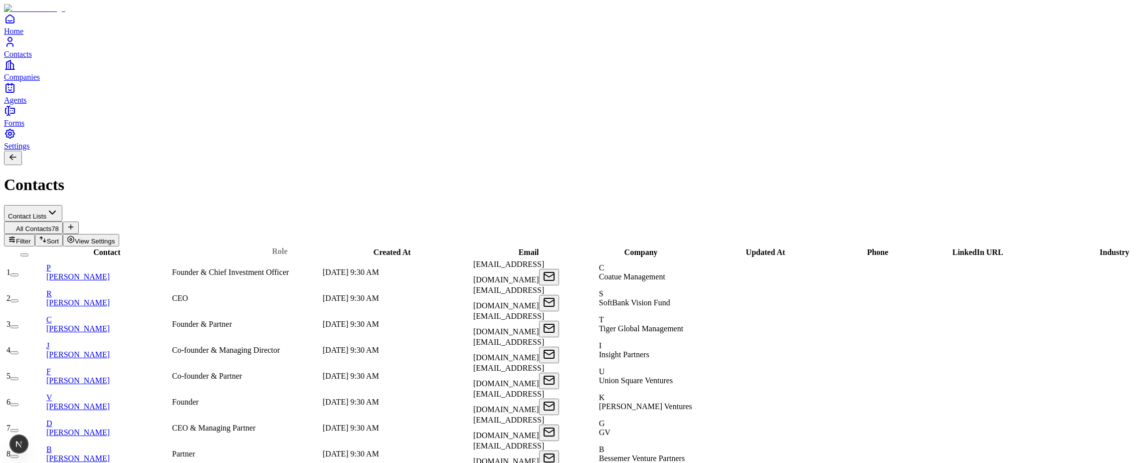
drag, startPoint x: 267, startPoint y: 96, endPoint x: 303, endPoint y: 95, distance: 35.9
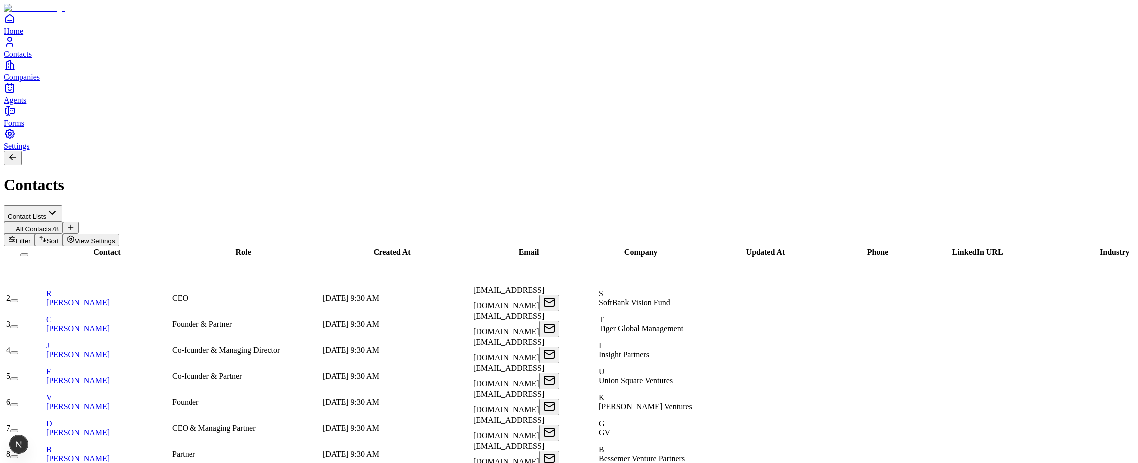
scroll to position [300, 0]
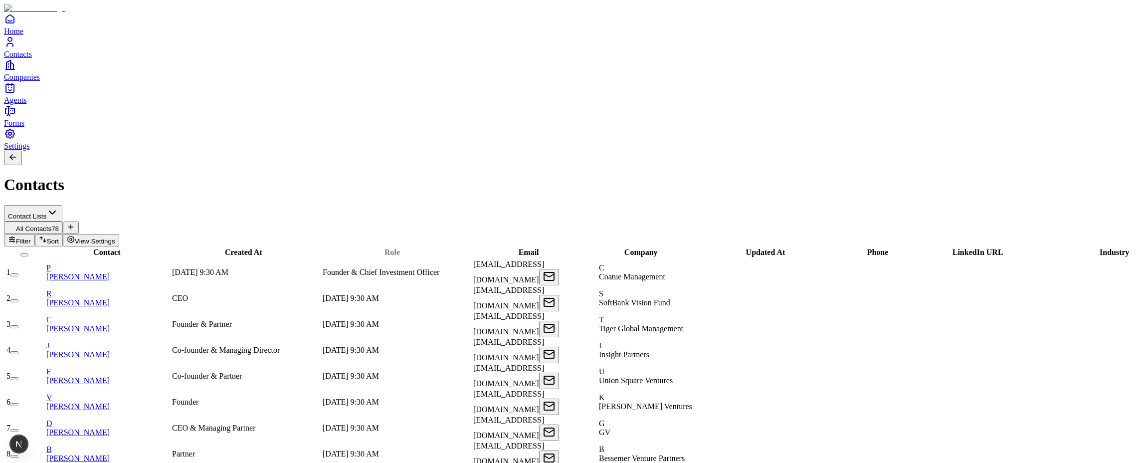
drag, startPoint x: 249, startPoint y: 98, endPoint x: 441, endPoint y: 95, distance: 192.6
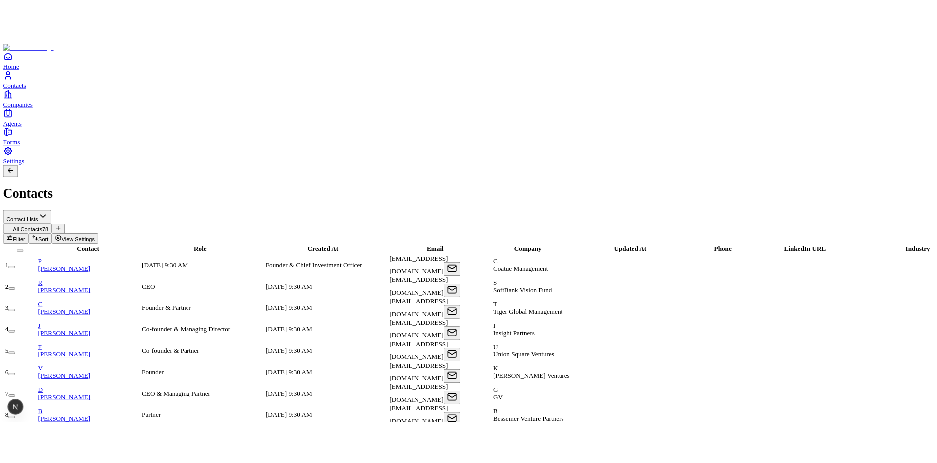
scroll to position [56, 0]
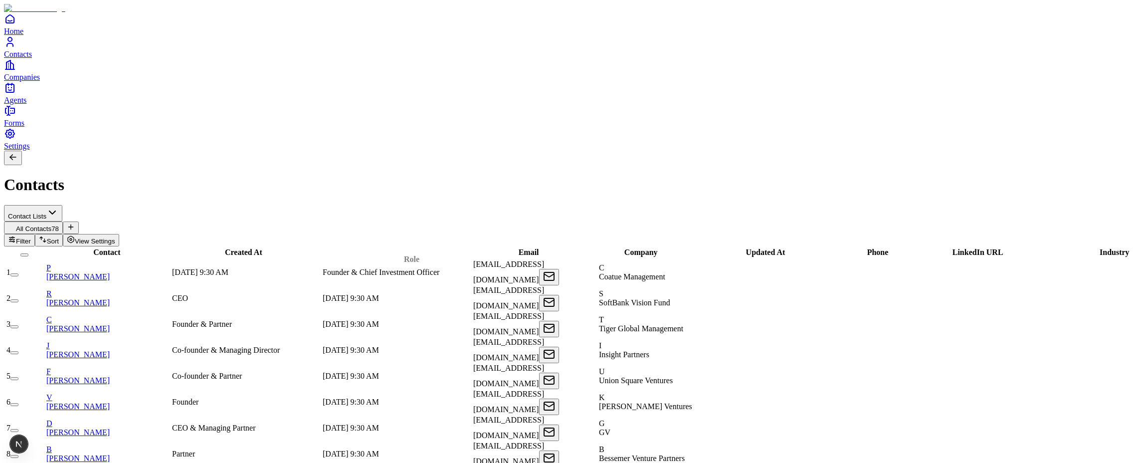
drag, startPoint x: 288, startPoint y: 89, endPoint x: 458, endPoint y: 96, distance: 169.7
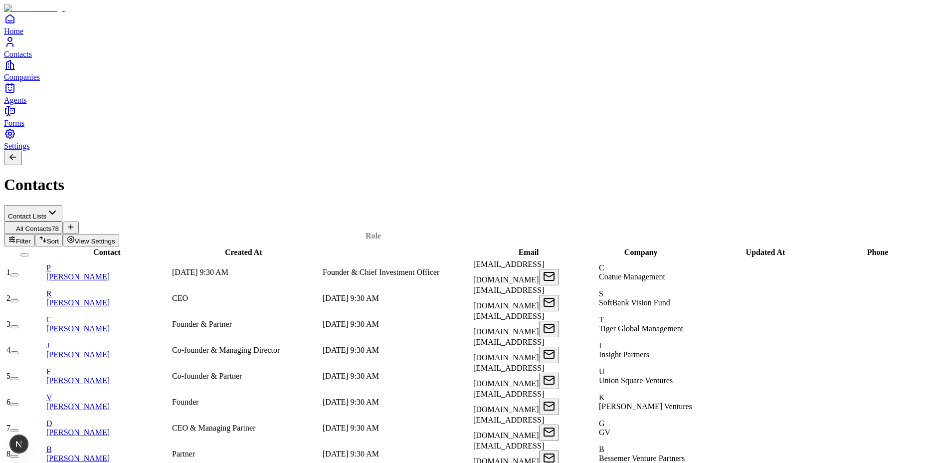
scroll to position [0, 0]
drag, startPoint x: 242, startPoint y: 91, endPoint x: 425, endPoint y: 91, distance: 183.6
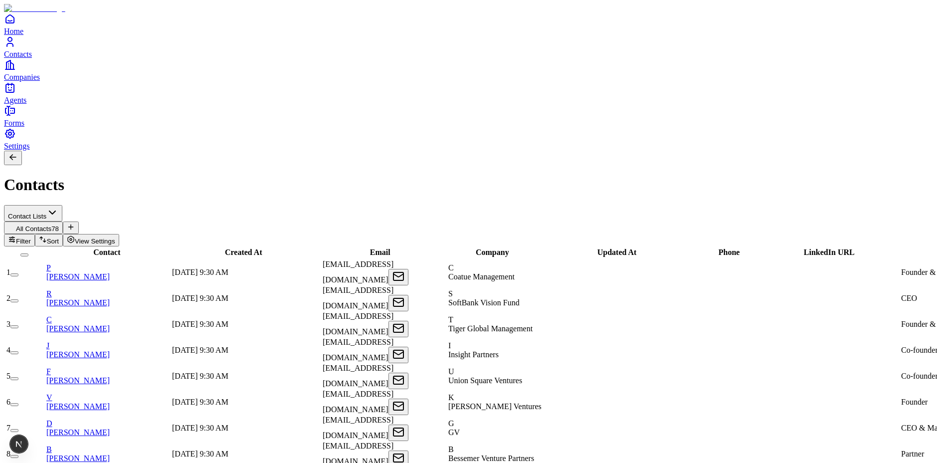
drag, startPoint x: 249, startPoint y: 94, endPoint x: 796, endPoint y: 90, distance: 546.2
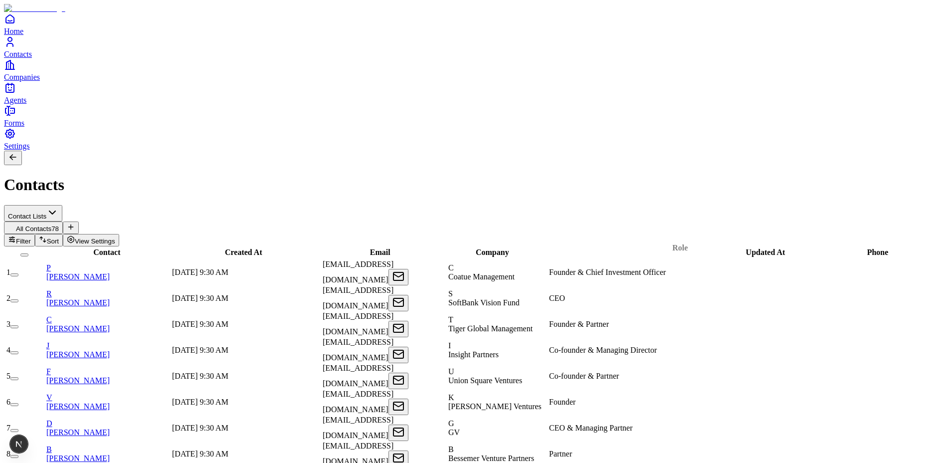
drag, startPoint x: 245, startPoint y: 96, endPoint x: 682, endPoint y: 92, distance: 437.5
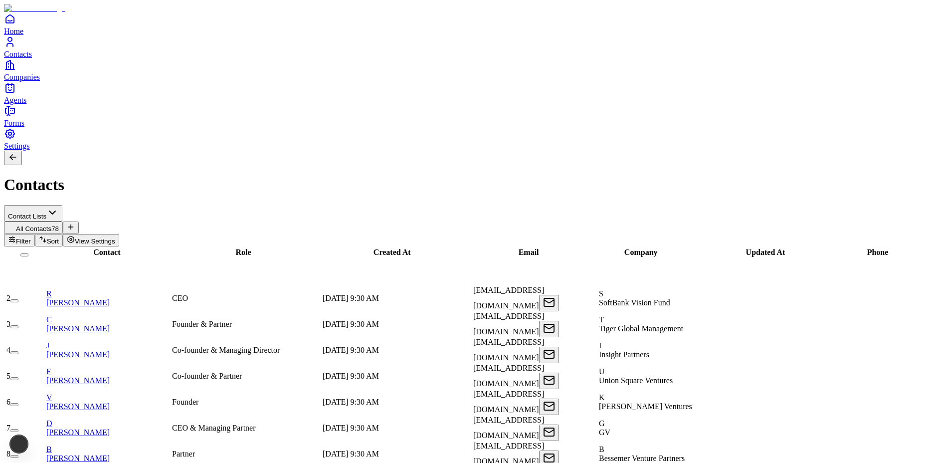
scroll to position [300, 399]
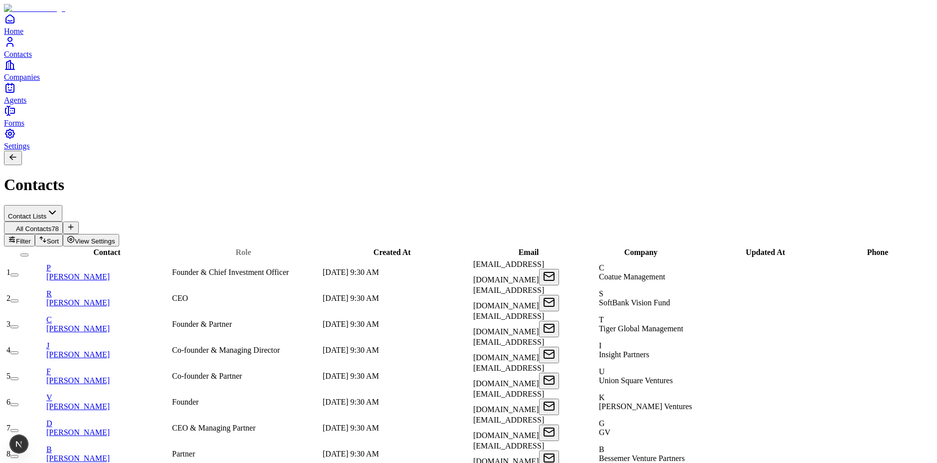
drag, startPoint x: 248, startPoint y: 96, endPoint x: 391, endPoint y: 87, distance: 143.4
click at [391, 247] on tr "Contact Role Created At Email Company Updated At Phone LinkedIn URL Industry Lo…" at bounding box center [647, 252] width 1284 height 10
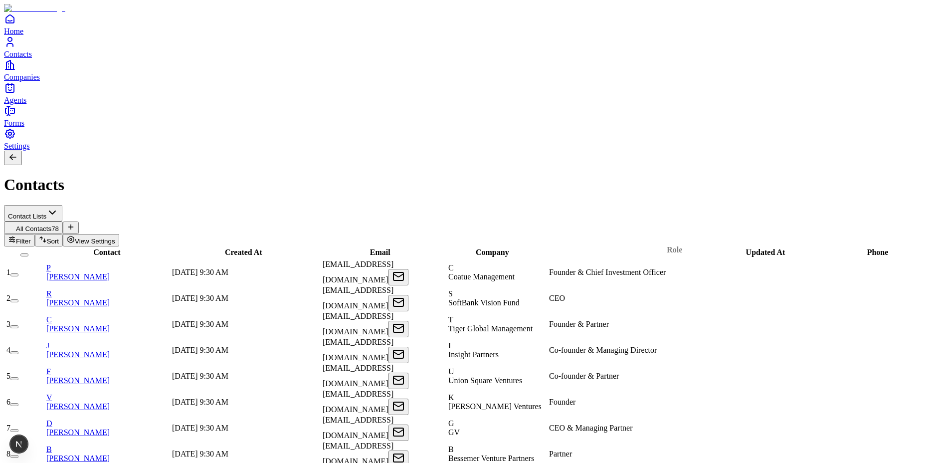
drag, startPoint x: 260, startPoint y: 89, endPoint x: 692, endPoint y: 87, distance: 432.0
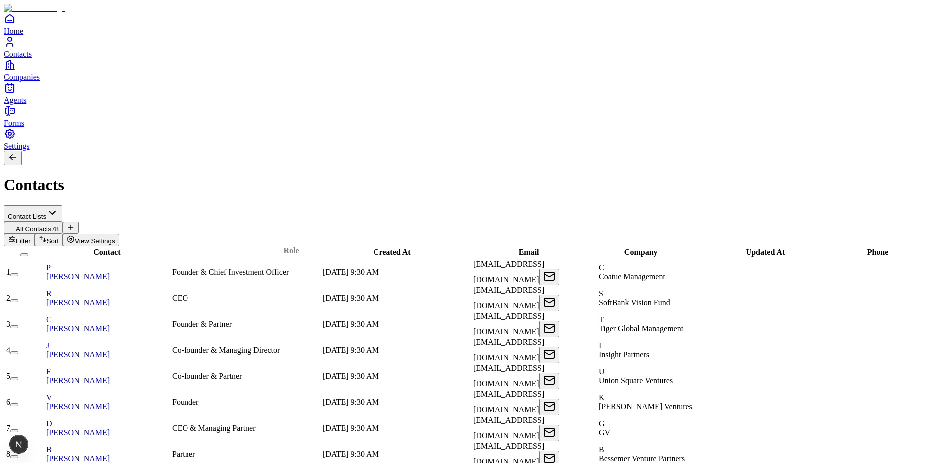
drag, startPoint x: 650, startPoint y: 96, endPoint x: 319, endPoint y: 95, distance: 331.2
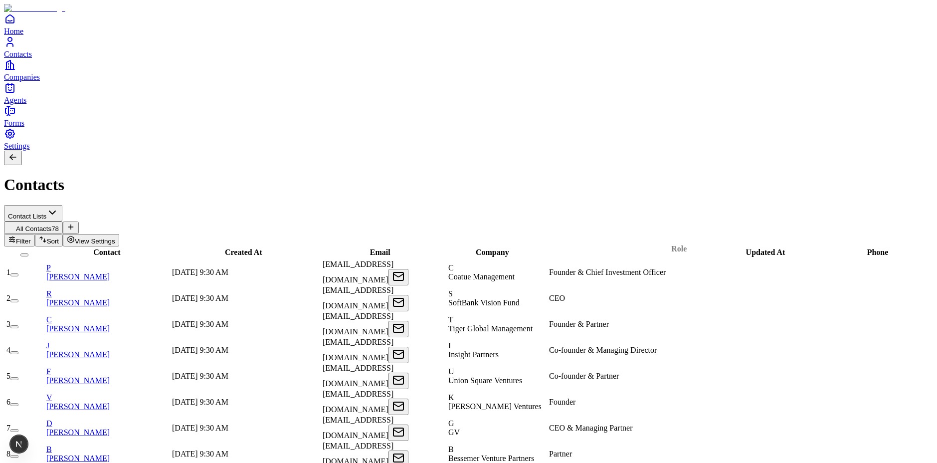
drag, startPoint x: 248, startPoint y: 90, endPoint x: 684, endPoint y: 87, distance: 436.5
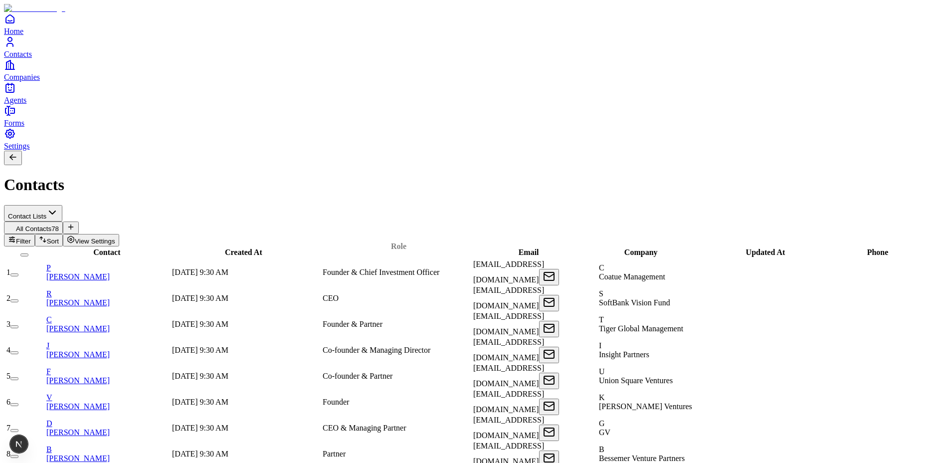
drag, startPoint x: 669, startPoint y: 95, endPoint x: 451, endPoint y: 89, distance: 218.1
drag, startPoint x: 721, startPoint y: 97, endPoint x: 747, endPoint y: 96, distance: 25.9
click at [716, 256] on div at bounding box center [667, 256] width 98 height 0
drag, startPoint x: 746, startPoint y: 96, endPoint x: 759, endPoint y: 96, distance: 13.0
click at [728, 257] on div at bounding box center [667, 257] width 124 height 0
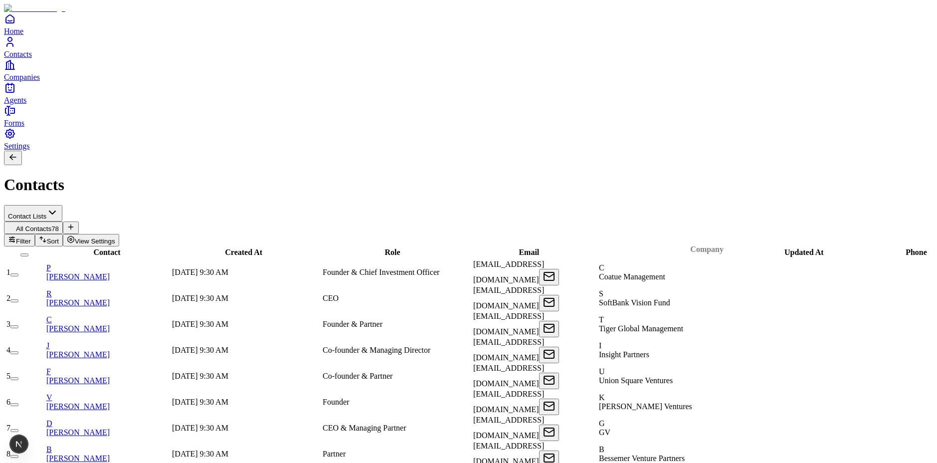
scroll to position [0, 59]
drag, startPoint x: 755, startPoint y: 97, endPoint x: 668, endPoint y: 89, distance: 87.2
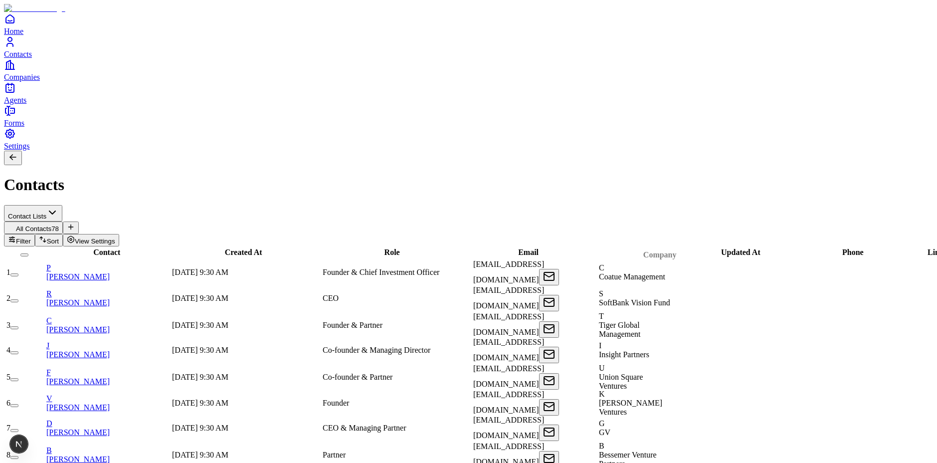
drag, startPoint x: 637, startPoint y: 93, endPoint x: 659, endPoint y: 93, distance: 22.0
click at [669, 259] on div at bounding box center [660, 259] width 74 height 0
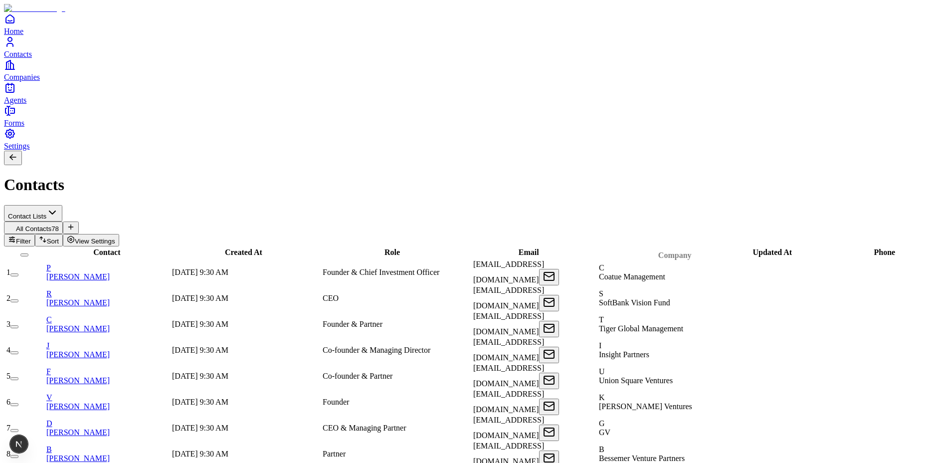
drag, startPoint x: 670, startPoint y: 94, endPoint x: 701, endPoint y: 97, distance: 31.1
click at [701, 260] on div at bounding box center [674, 260] width 105 height 0
drag, startPoint x: 701, startPoint y: 96, endPoint x: 712, endPoint y: 97, distance: 11.0
click at [740, 248] on th "Updated At" at bounding box center [814, 253] width 148 height 10
drag, startPoint x: 699, startPoint y: 92, endPoint x: 691, endPoint y: 92, distance: 8.5
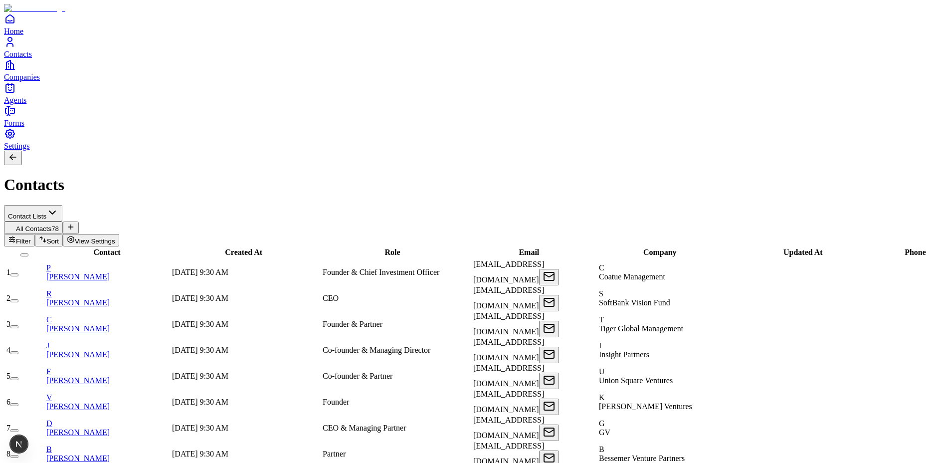
click at [694, 257] on div at bounding box center [660, 257] width 135 height 0
drag, startPoint x: 486, startPoint y: 92, endPoint x: 502, endPoint y: 91, distance: 15.5
click at [502, 246] on div "Email" at bounding box center [545, 250] width 122 height 9
drag, startPoint x: 563, startPoint y: 91, endPoint x: 582, endPoint y: 93, distance: 19.6
click at [582, 259] on div at bounding box center [548, 259] width 122 height 0
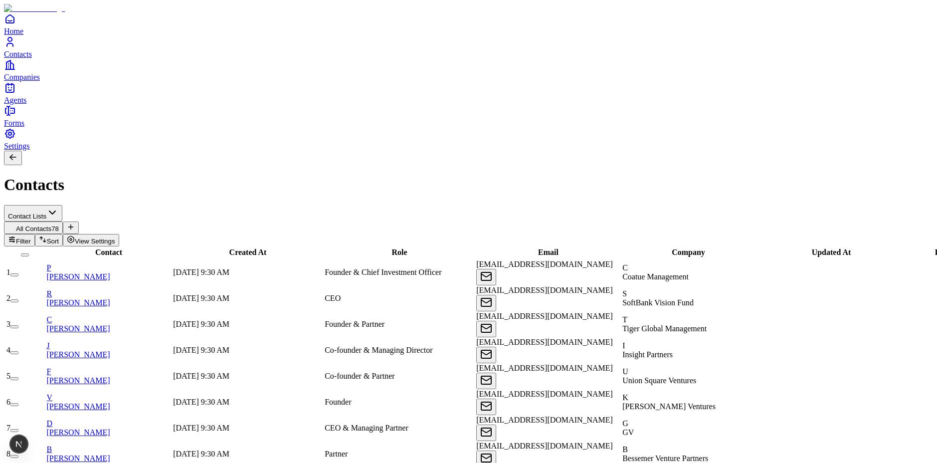
scroll to position [0, 0]
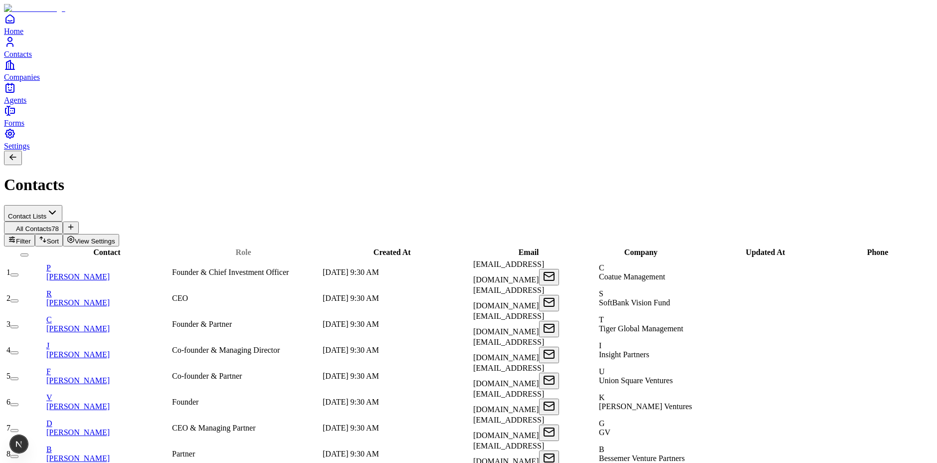
drag, startPoint x: 402, startPoint y: 92, endPoint x: 367, endPoint y: 94, distance: 34.5
drag, startPoint x: 245, startPoint y: 97, endPoint x: 317, endPoint y: 95, distance: 71.3
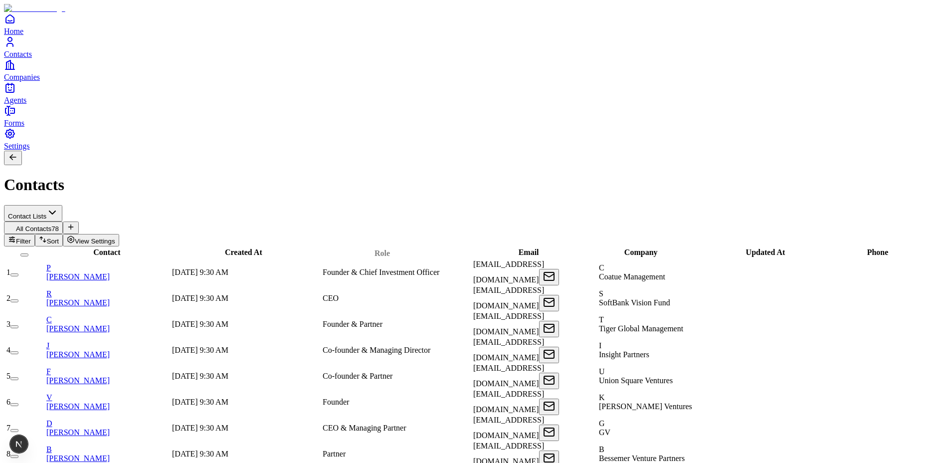
drag, startPoint x: 266, startPoint y: 96, endPoint x: 406, endPoint y: 97, distance: 139.7
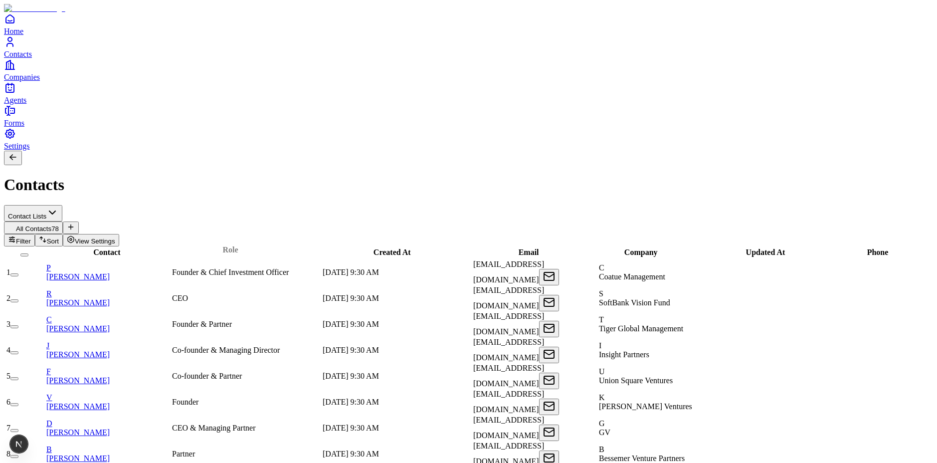
drag, startPoint x: 415, startPoint y: 97, endPoint x: 252, endPoint y: 94, distance: 162.6
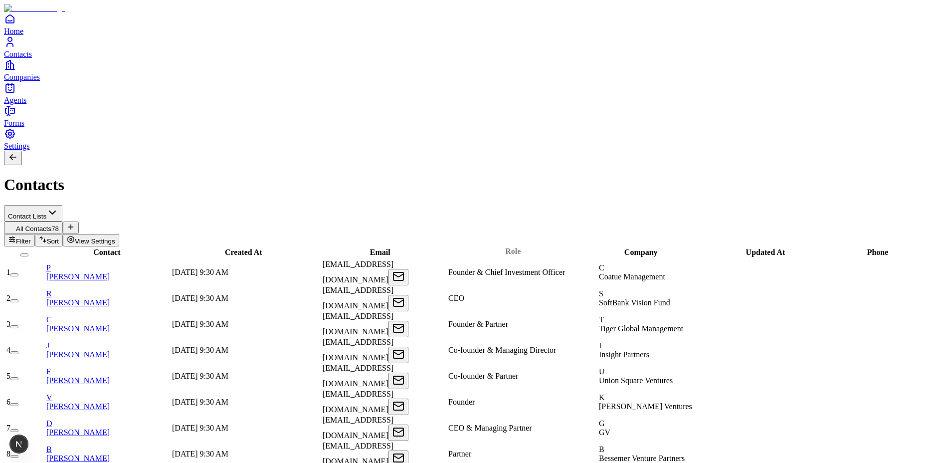
drag, startPoint x: 266, startPoint y: 96, endPoint x: 537, endPoint y: 96, distance: 270.8
